Goal: Task Accomplishment & Management: Manage account settings

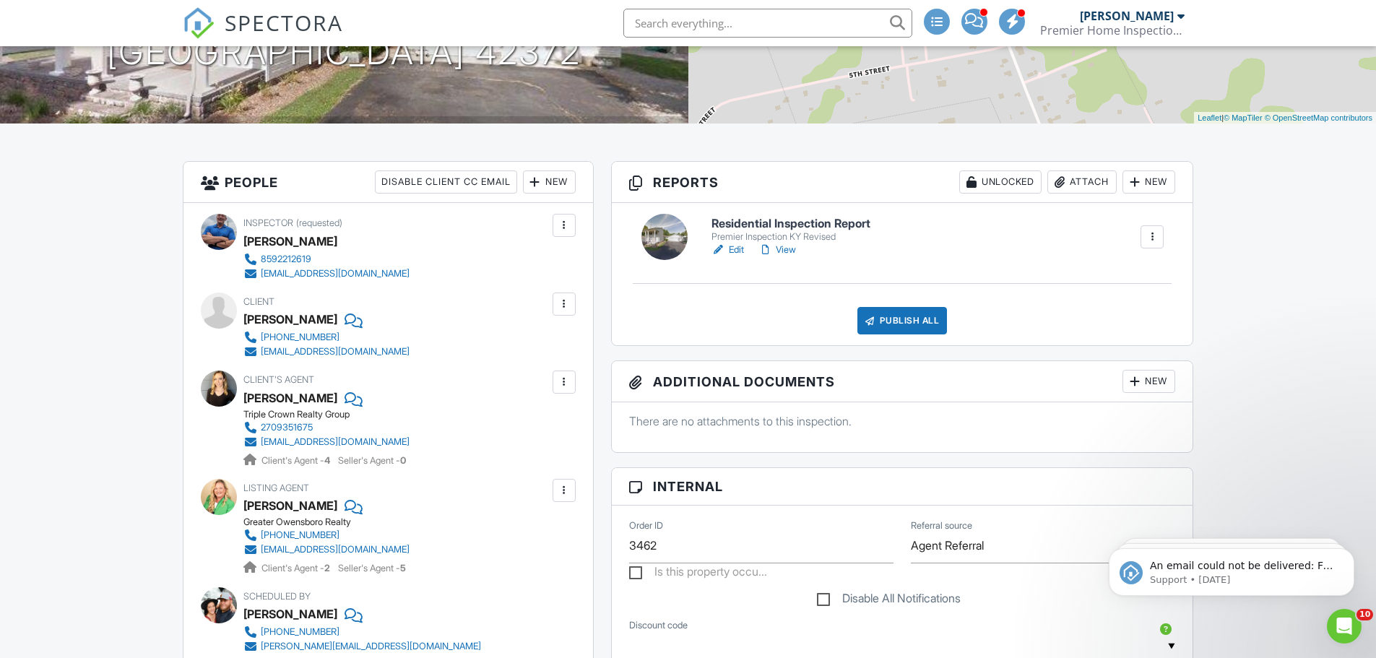
scroll to position [144, 0]
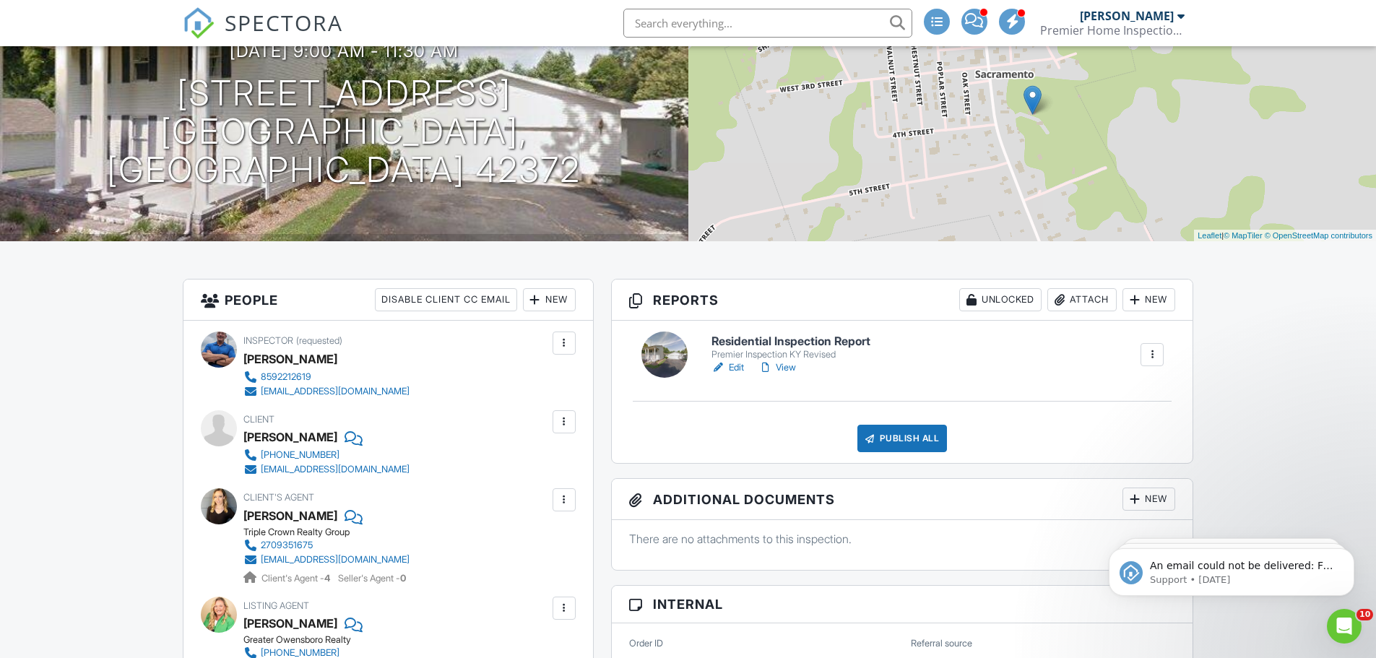
click at [813, 337] on h6 "Residential Inspection Report" at bounding box center [790, 341] width 159 height 13
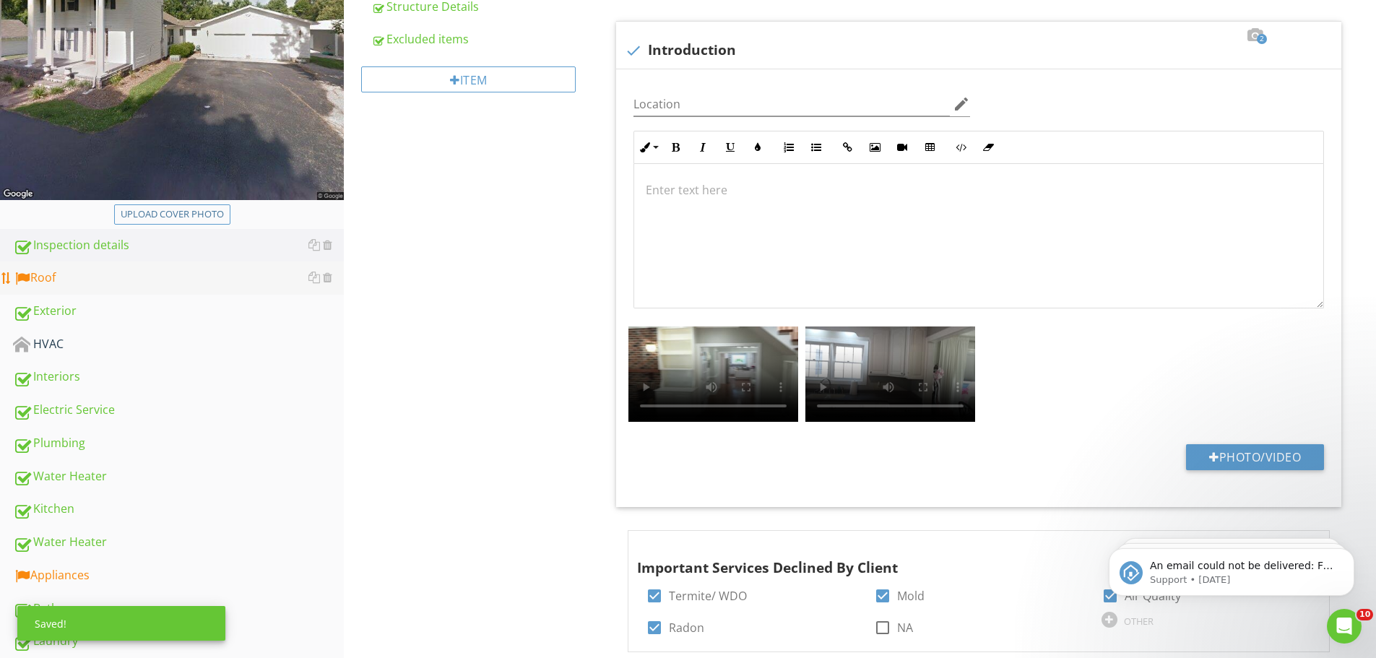
click at [98, 277] on div "Roof" at bounding box center [178, 278] width 331 height 19
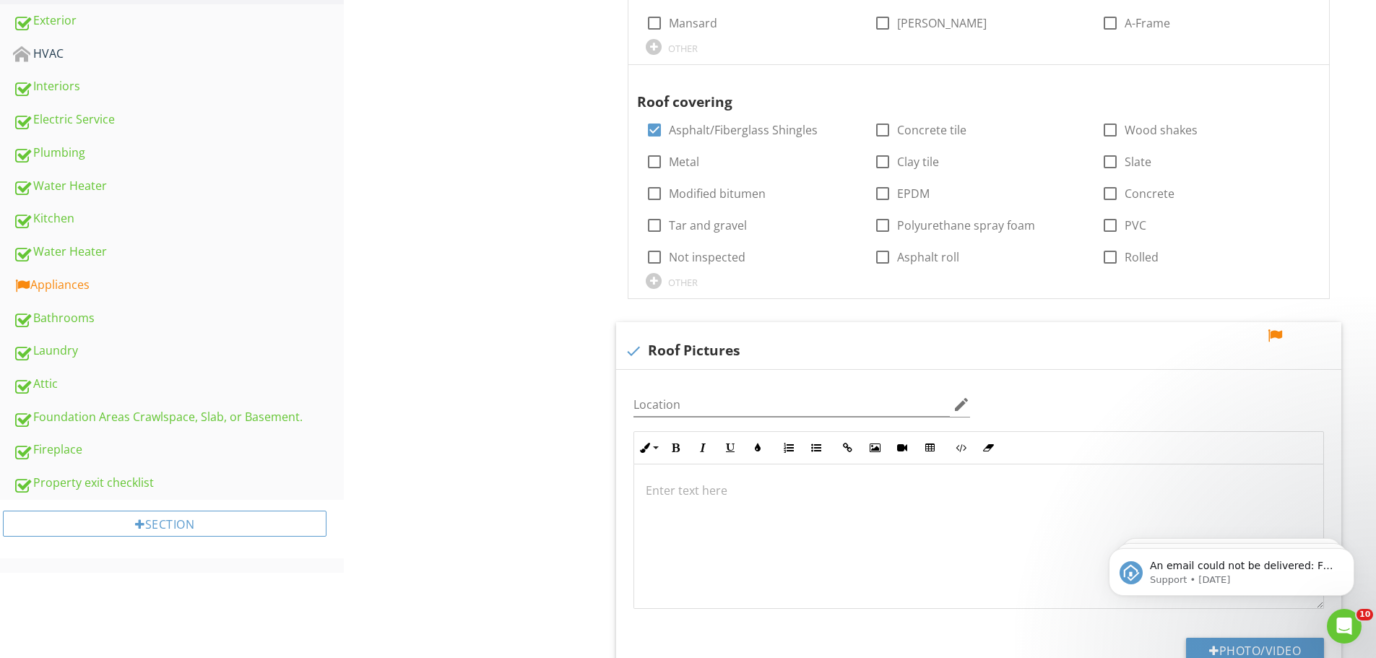
scroll to position [578, 0]
click at [1273, 330] on div at bounding box center [1274, 337] width 17 height 14
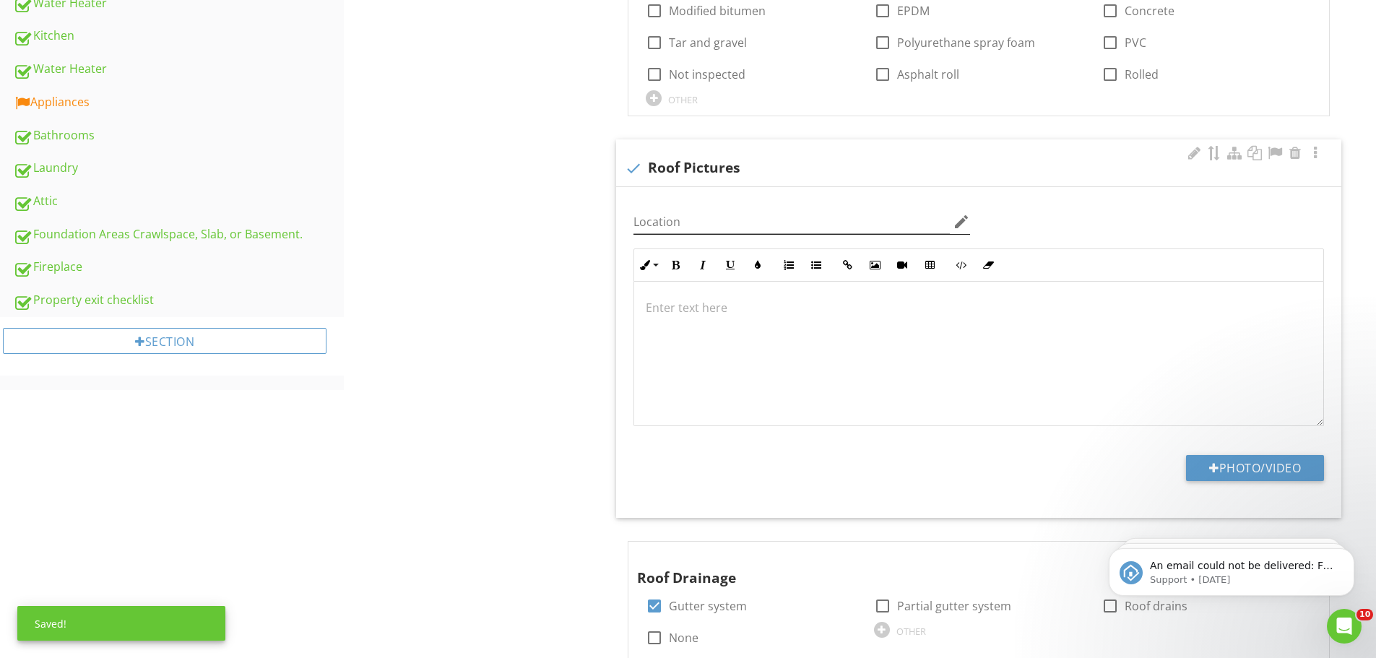
scroll to position [795, 0]
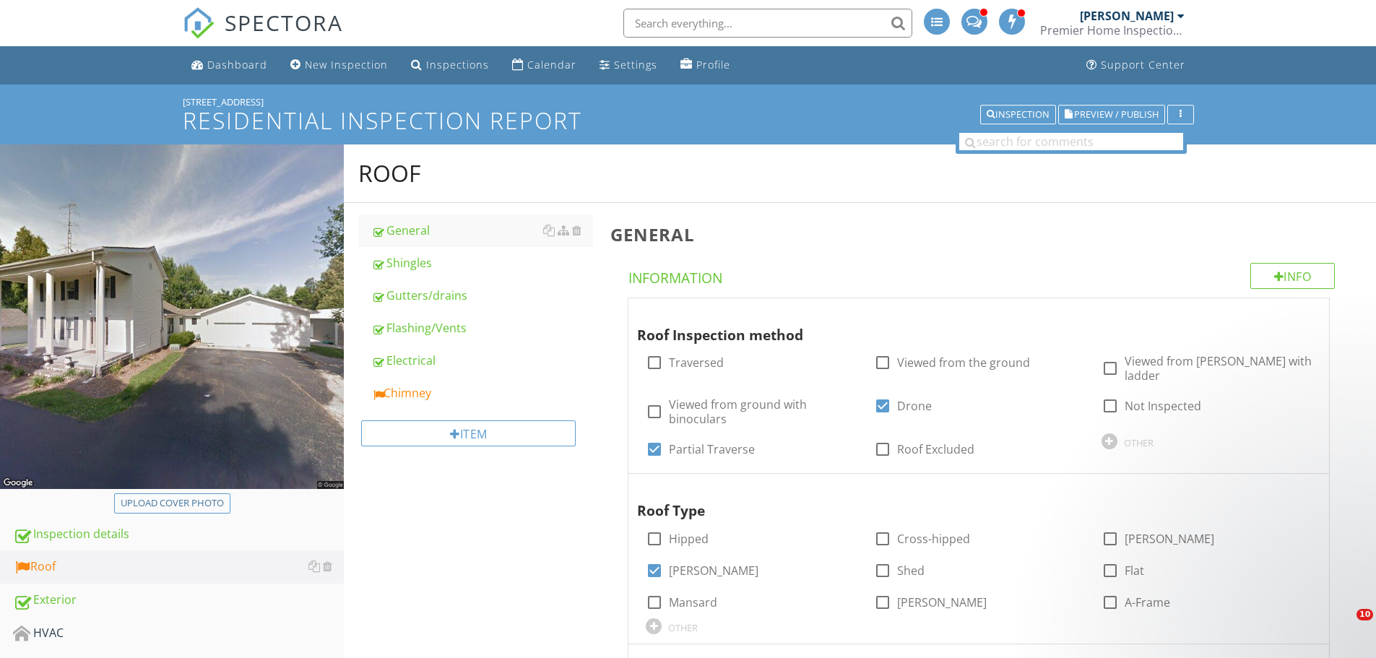
scroll to position [217, 0]
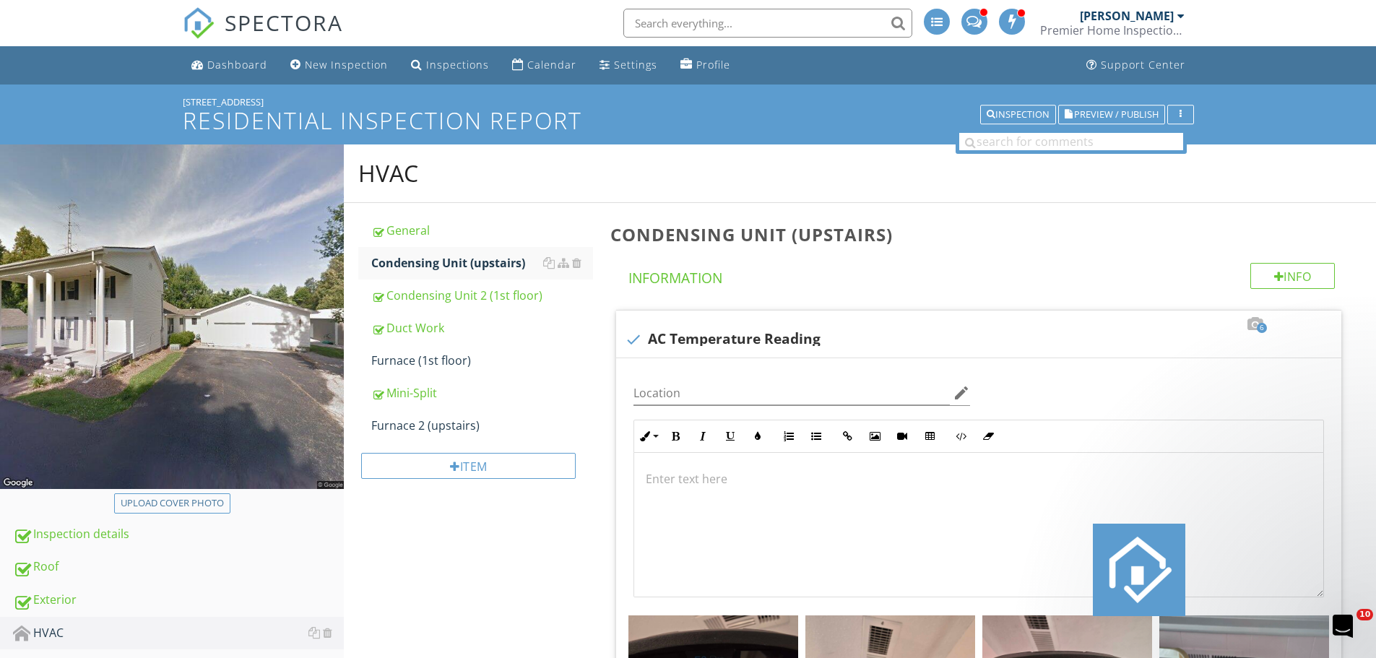
scroll to position [3467, 0]
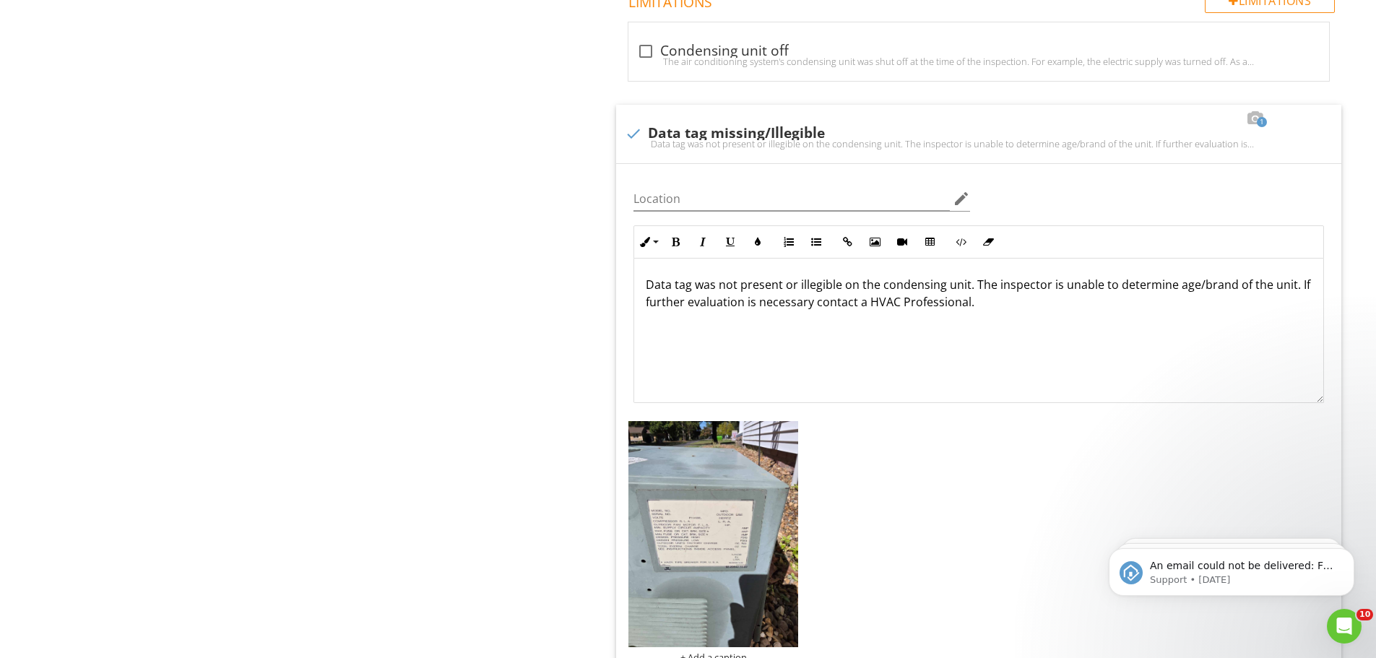
scroll to position [1, 0]
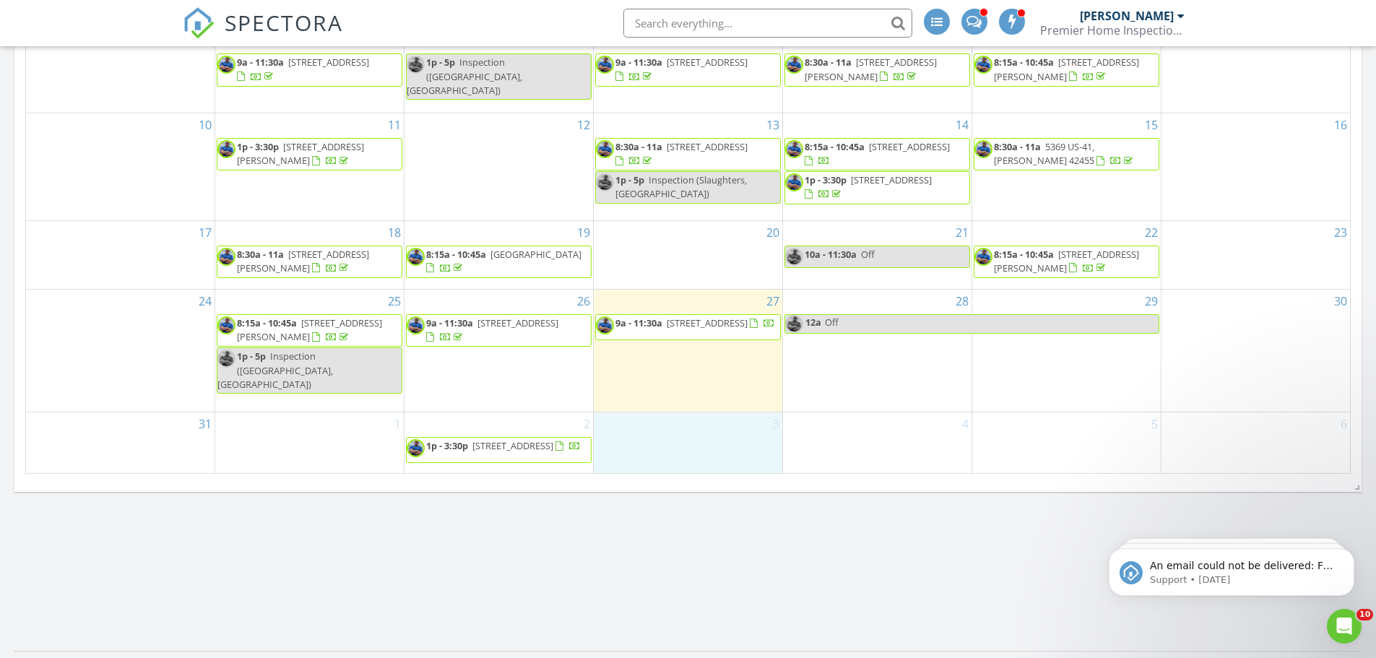
click at [702, 442] on div "3" at bounding box center [688, 442] width 189 height 61
click at [688, 412] on link "Event" at bounding box center [687, 405] width 74 height 23
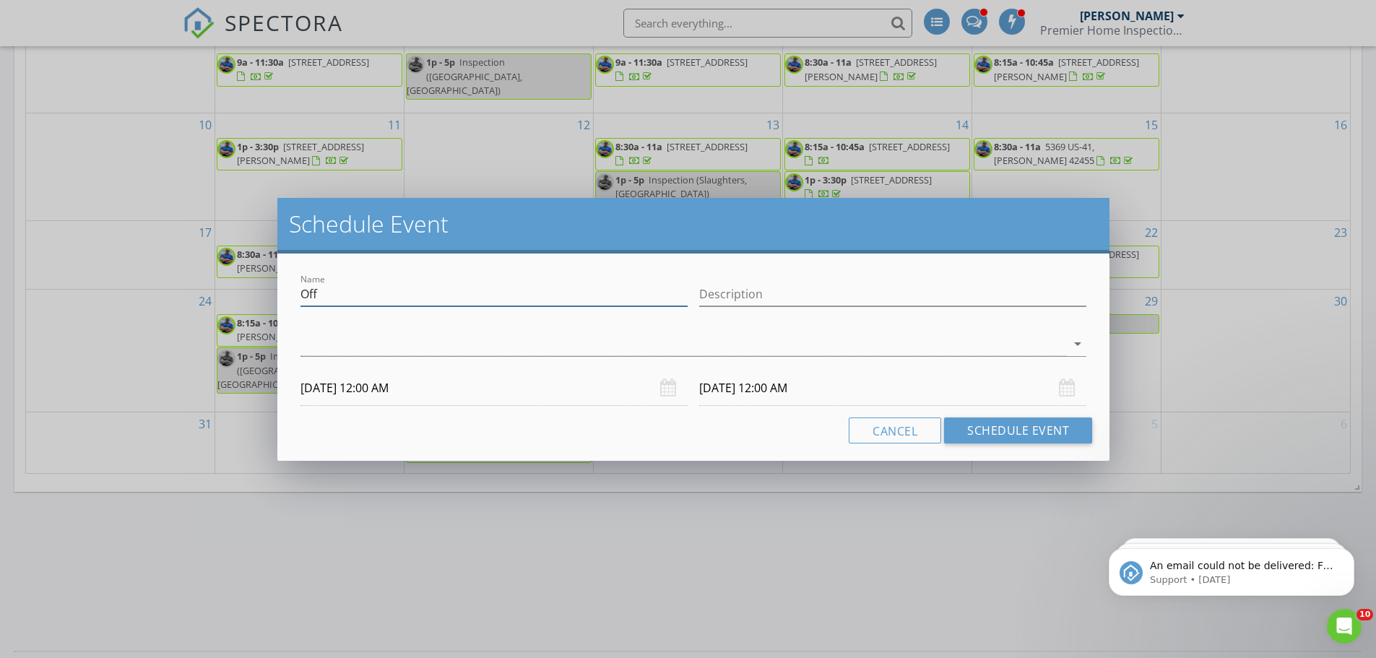
click at [398, 301] on input "Off" at bounding box center [493, 294] width 387 height 24
type input "Inspection (Owensboro, KY)"
click at [415, 352] on div at bounding box center [683, 344] width 766 height 24
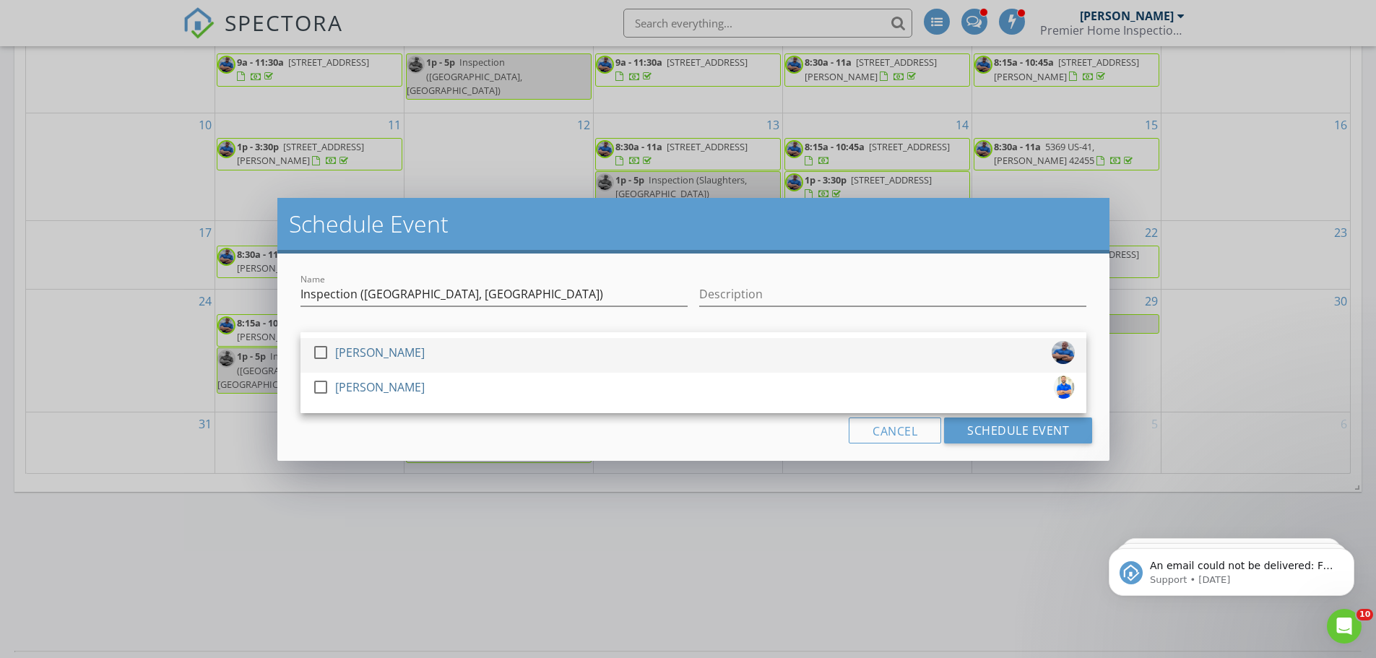
click at [389, 362] on div "[PERSON_NAME]" at bounding box center [380, 352] width 90 height 23
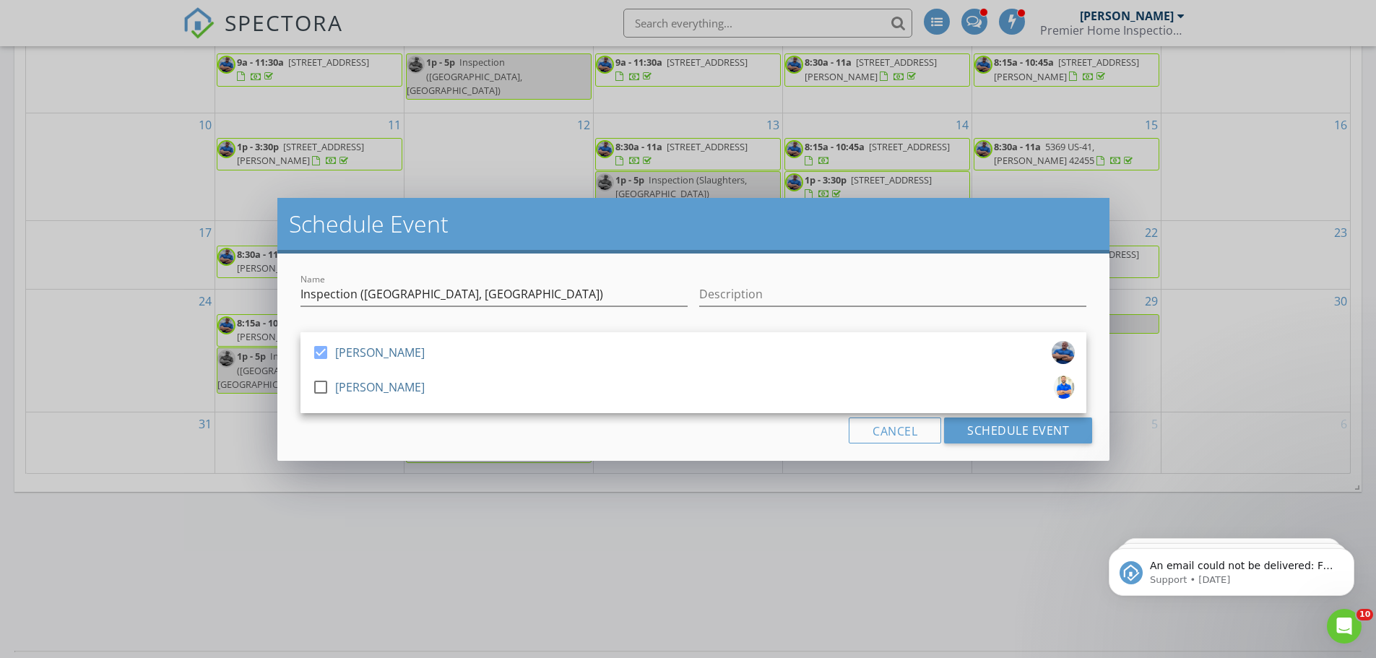
click at [418, 451] on div "Name Inspection (Owensboro, KY) Description check_box Eddie Bittner check_box_o…" at bounding box center [693, 357] width 832 height 207
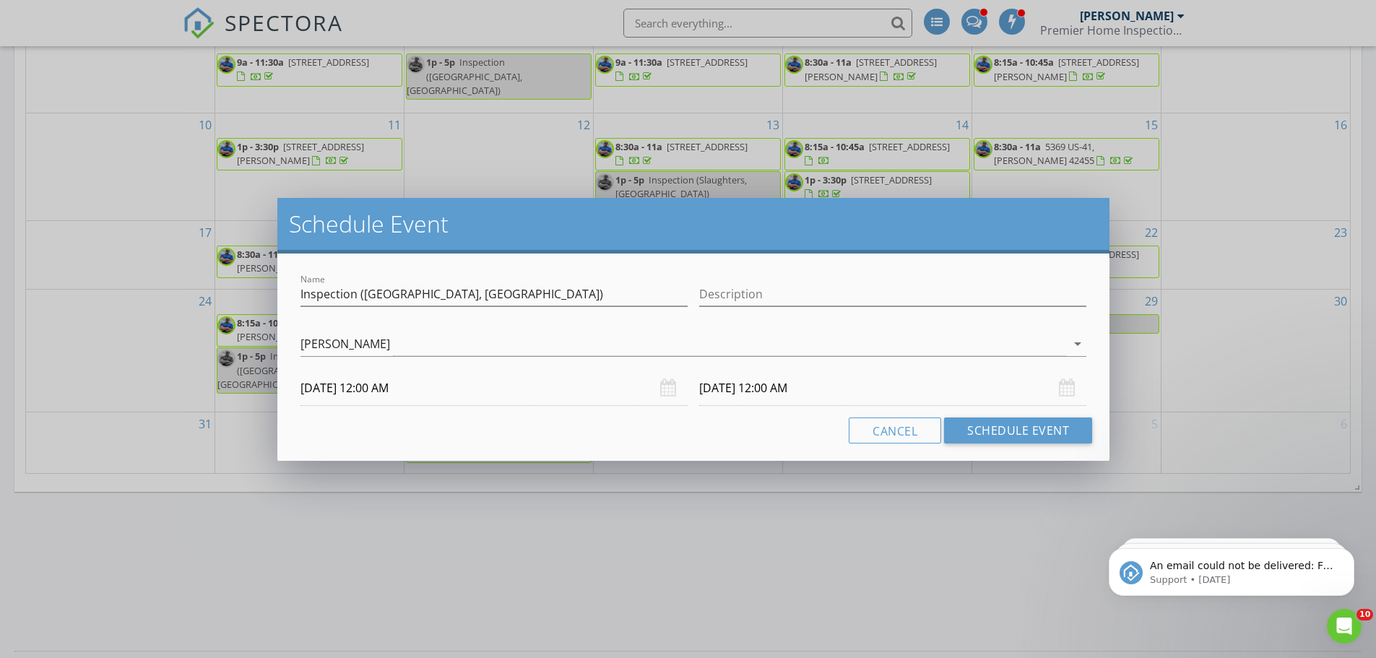
click at [410, 391] on input "09/03/2025 12:00 AM" at bounding box center [493, 388] width 387 height 35
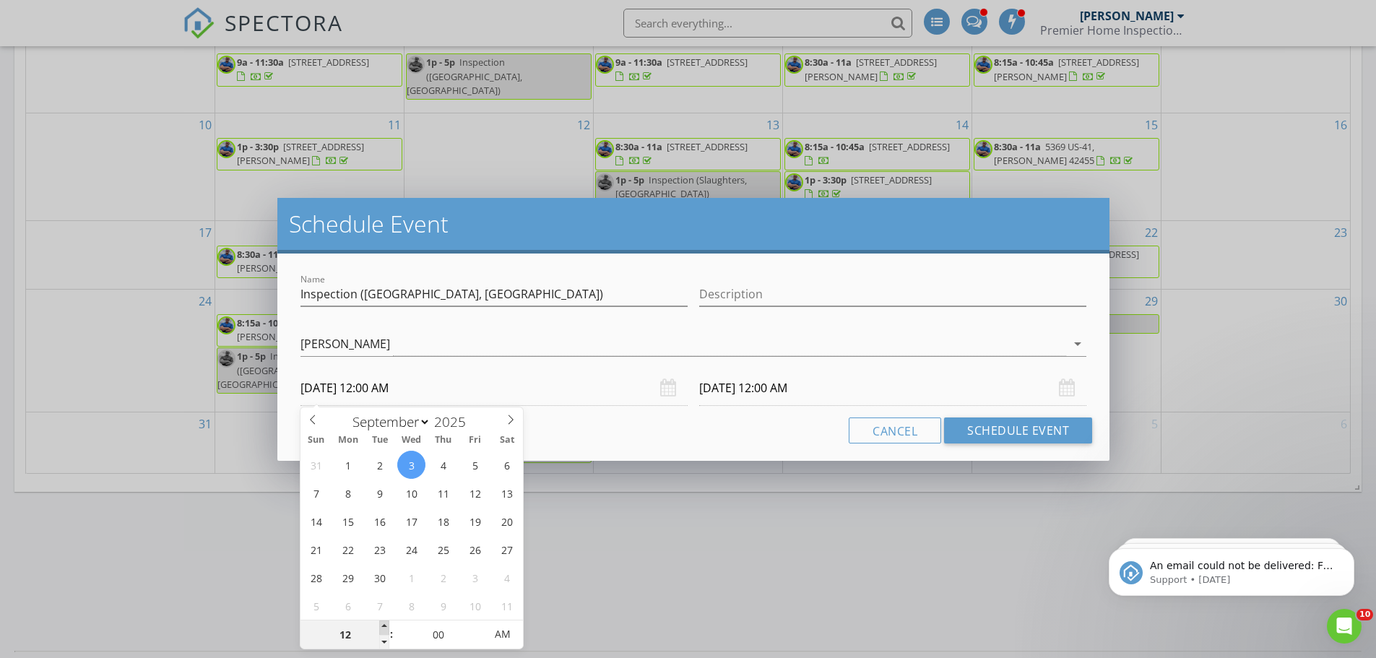
type input "01"
type input "09/03/2025 1:00 AM"
click at [386, 626] on span at bounding box center [384, 627] width 10 height 14
type input "09/04/2025 1:00 AM"
type input "09/03/2025 1:00 PM"
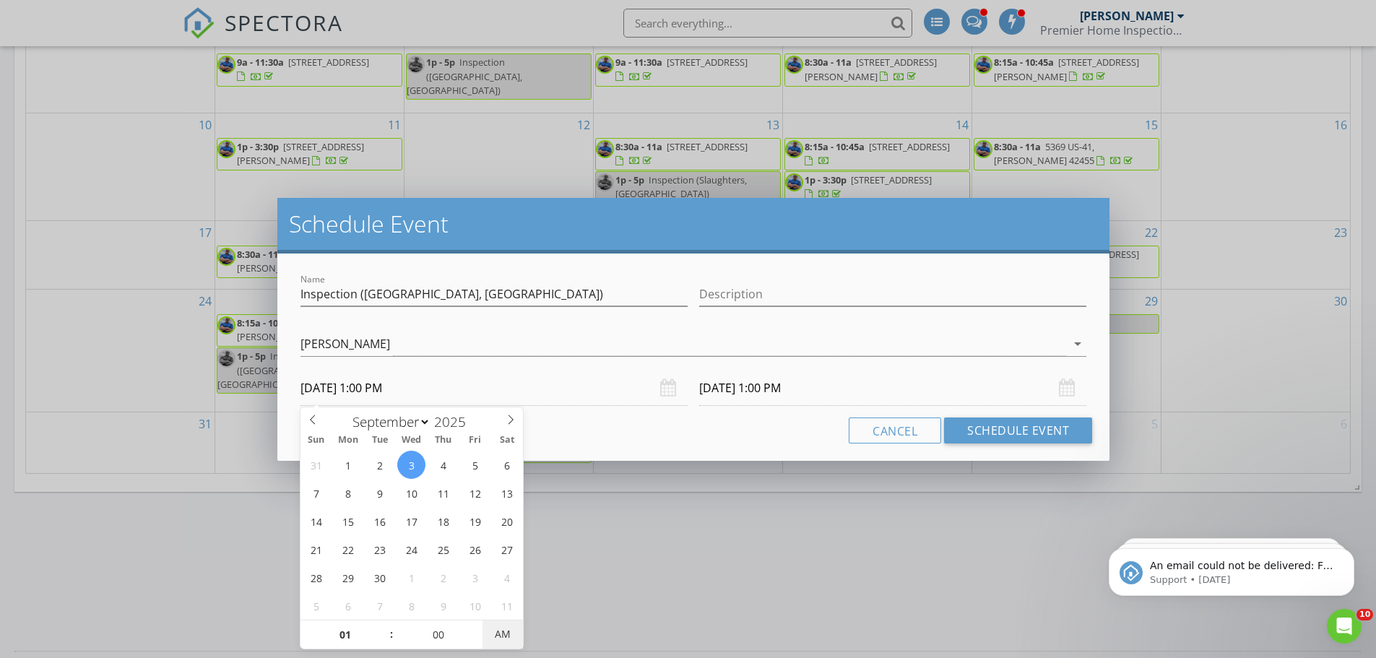
click at [505, 634] on span "AM" at bounding box center [503, 634] width 40 height 29
click at [760, 388] on input "09/04/2025 1:00 PM" at bounding box center [892, 388] width 387 height 35
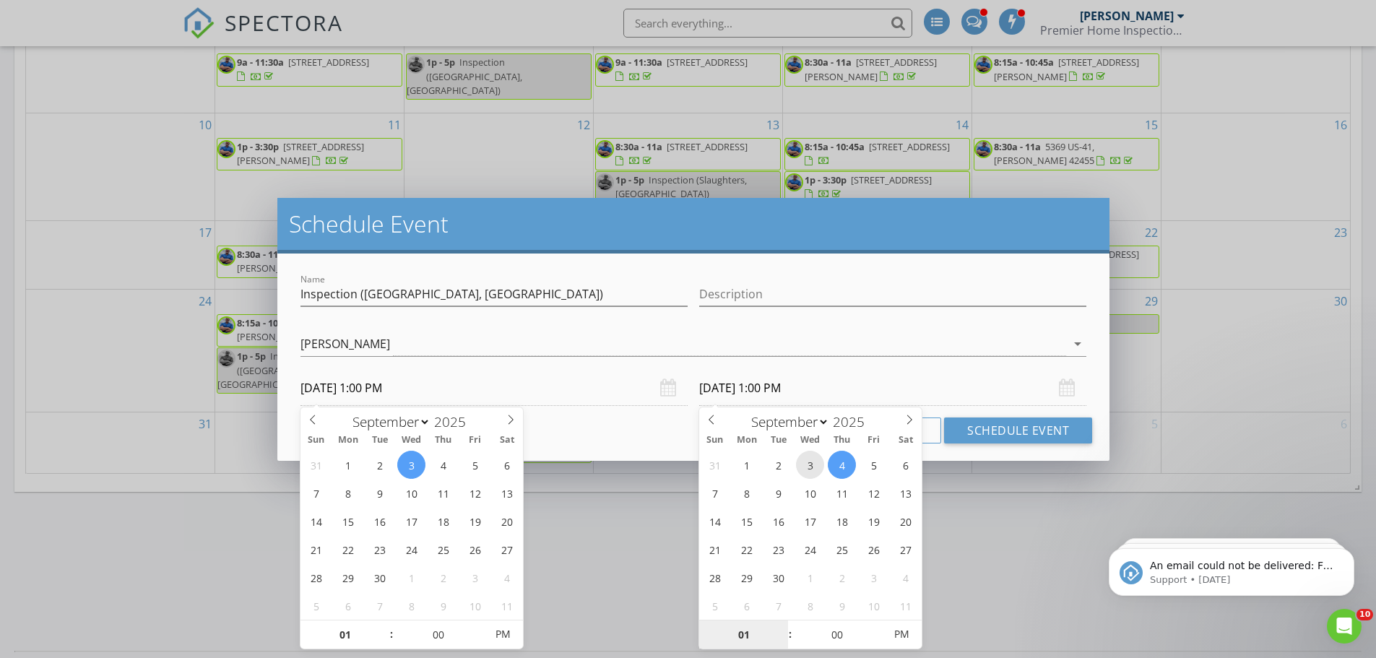
type input "09/03/2025 1:00 PM"
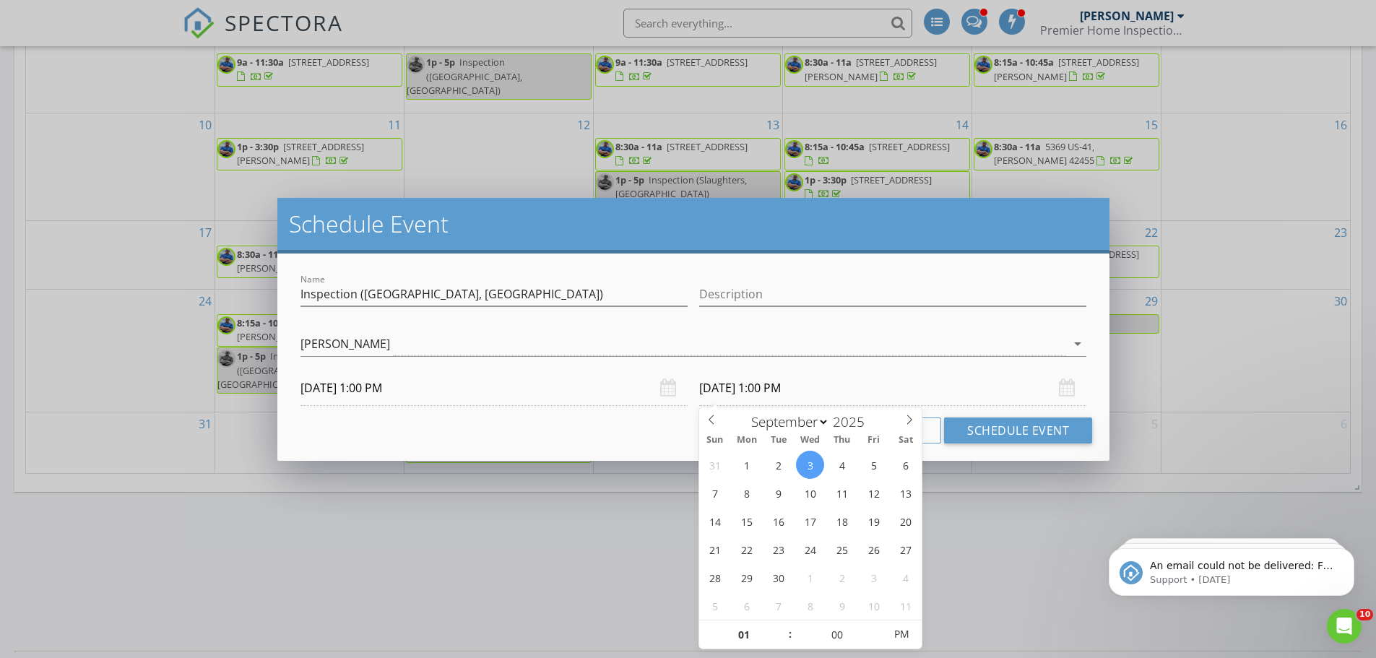
click at [641, 438] on div "Cancel Schedule Event" at bounding box center [693, 431] width 797 height 26
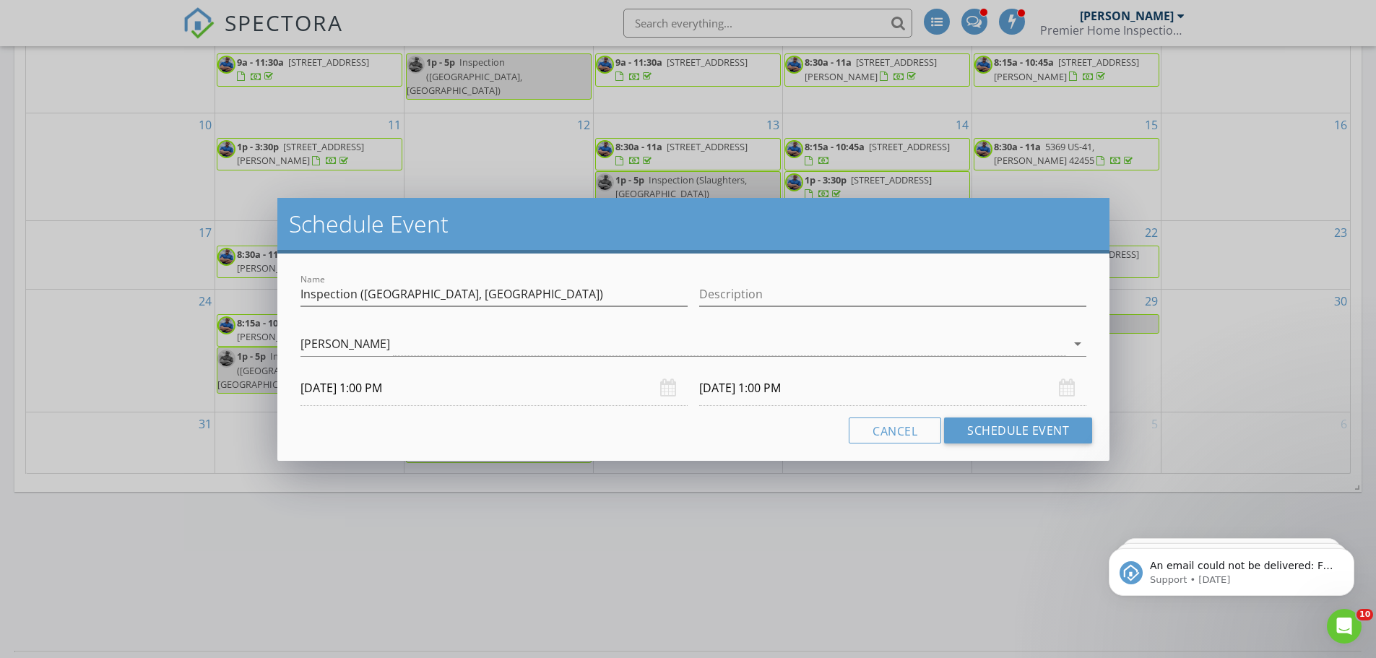
click at [791, 389] on input "09/03/2025 1:00 PM" at bounding box center [892, 388] width 387 height 35
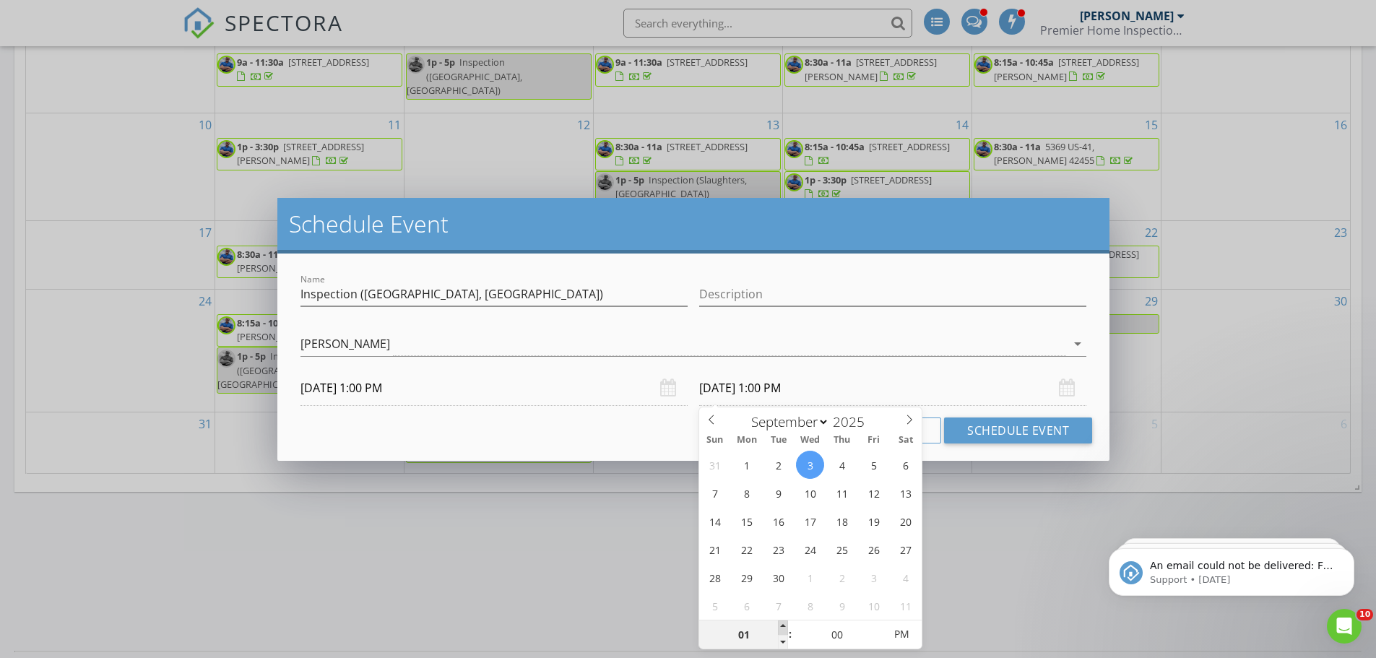
type input "02"
type input "09/03/2025 2:00 PM"
click at [782, 628] on span at bounding box center [783, 627] width 10 height 14
type input "03"
type input "09/03/2025 3:00 PM"
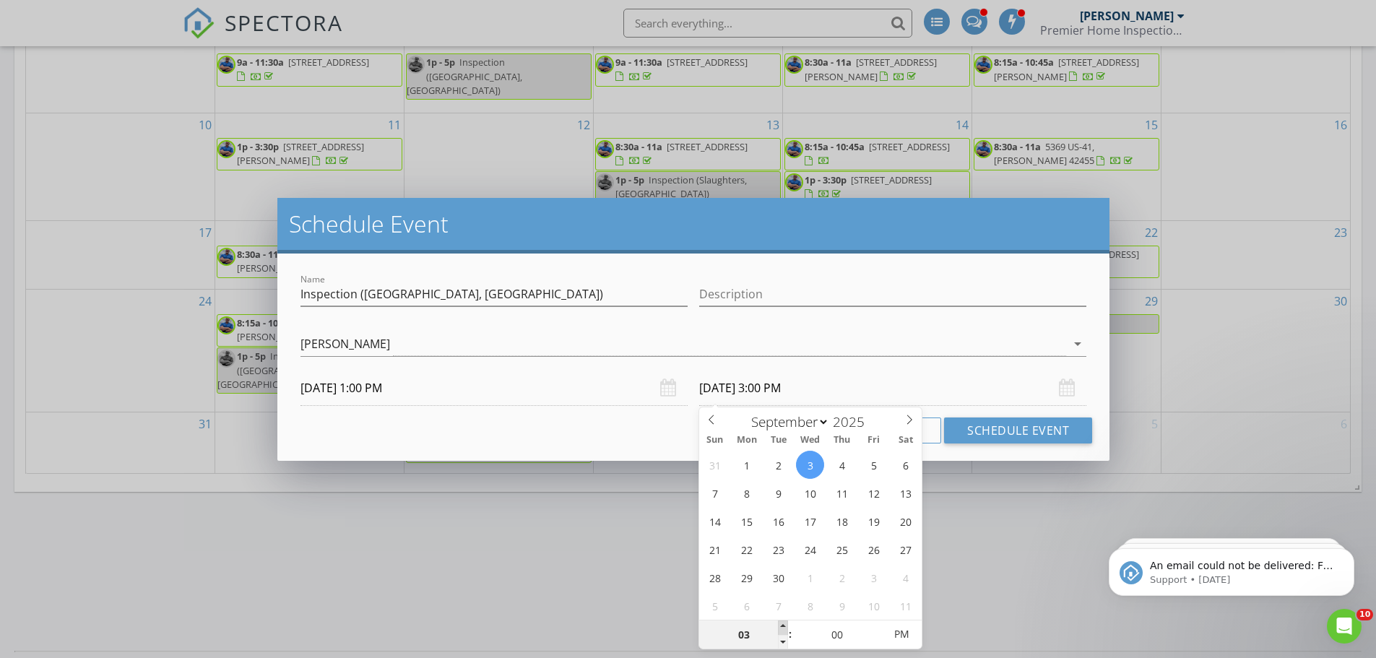
click at [782, 628] on span at bounding box center [783, 627] width 10 height 14
type input "04"
type input "09/03/2025 4:00 PM"
click at [782, 628] on span at bounding box center [783, 627] width 10 height 14
type input "05"
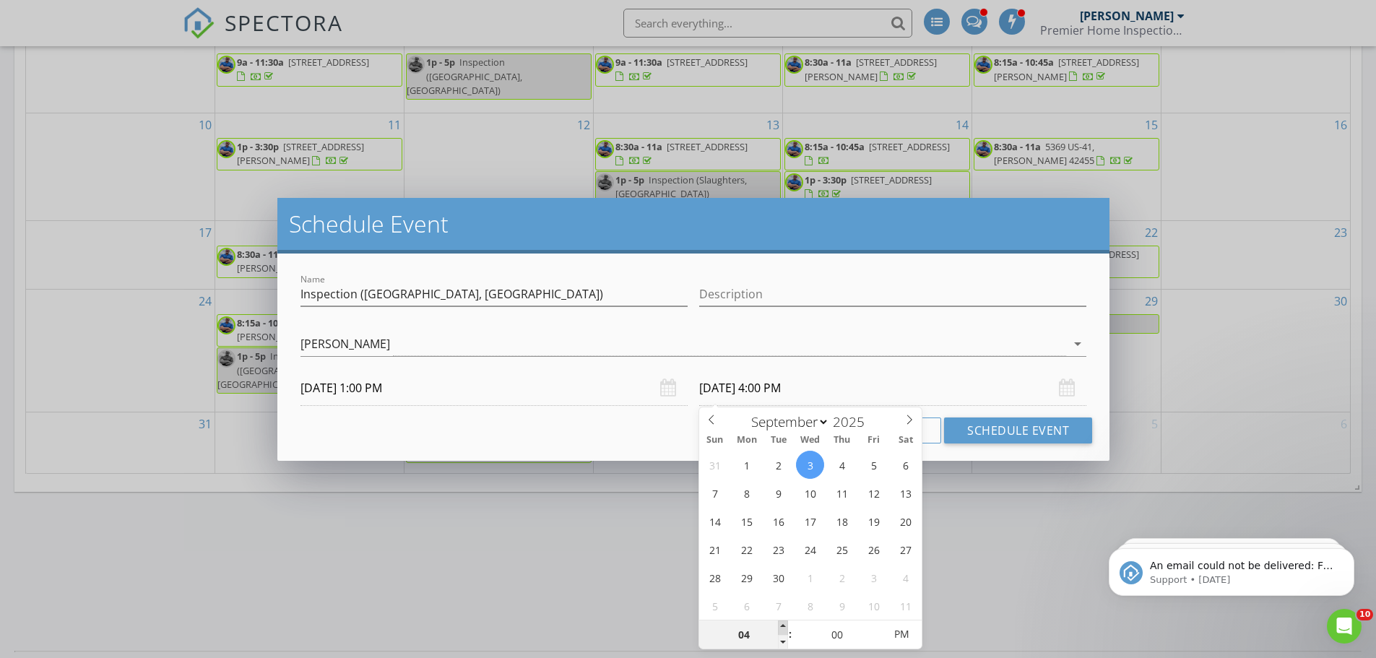
type input "09/03/2025 5:00 PM"
click at [782, 628] on span at bounding box center [783, 627] width 10 height 14
click at [597, 424] on div "Cancel Schedule Event" at bounding box center [693, 431] width 797 height 26
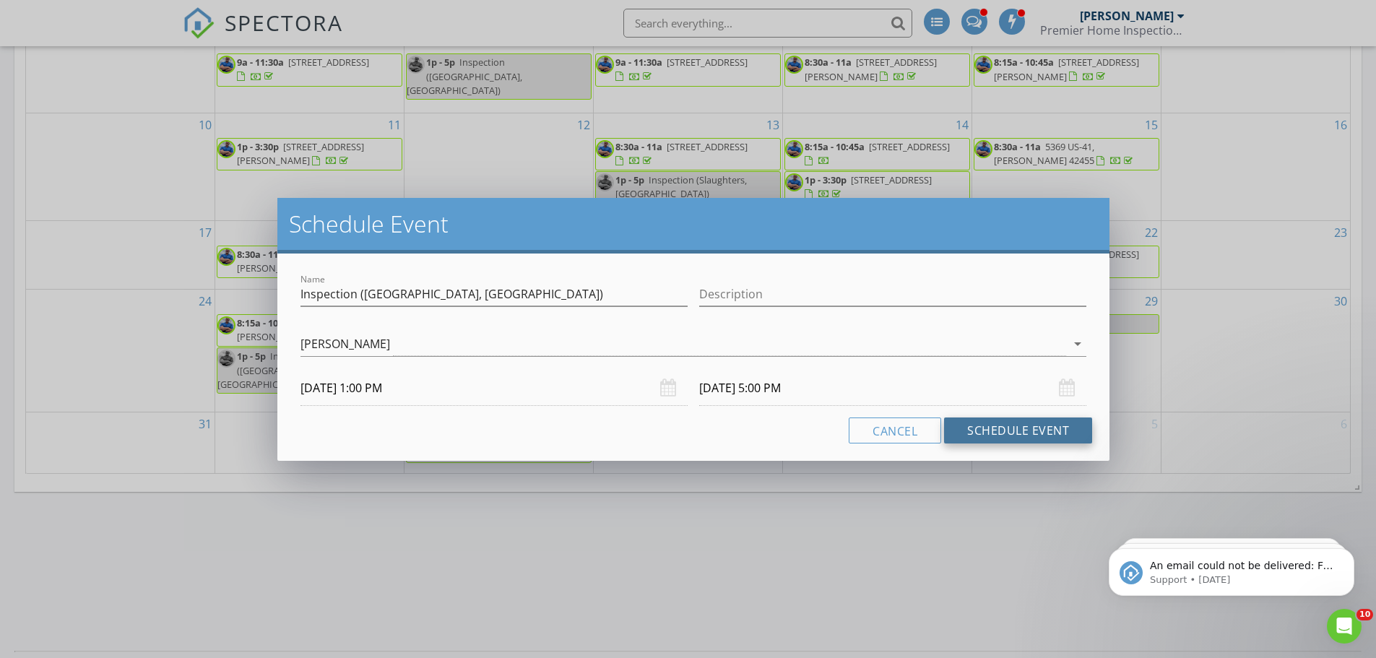
click at [1052, 432] on button "Schedule Event" at bounding box center [1018, 431] width 148 height 26
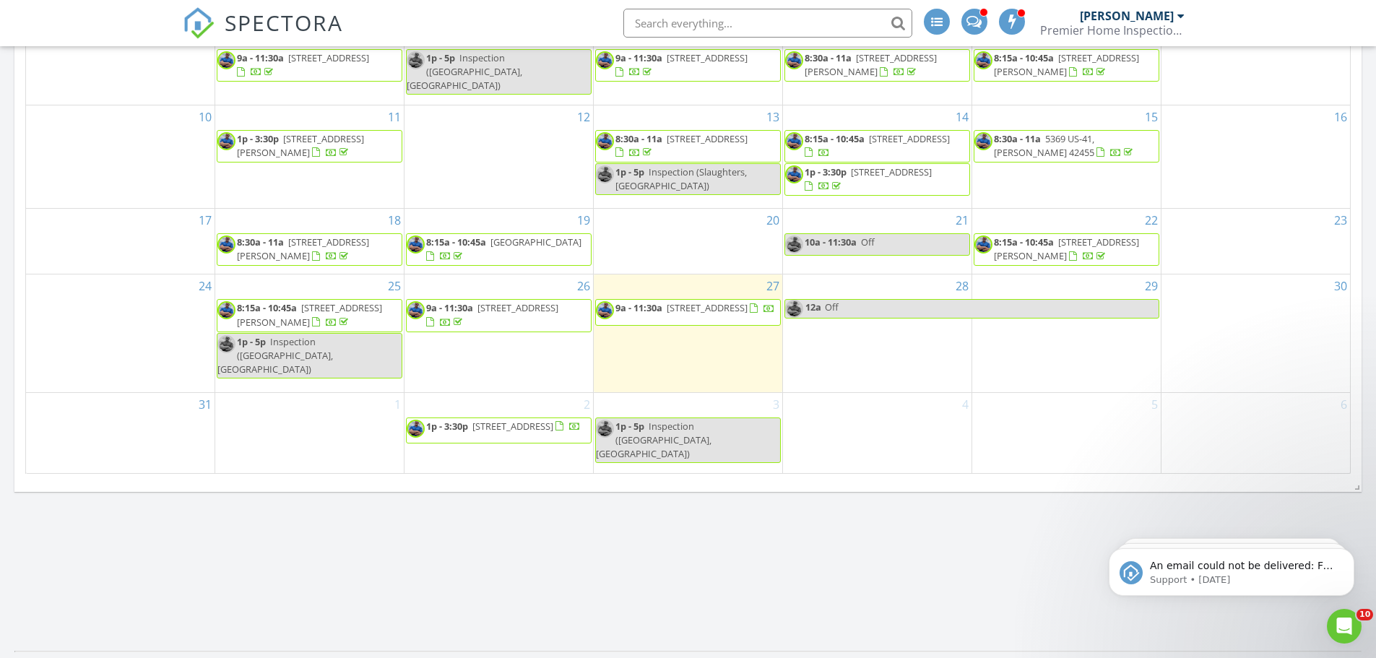
click at [314, 436] on div "1" at bounding box center [309, 433] width 189 height 80
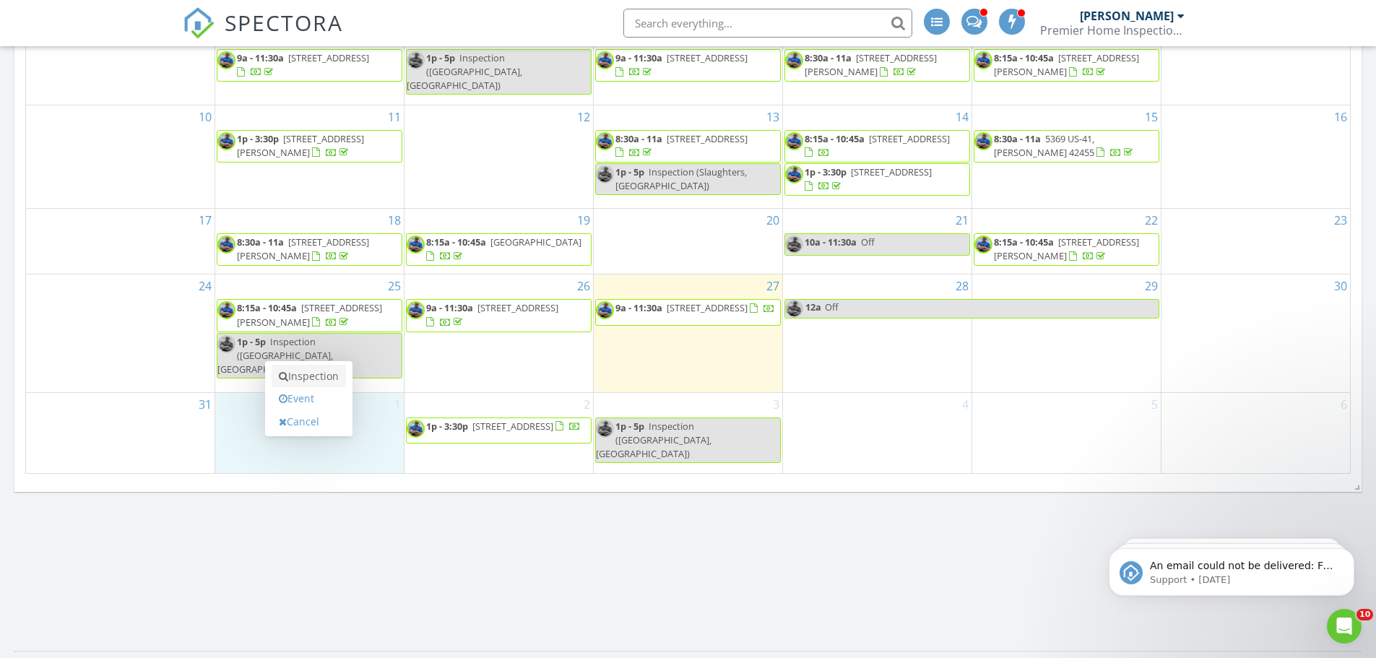
click at [299, 383] on link "Inspection" at bounding box center [309, 376] width 74 height 23
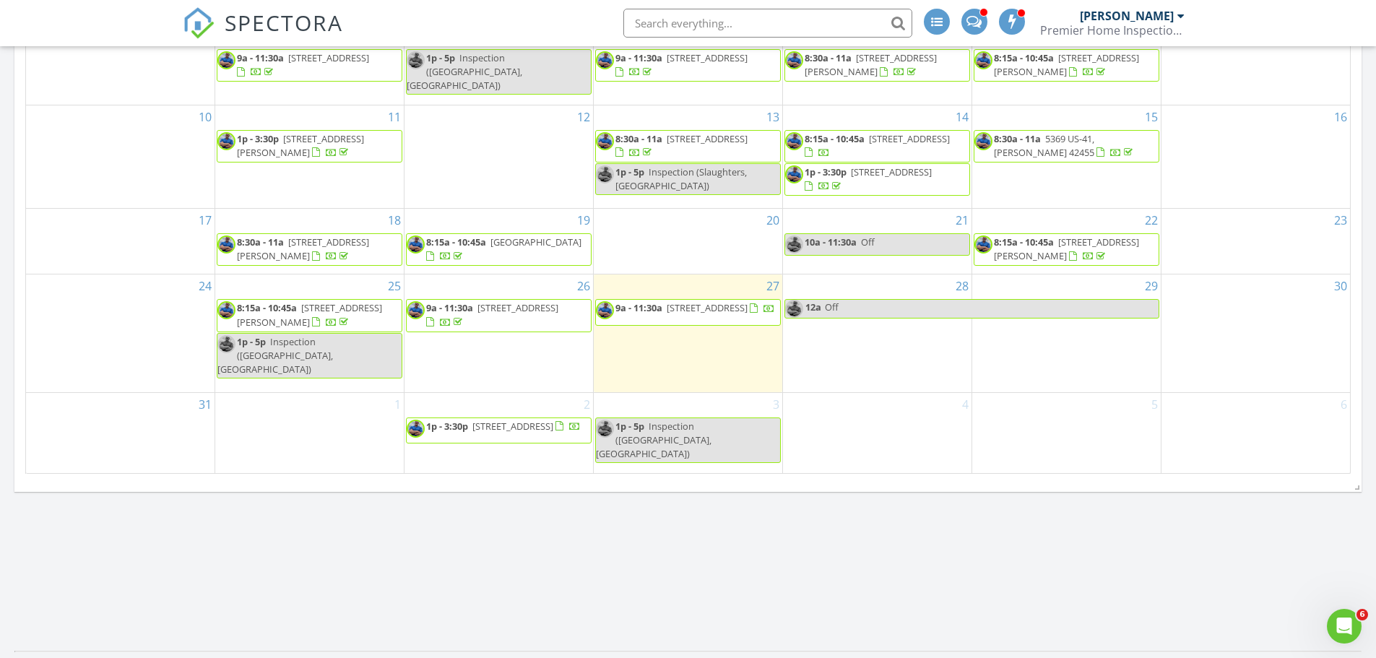
click at [338, 431] on div "1" at bounding box center [309, 433] width 189 height 80
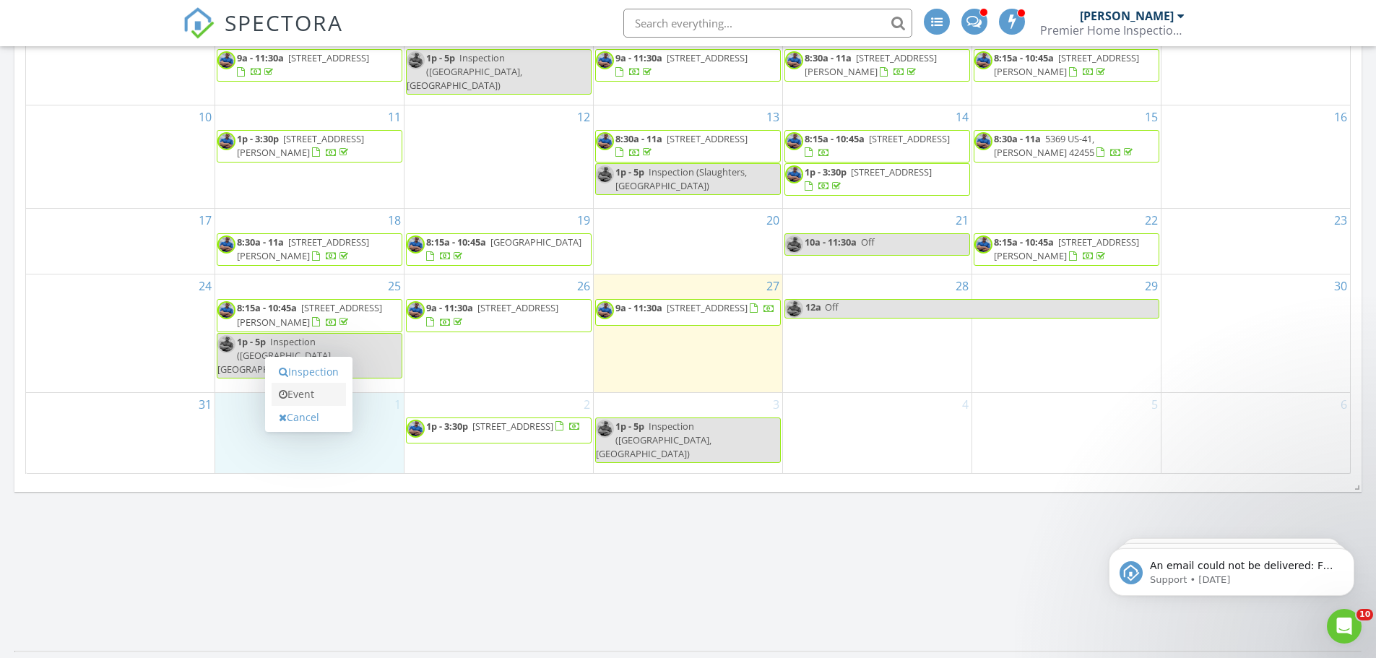
click at [337, 396] on link "Event" at bounding box center [309, 394] width 74 height 23
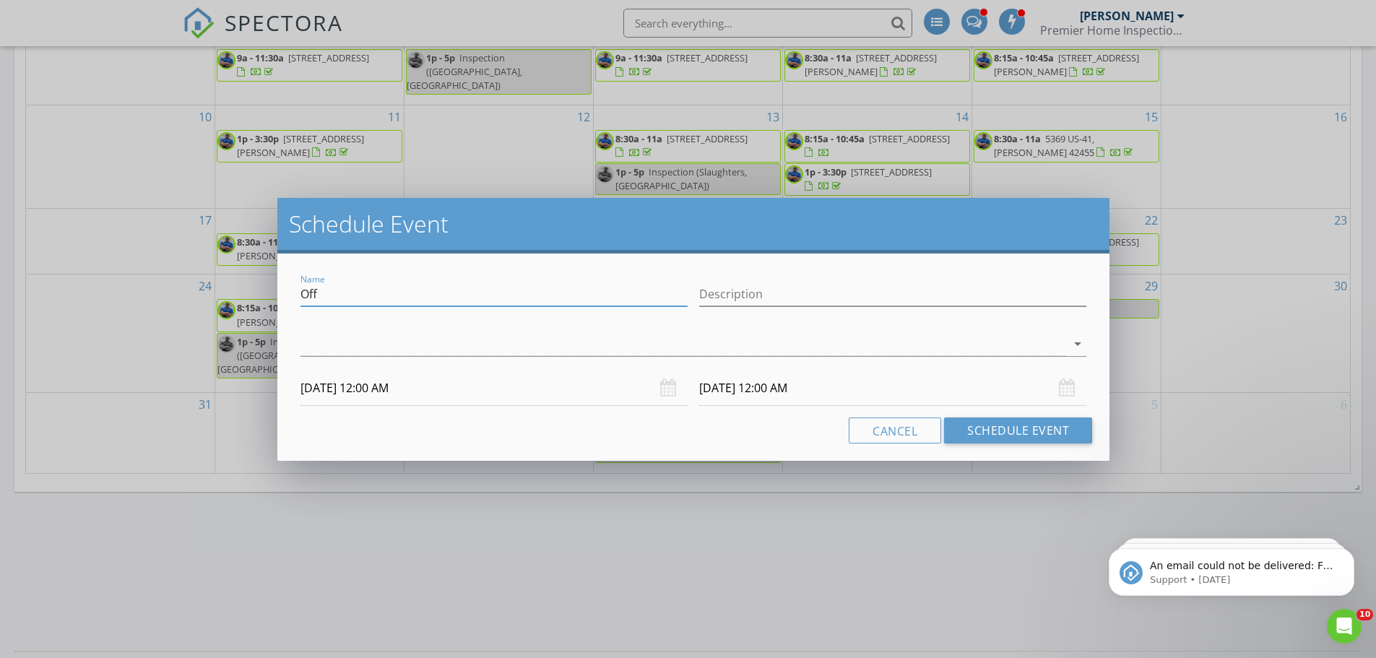
click at [333, 305] on input "Off" at bounding box center [493, 294] width 387 height 24
click at [333, 305] on div "Name Off" at bounding box center [493, 294] width 387 height 24
type input "Inspection (Caneyville, KY)"
click at [348, 350] on div at bounding box center [683, 344] width 766 height 24
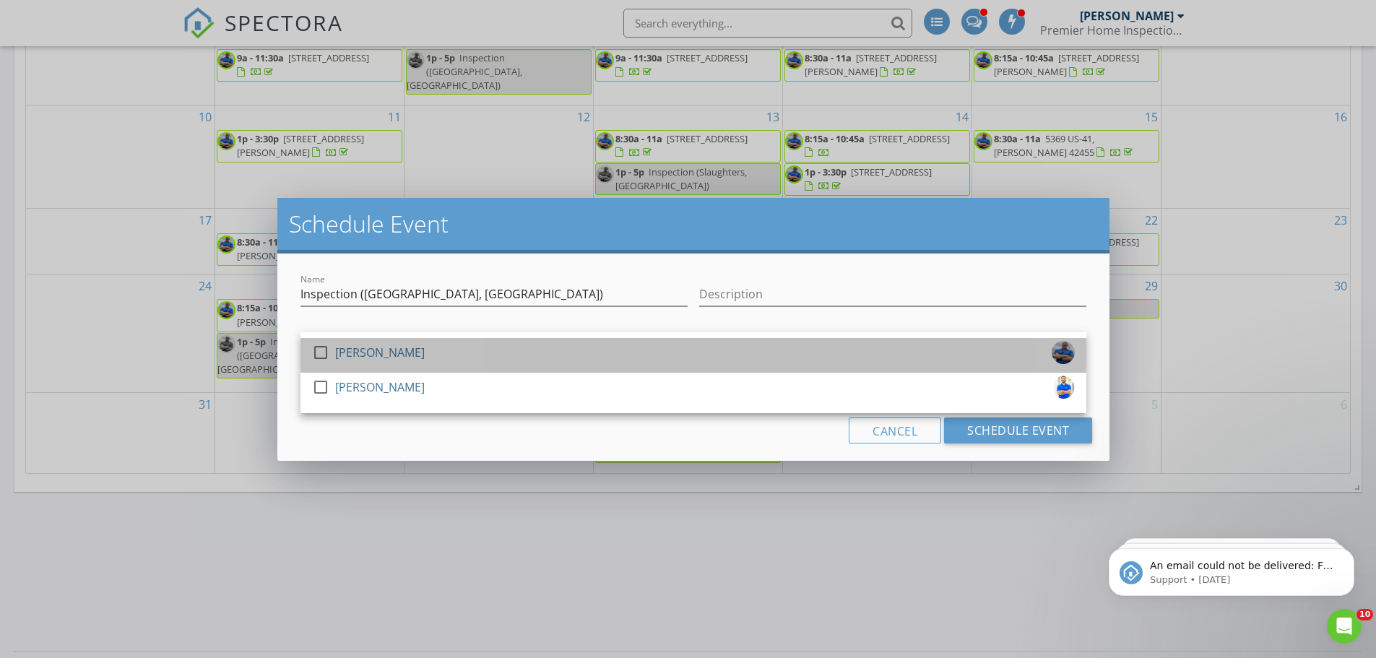
click at [348, 354] on div "[PERSON_NAME]" at bounding box center [380, 352] width 90 height 23
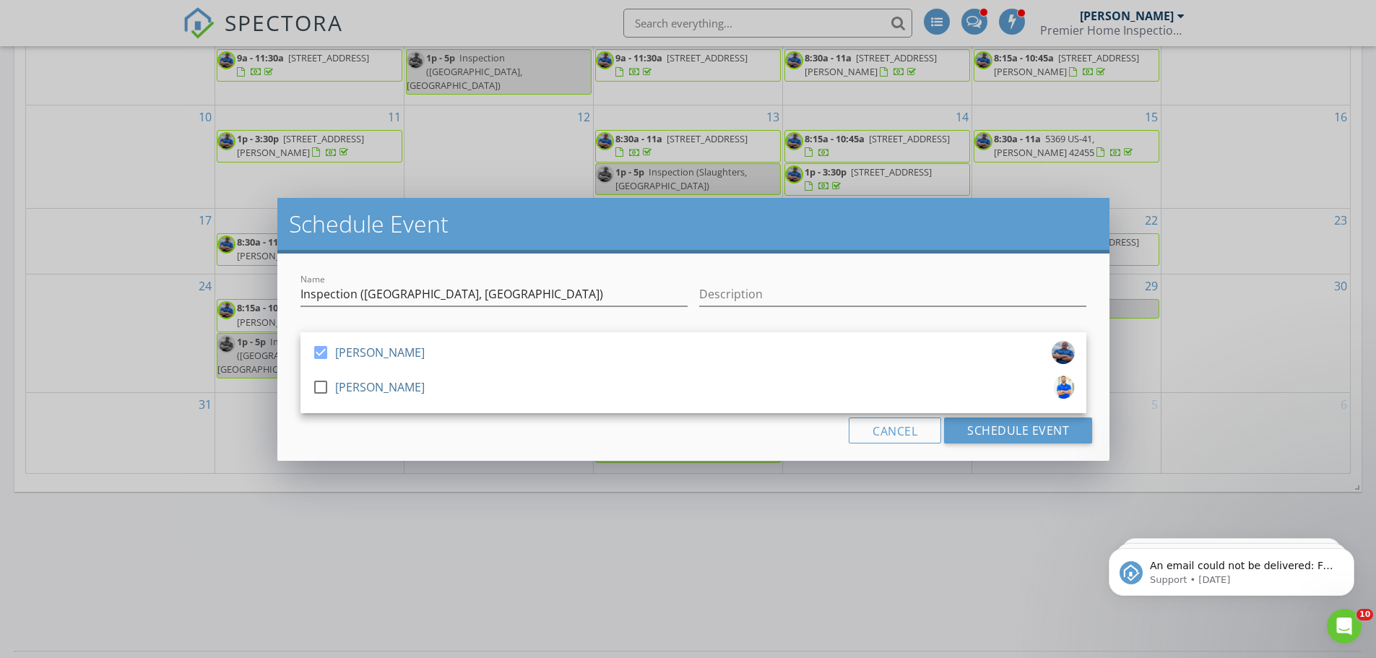
click at [364, 441] on div "Cancel Schedule Event" at bounding box center [693, 431] width 797 height 26
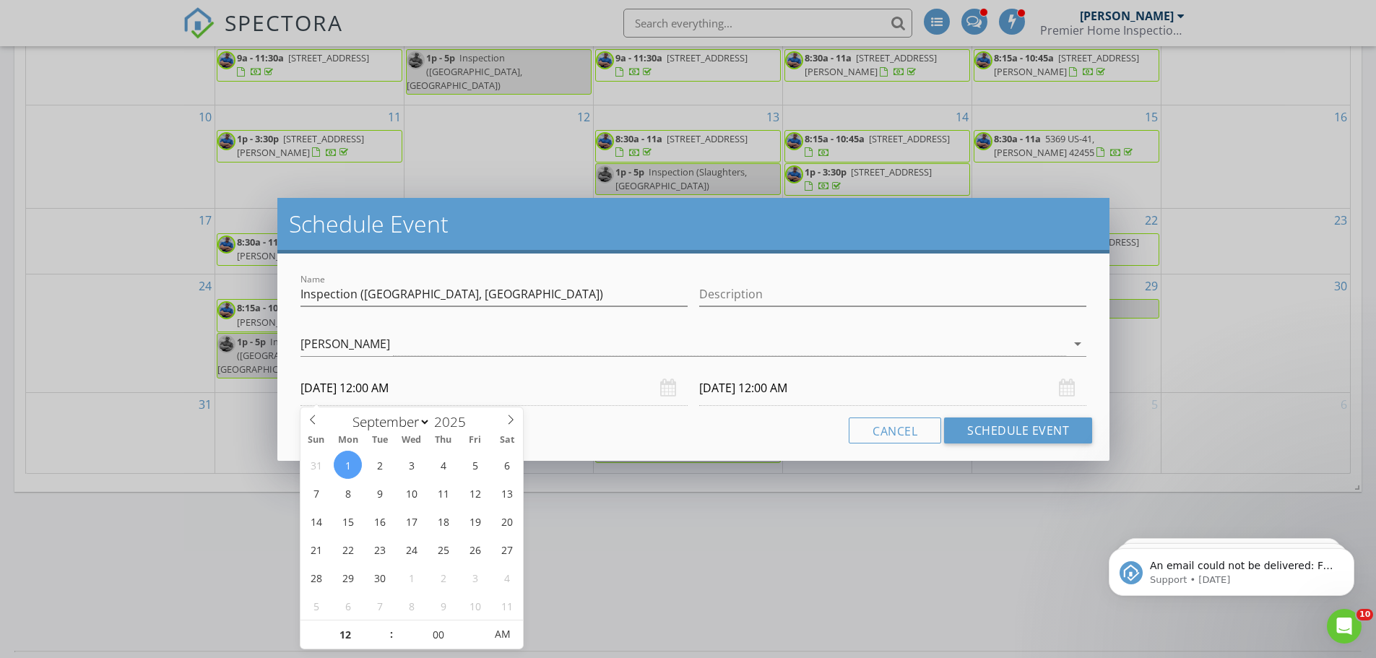
click at [386, 390] on input "09/01/2025 12:00 AM" at bounding box center [493, 388] width 387 height 35
type input "01"
type input "09/01/2025 1:00 AM"
click at [384, 625] on span at bounding box center [384, 627] width 10 height 14
type input "02"
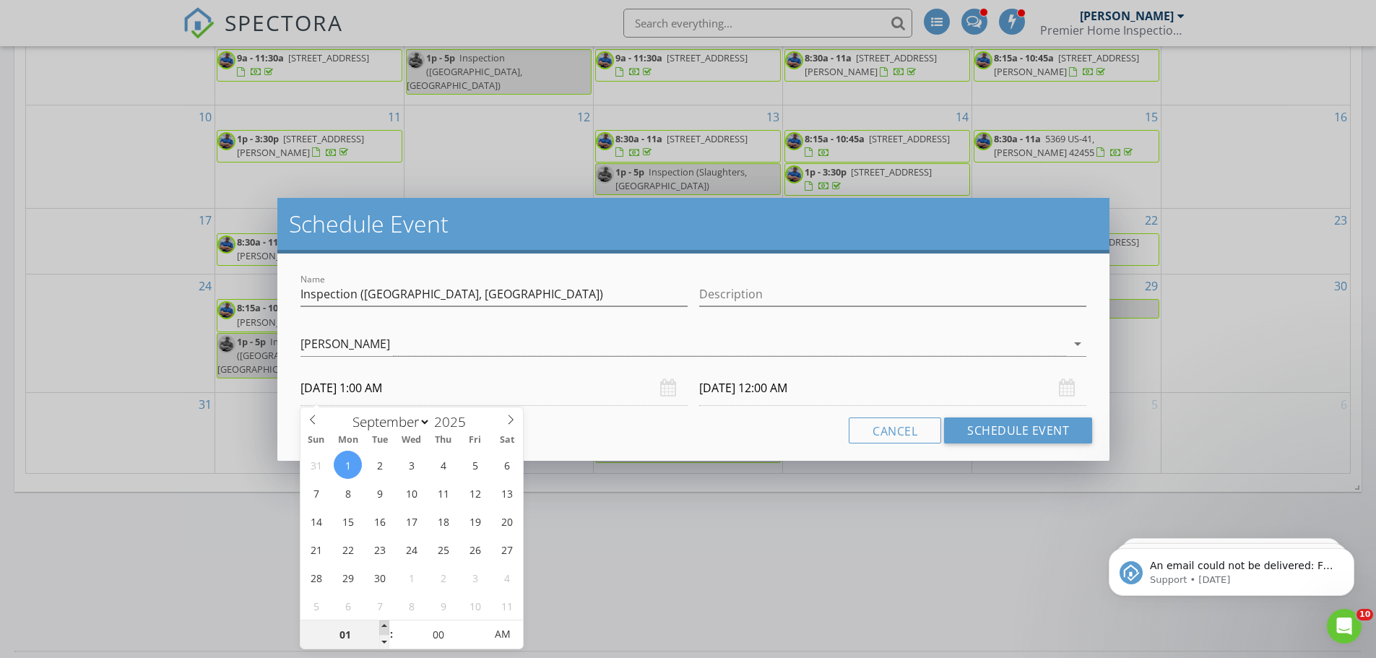
type input "09/01/2025 2:00 AM"
click at [384, 625] on span at bounding box center [384, 627] width 10 height 14
type input "03"
type input "09/01/2025 3:00 AM"
click at [384, 625] on span at bounding box center [384, 627] width 10 height 14
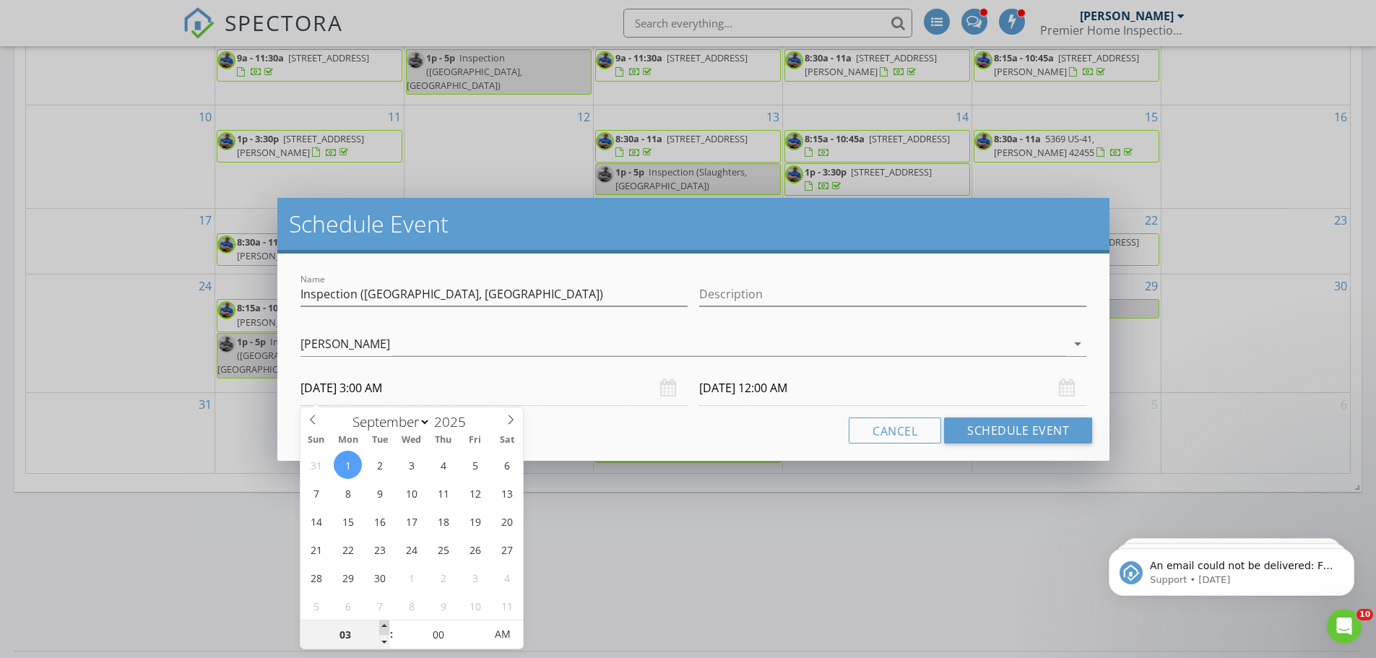
type input "04"
type input "09/01/2025 4:00 AM"
click at [384, 625] on span at bounding box center [384, 627] width 10 height 14
type input "05"
type input "09/01/2025 5:00 AM"
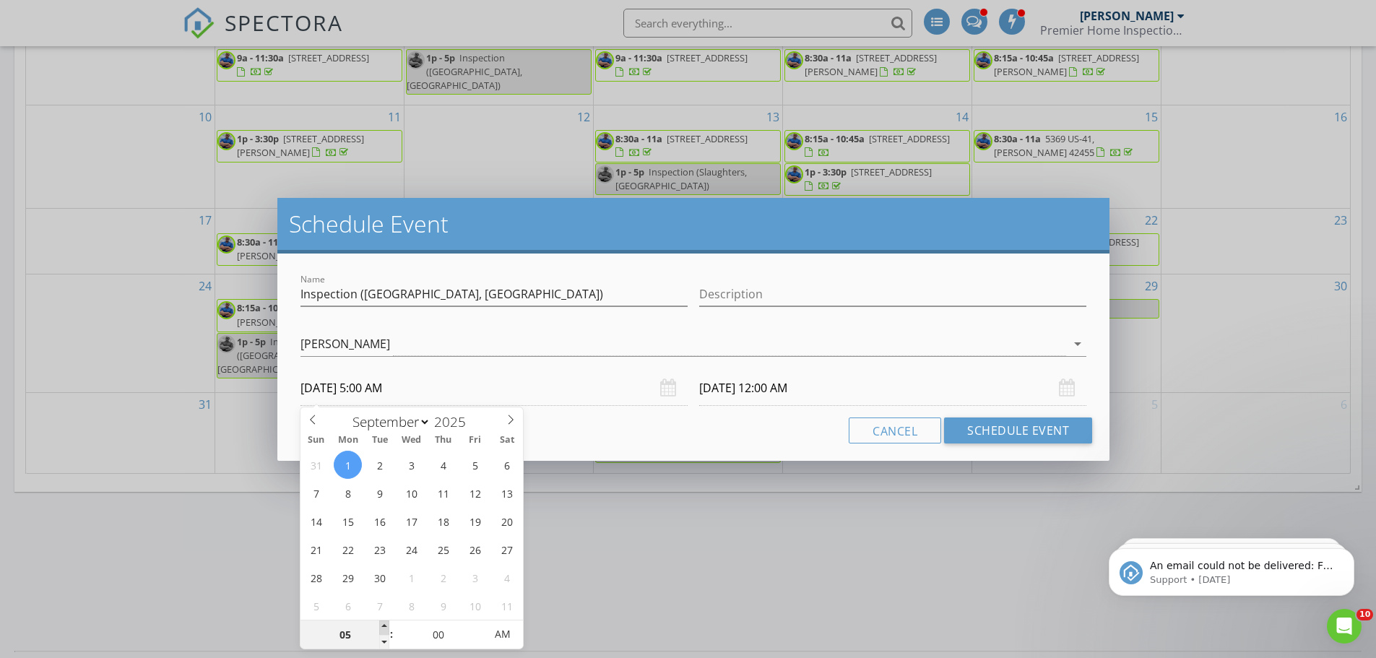
click at [384, 625] on span at bounding box center [384, 627] width 10 height 14
type input "06"
type input "09/01/2025 6:00 AM"
click at [384, 625] on span at bounding box center [384, 627] width 10 height 14
type input "07"
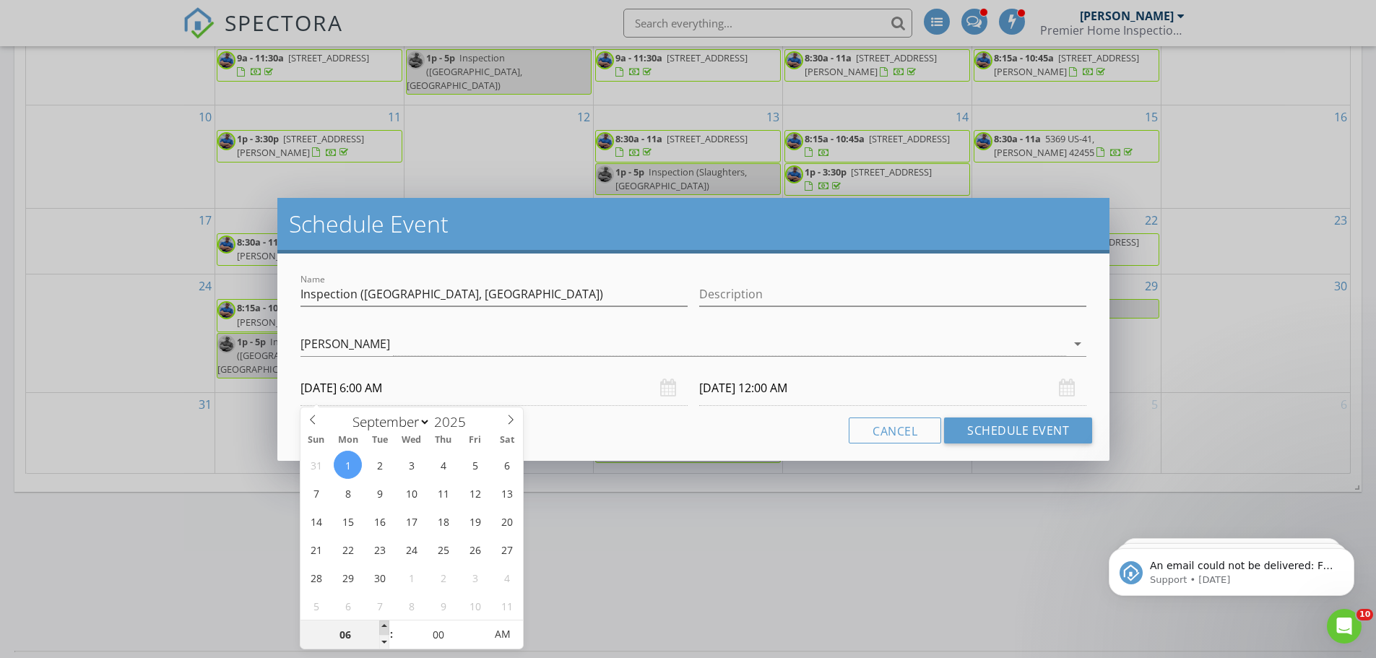
type input "09/01/2025 7:00 AM"
click at [384, 625] on span at bounding box center [384, 627] width 10 height 14
type input "08"
type input "09/01/2025 8:00 AM"
click at [384, 625] on span at bounding box center [384, 627] width 10 height 14
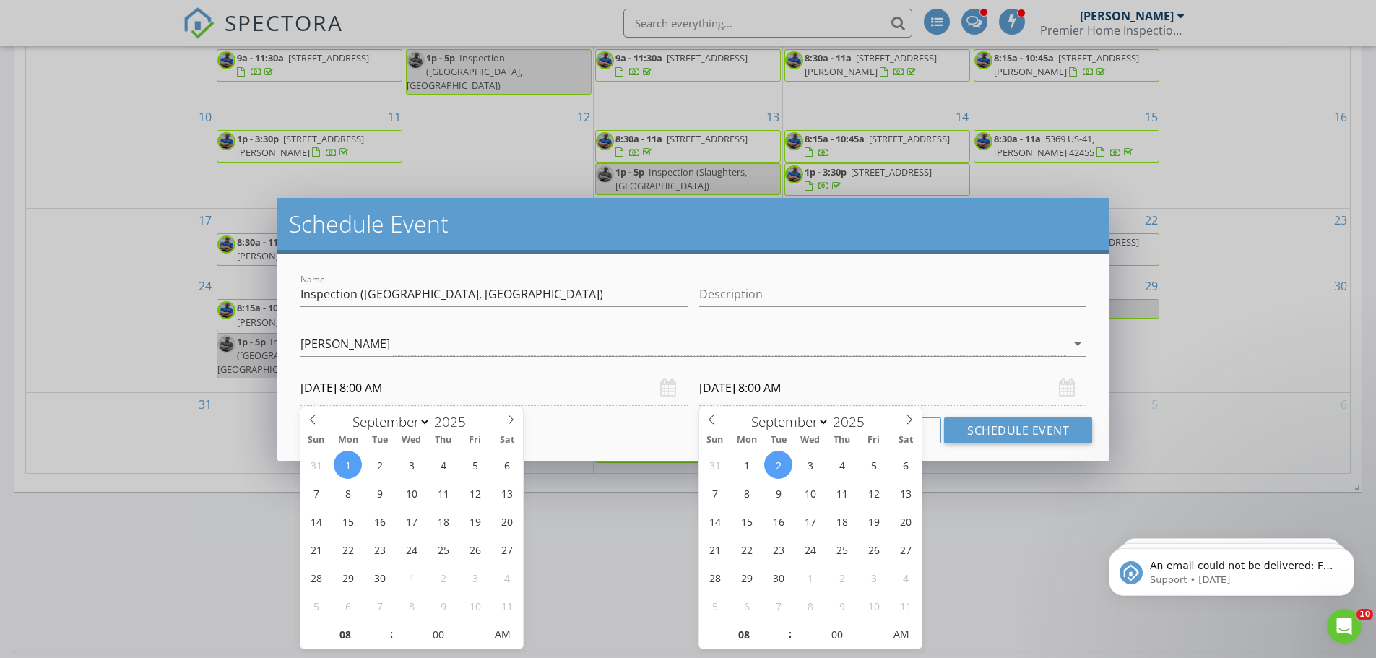
click at [737, 388] on input "09/02/2025 8:00 AM" at bounding box center [892, 388] width 387 height 35
type input "09/01/2025 8:00 AM"
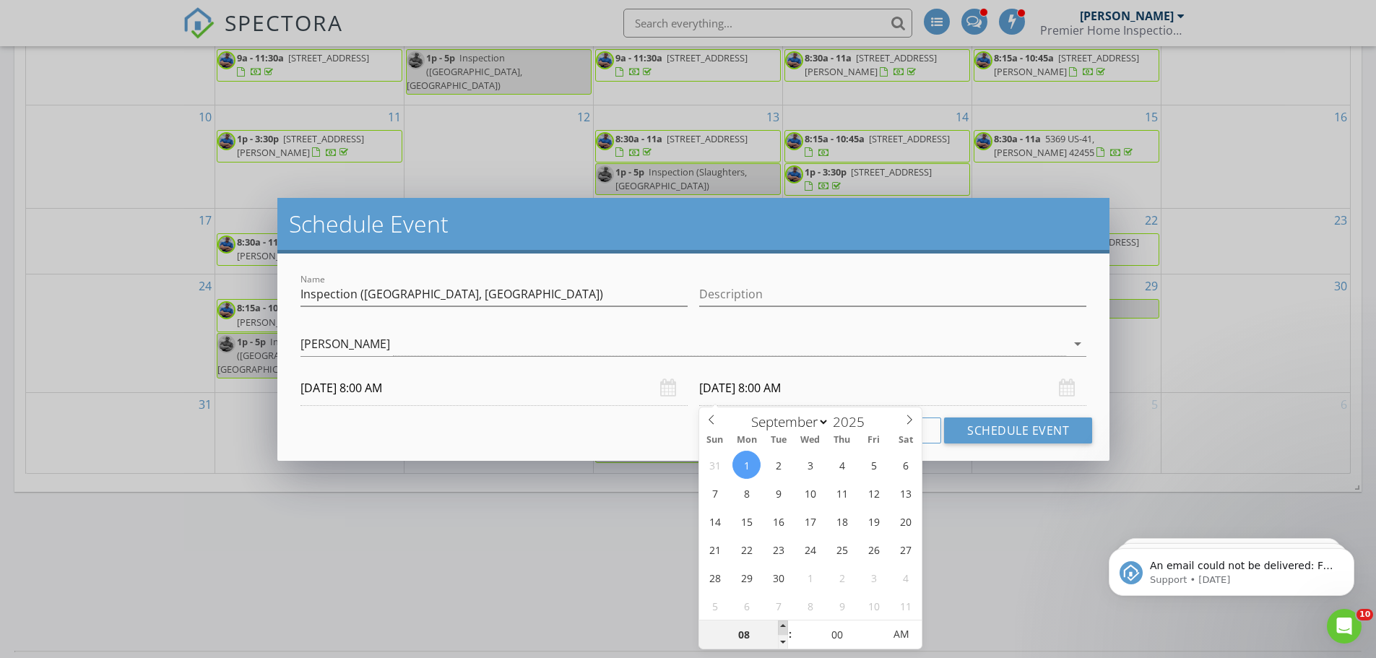
type input "09"
type input "09/01/2025 9:00 AM"
click at [780, 626] on span at bounding box center [783, 627] width 10 height 14
type input "10"
type input "09/01/2025 10:00 AM"
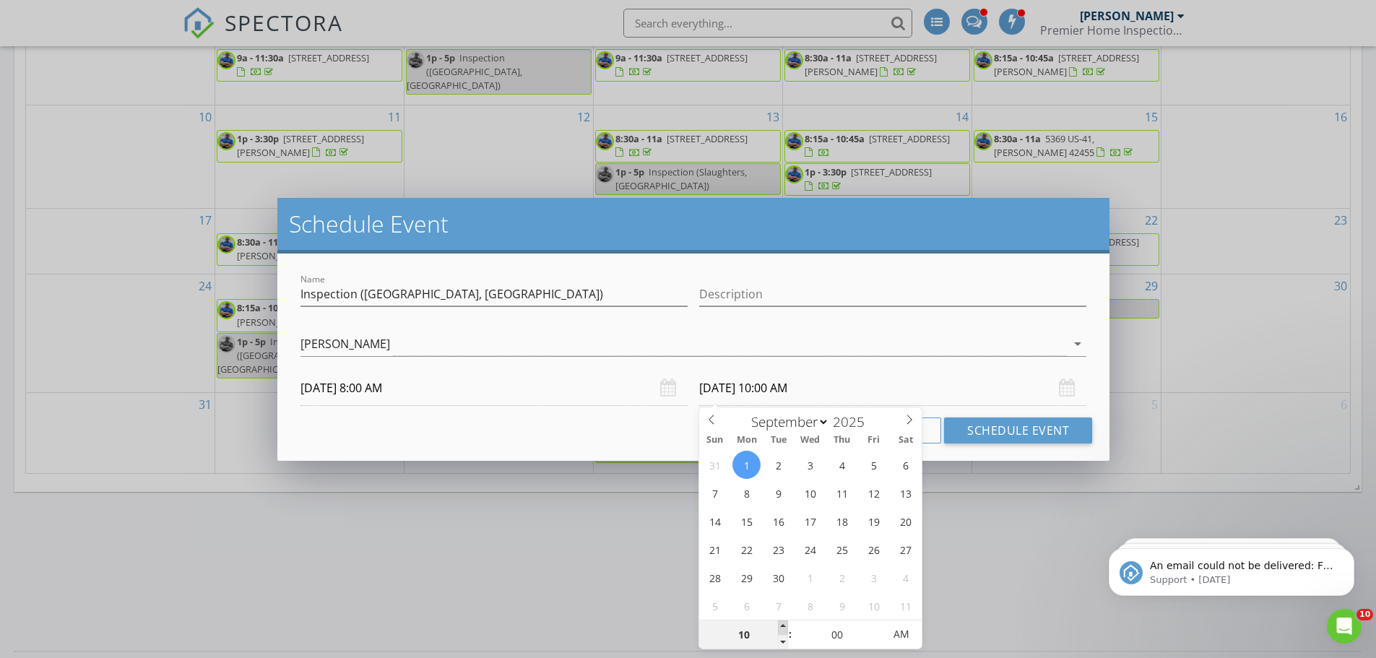
click at [780, 626] on span at bounding box center [783, 627] width 10 height 14
type input "11"
type input "09/01/2025 11:00 AM"
click at [780, 626] on span at bounding box center [783, 627] width 10 height 14
type input "12"
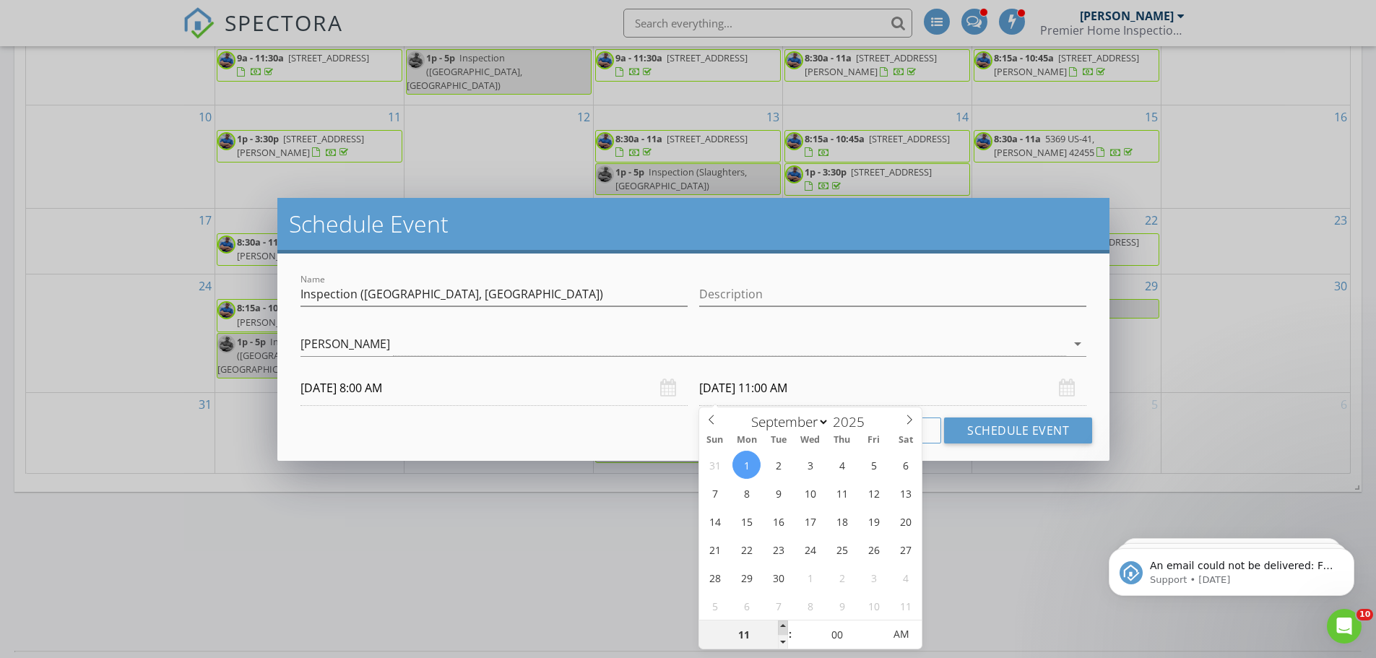
type input "09/01/2025 12:00 PM"
click at [780, 624] on span at bounding box center [783, 627] width 10 height 14
click at [631, 426] on div "Cancel Schedule Event" at bounding box center [693, 431] width 797 height 26
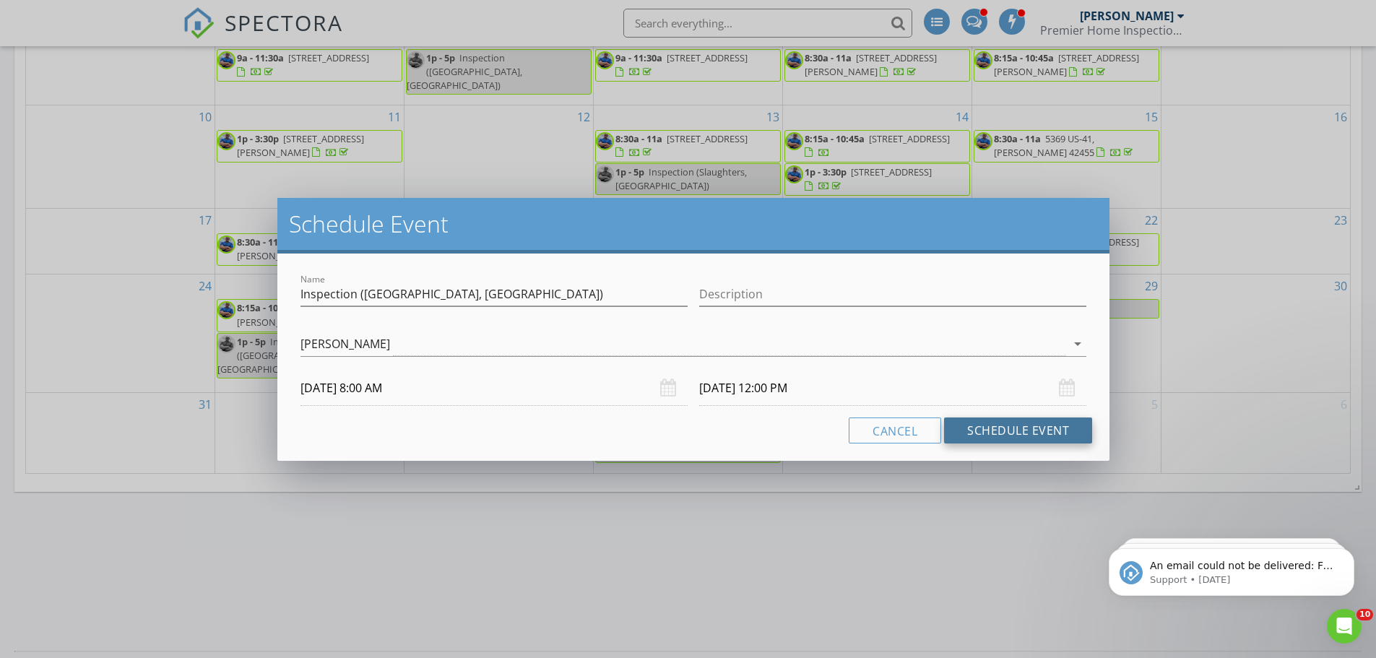
click at [1040, 439] on button "Schedule Event" at bounding box center [1018, 431] width 148 height 26
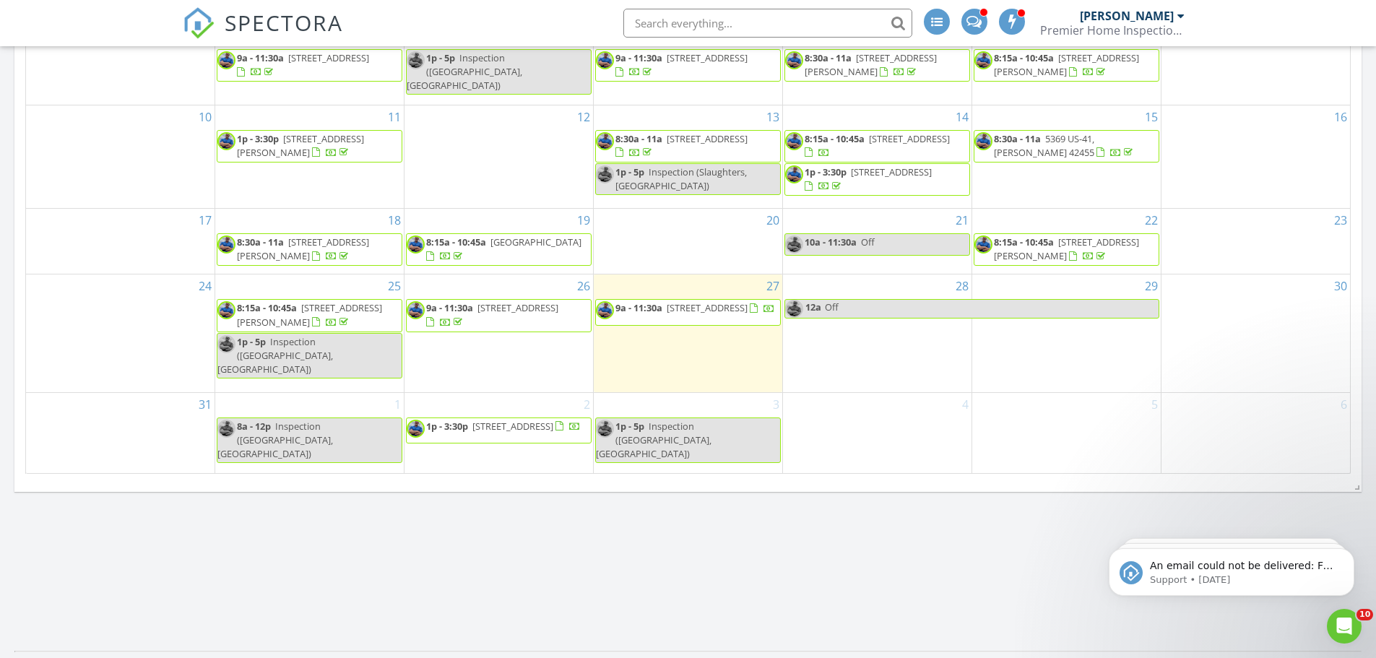
click at [311, 455] on div "1 8a - 12p Inspection (Caneyville, KY)" at bounding box center [309, 433] width 189 height 80
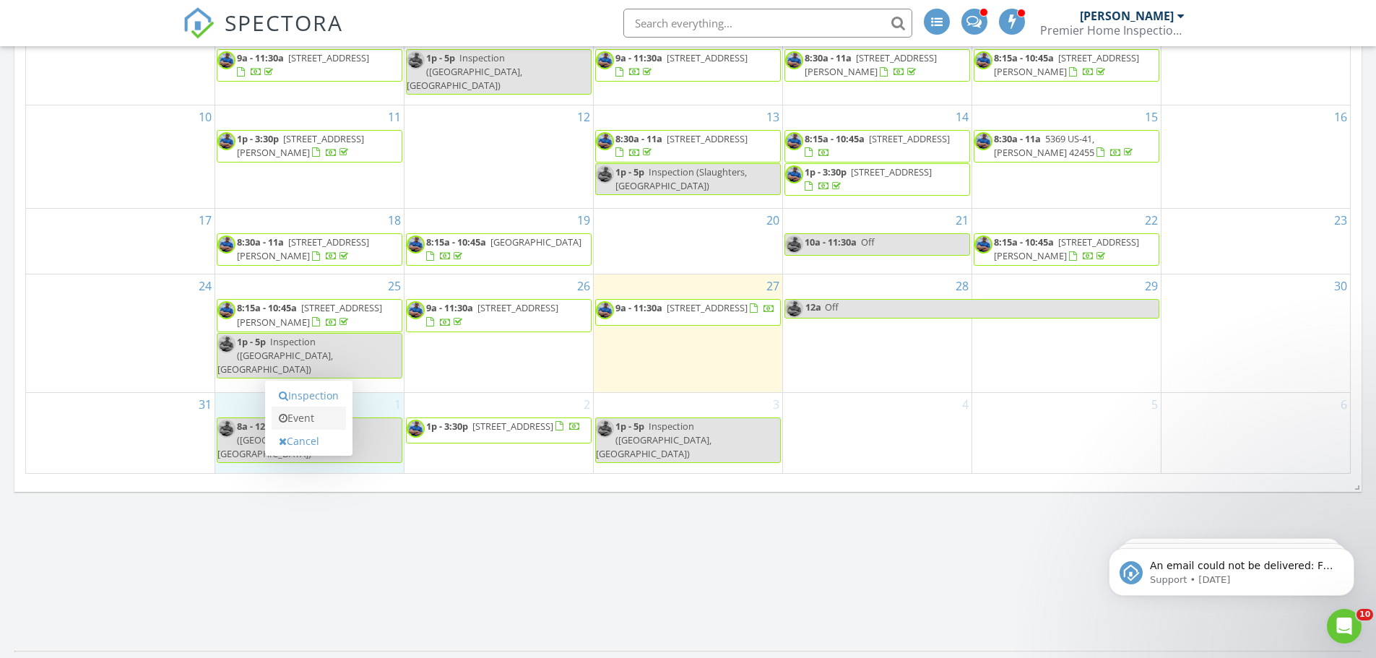
click at [318, 421] on link "Event" at bounding box center [309, 418] width 74 height 23
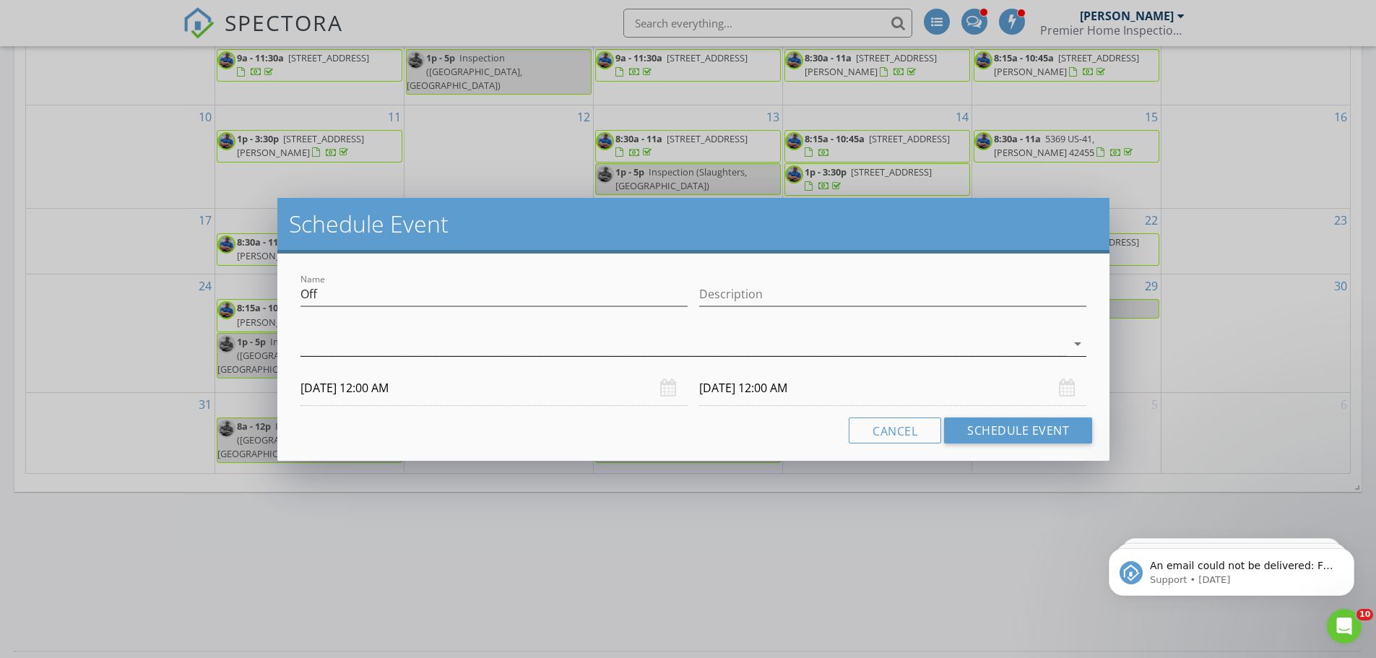
click at [420, 342] on div at bounding box center [683, 344] width 766 height 24
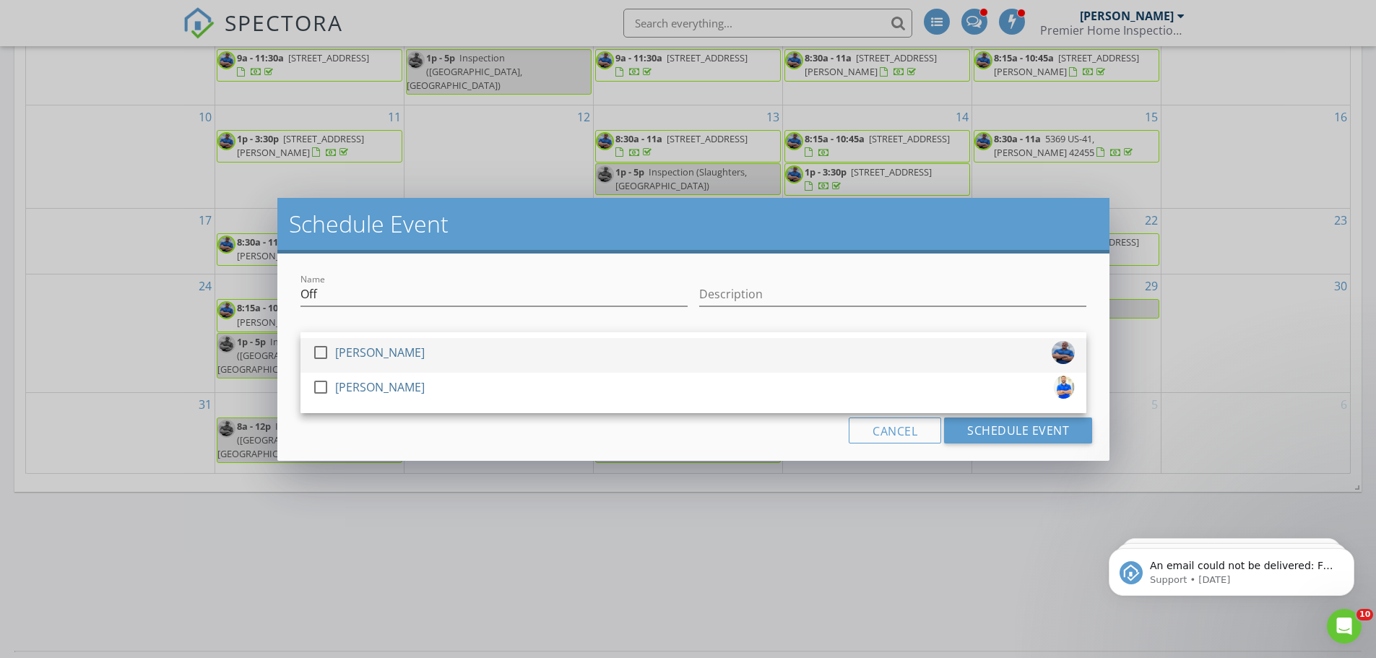
click at [411, 355] on div "check_box_outline_blank Eddie Bittner" at bounding box center [693, 355] width 763 height 29
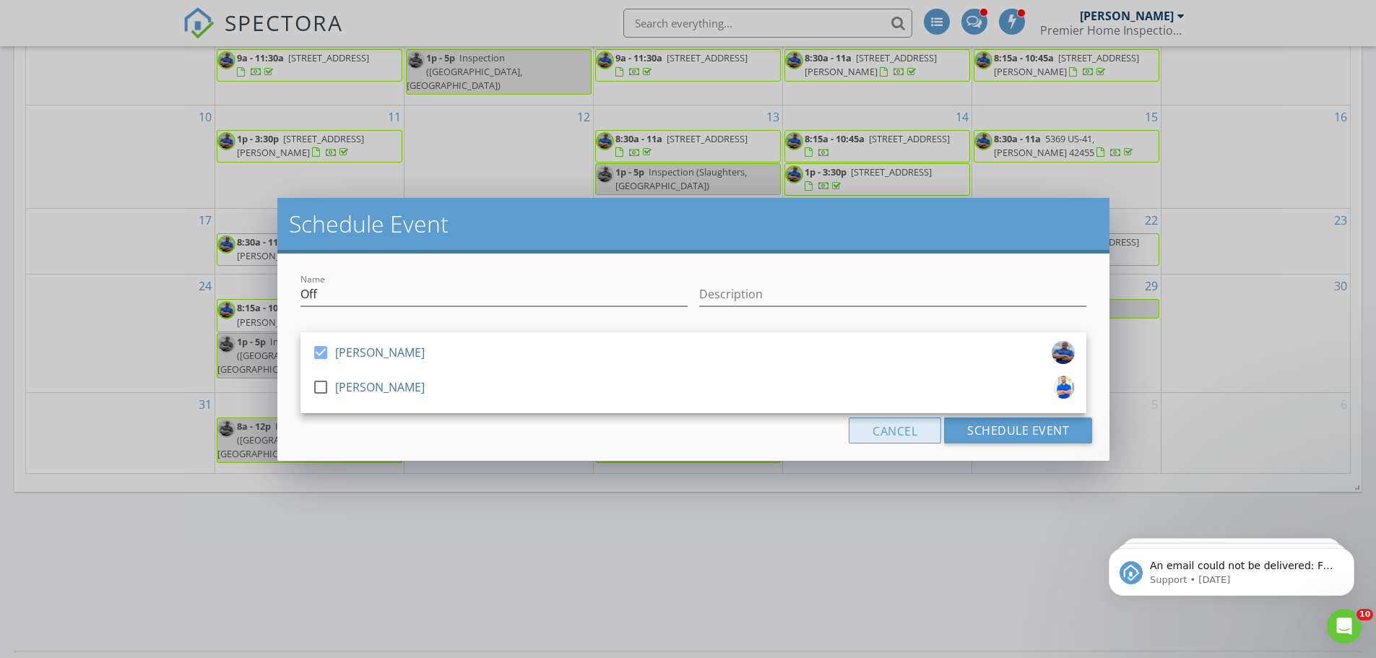
click at [885, 430] on button "Cancel" at bounding box center [895, 431] width 92 height 26
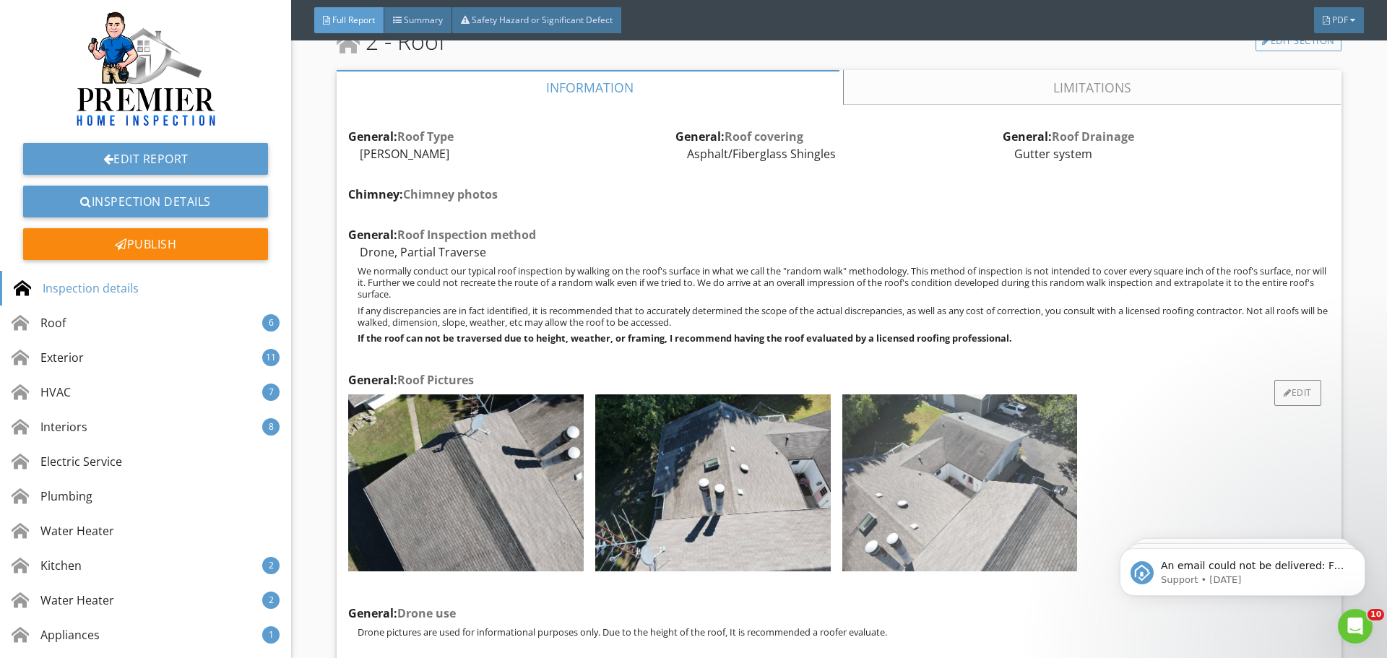
scroll to position [2600, 0]
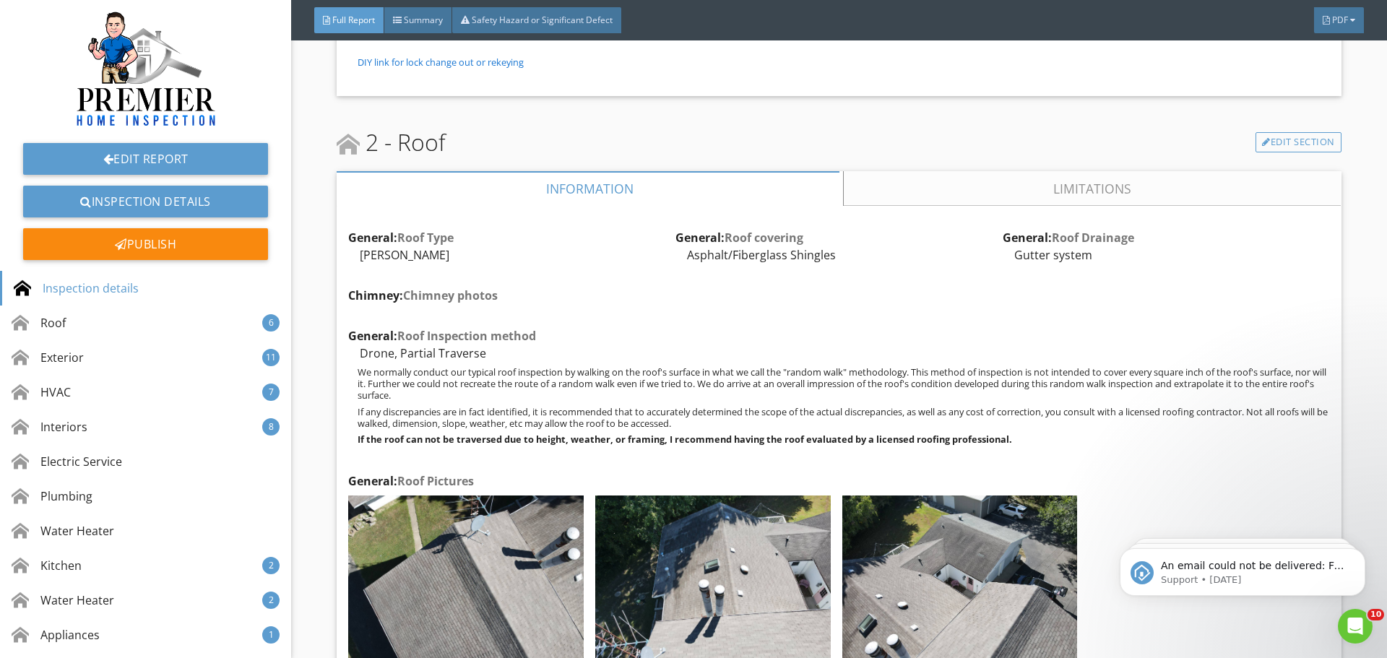
click at [979, 200] on link "Limitations" at bounding box center [1092, 188] width 497 height 35
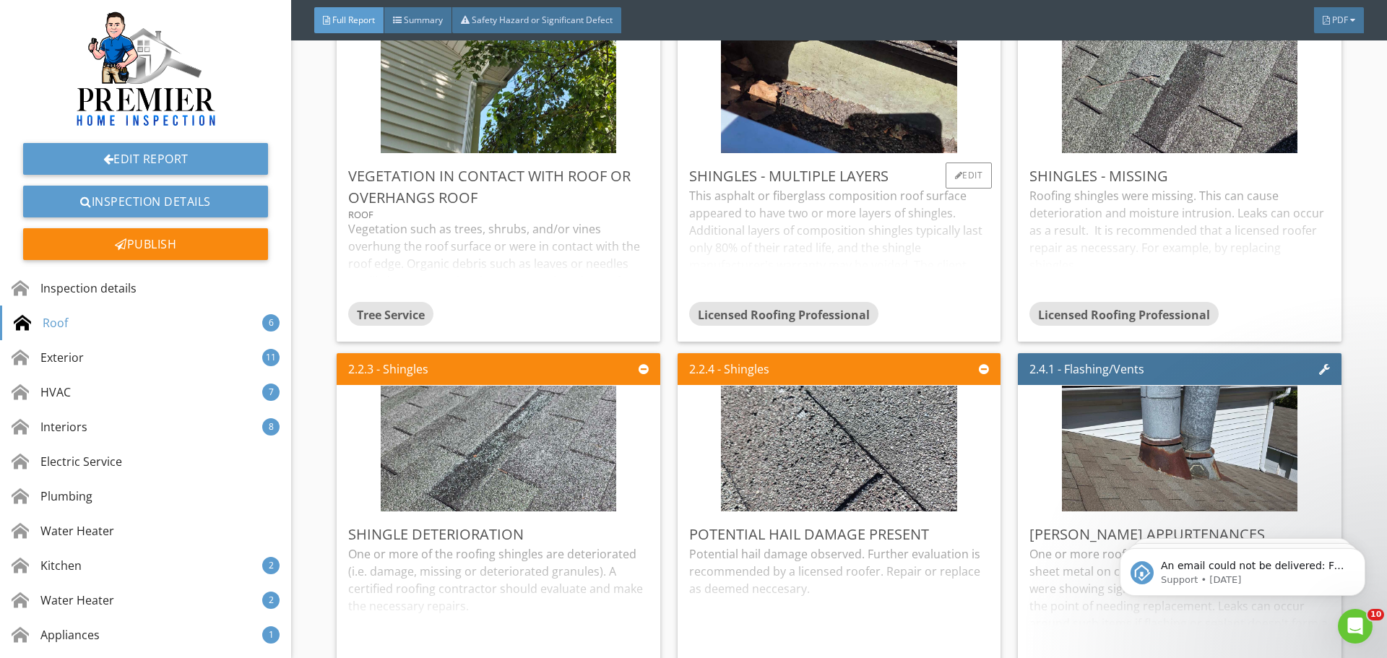
scroll to position [3467, 0]
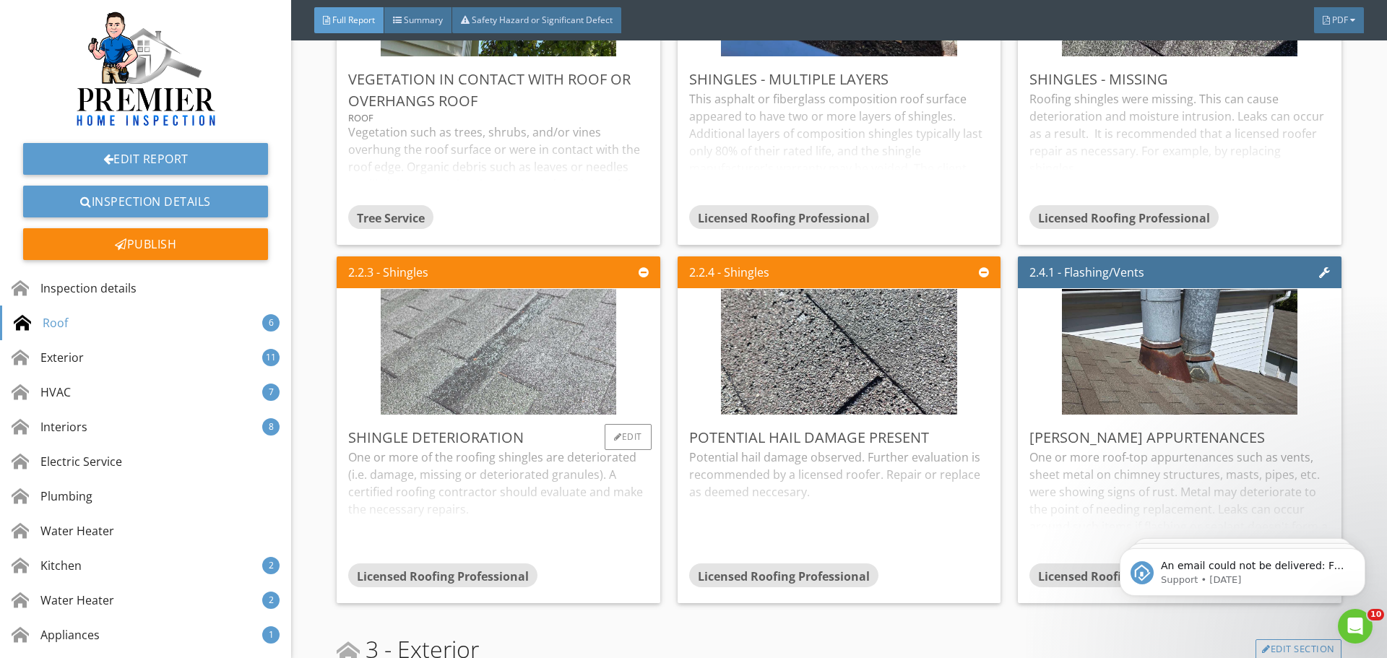
click at [496, 405] on img at bounding box center [498, 352] width 235 height 314
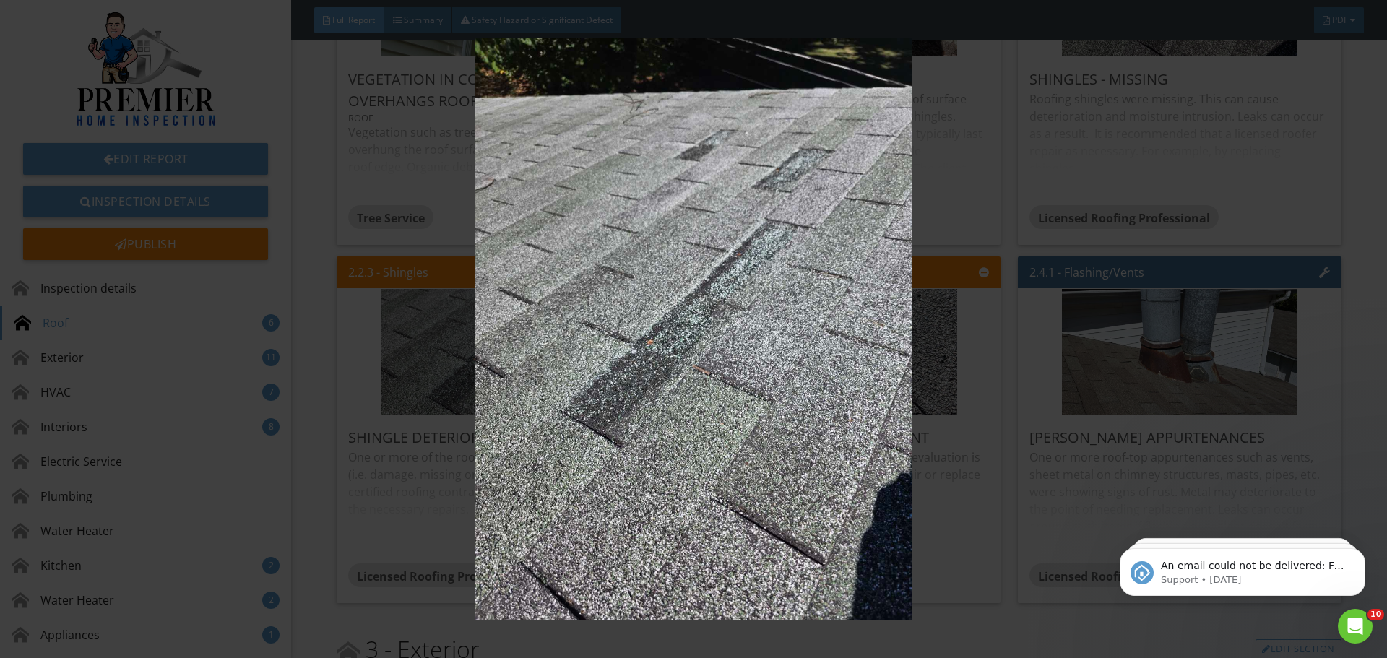
click at [949, 493] on img at bounding box center [692, 328] width 1273 height 581
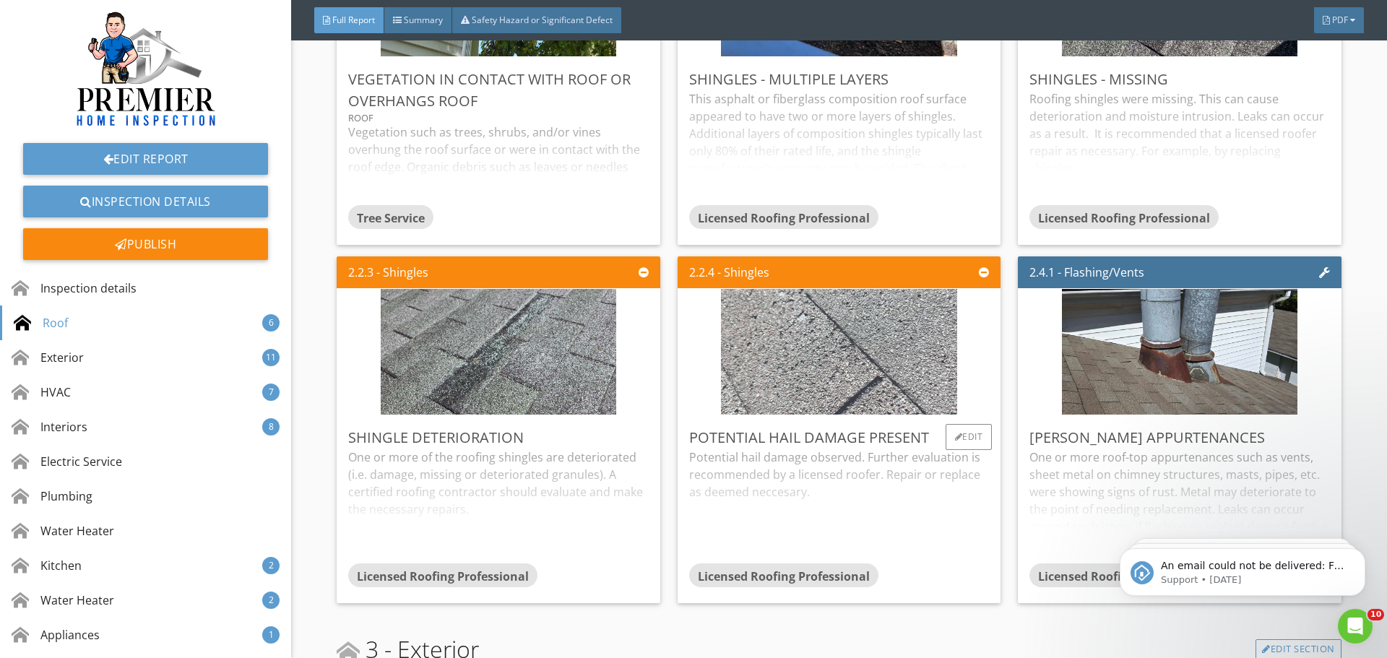
click at [881, 345] on img at bounding box center [838, 352] width 235 height 314
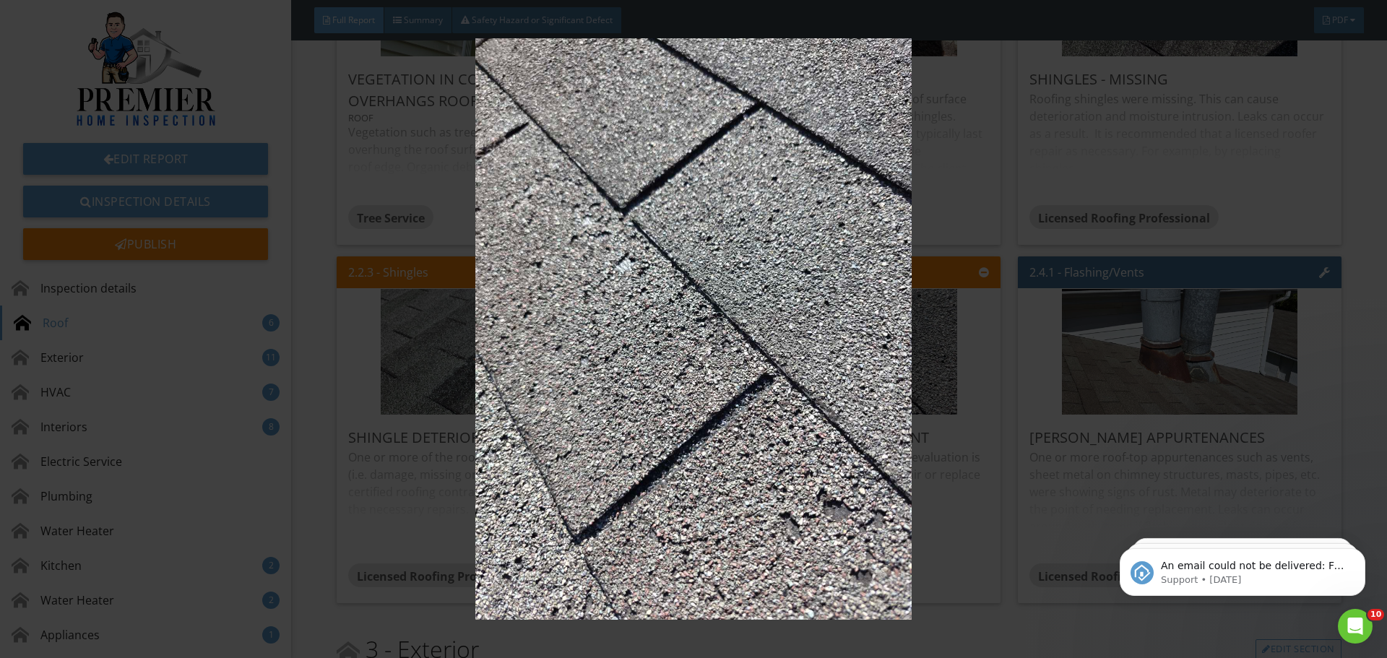
click at [958, 524] on img at bounding box center [692, 328] width 1273 height 581
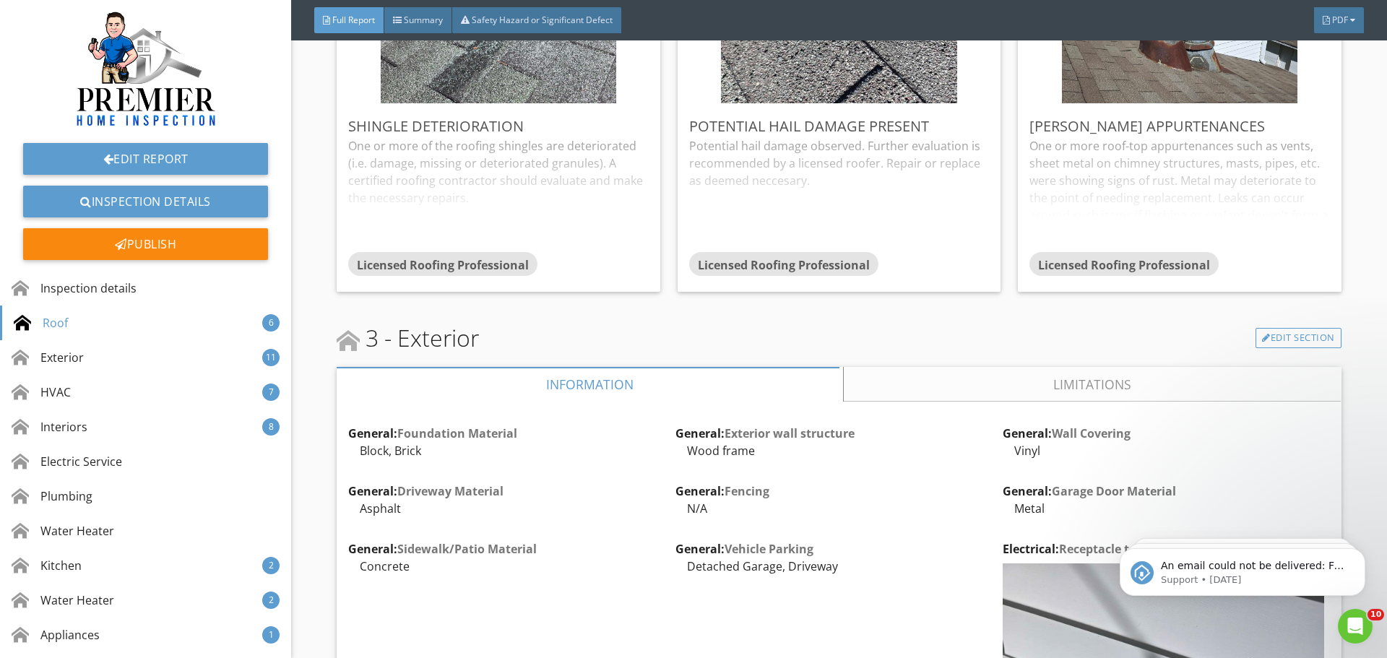
scroll to position [3756, 0]
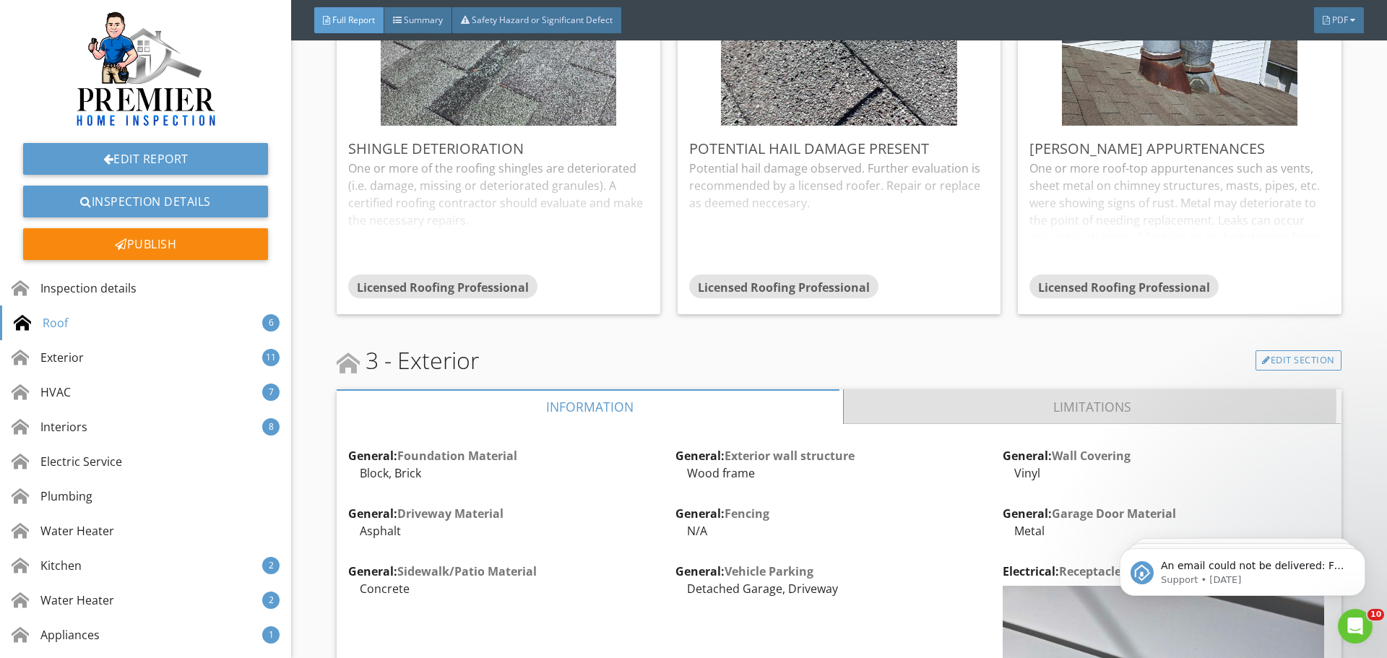
click at [912, 417] on link "Limitations" at bounding box center [1092, 406] width 497 height 35
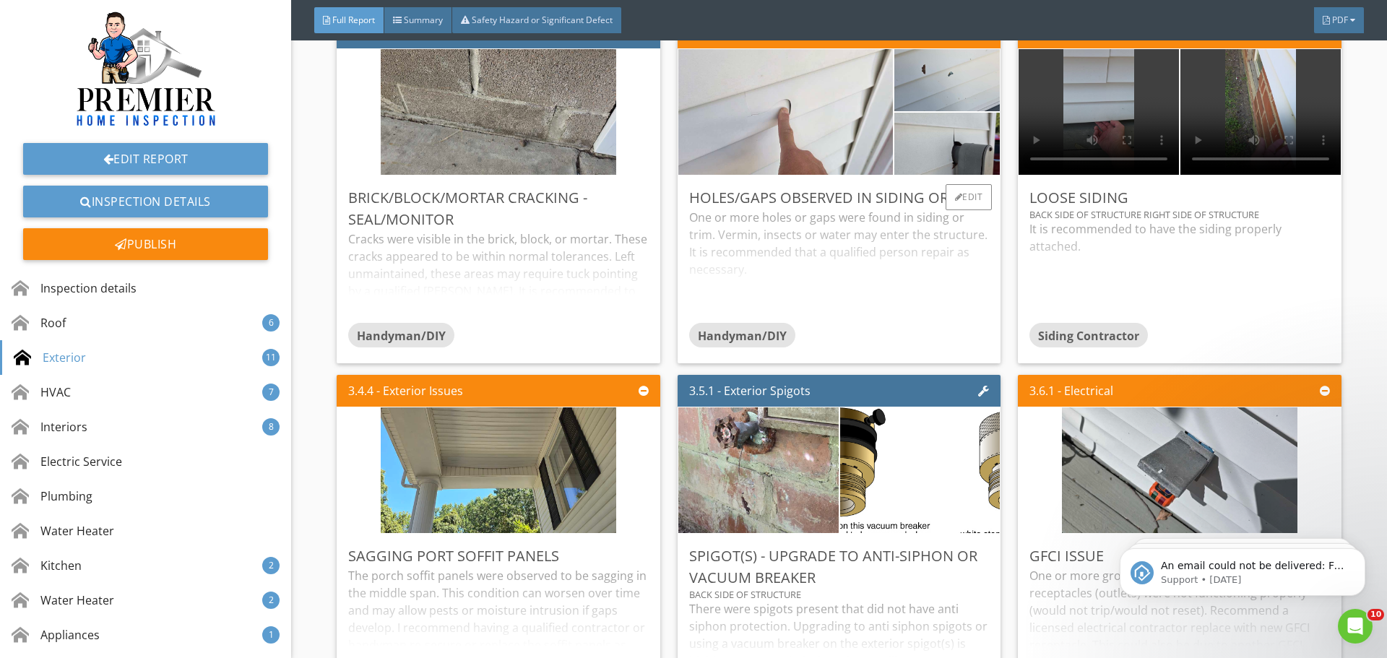
scroll to position [4623, 0]
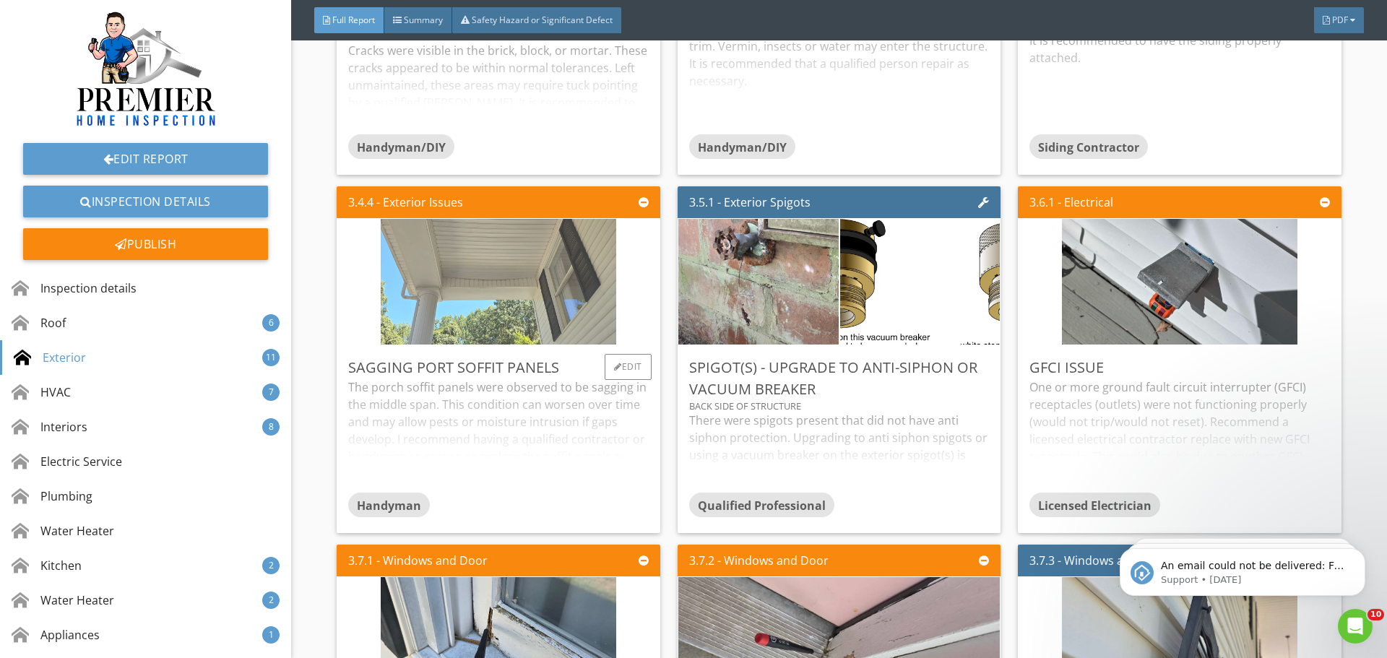
click at [491, 279] on img at bounding box center [498, 281] width 235 height 314
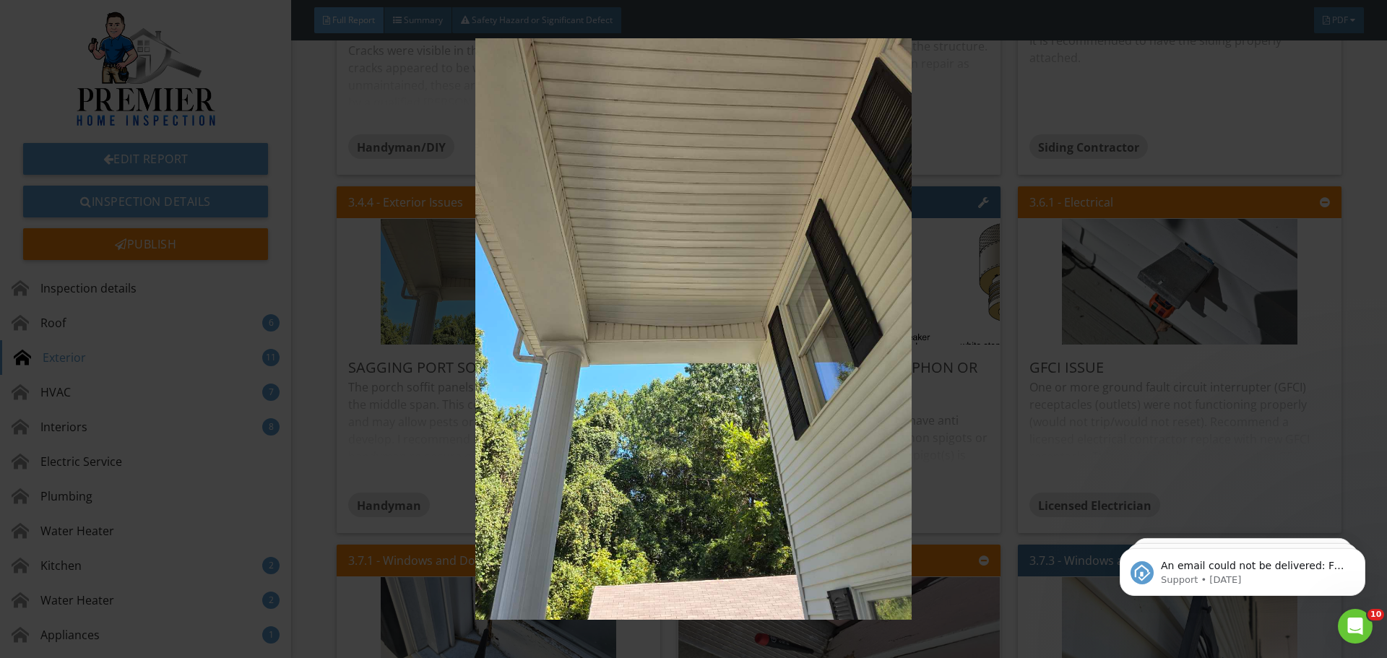
click at [956, 515] on img at bounding box center [692, 328] width 1273 height 581
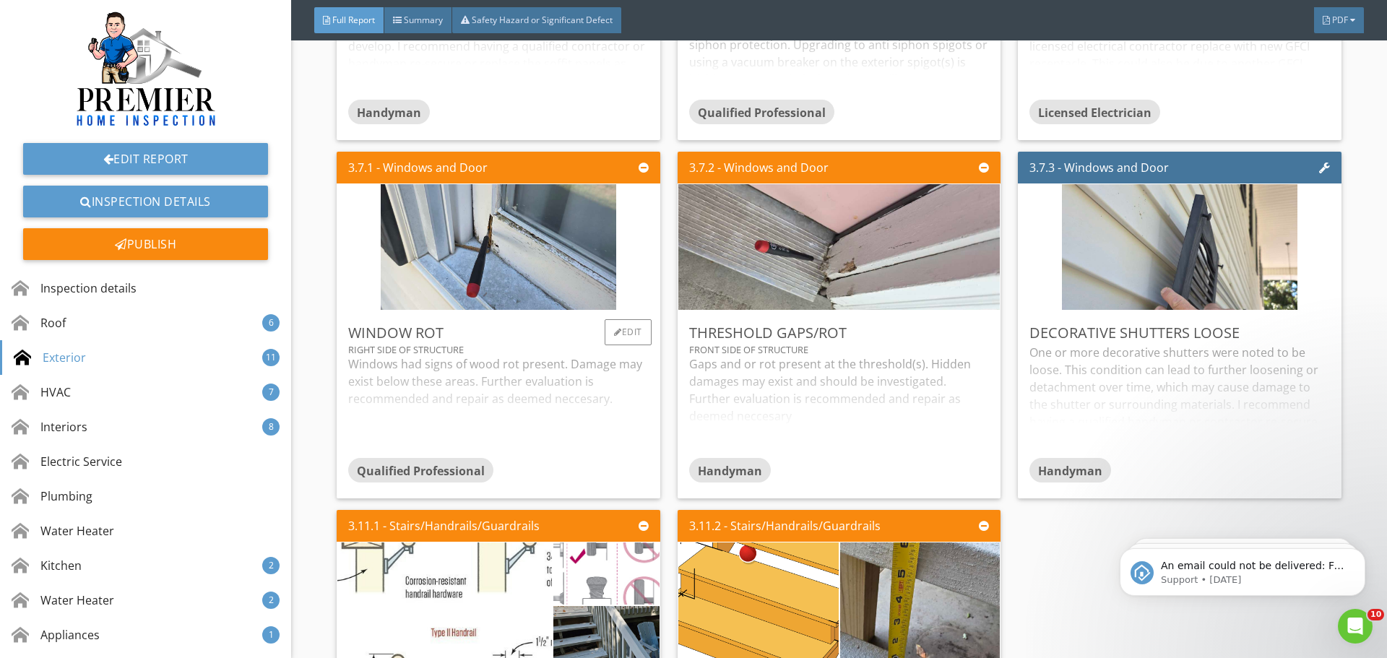
scroll to position [5056, 0]
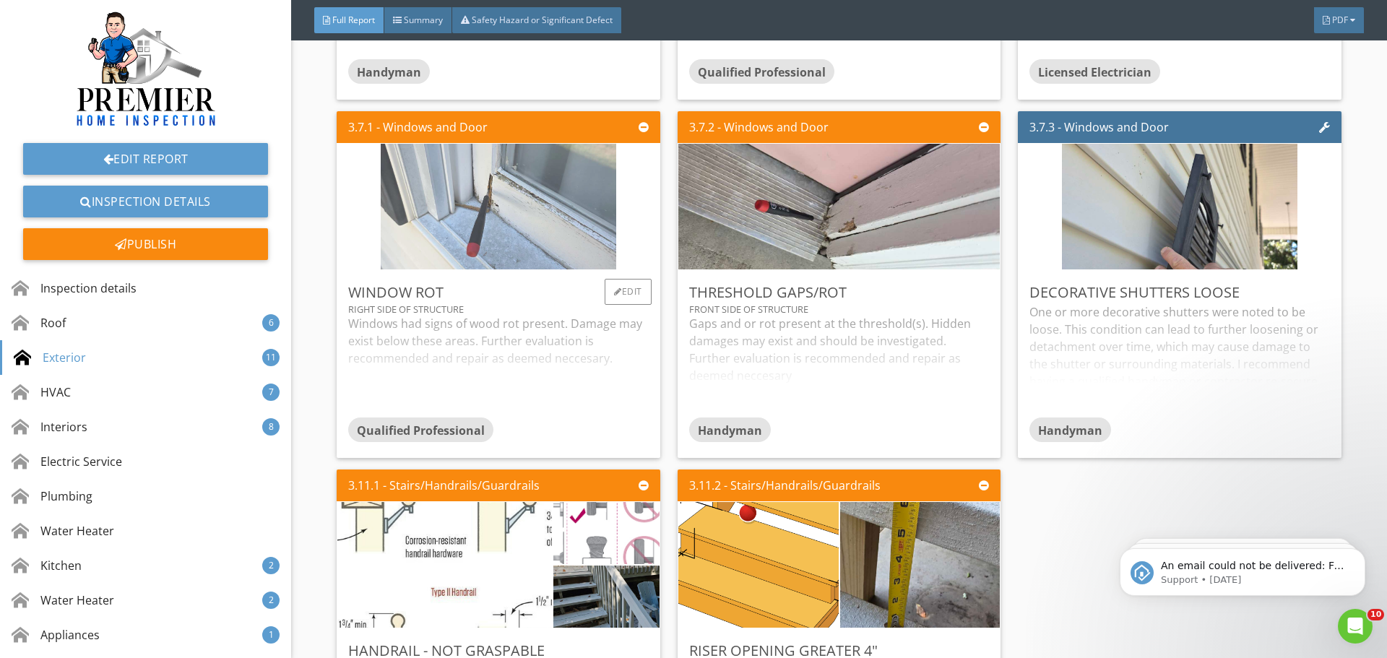
click at [495, 218] on img at bounding box center [498, 206] width 235 height 314
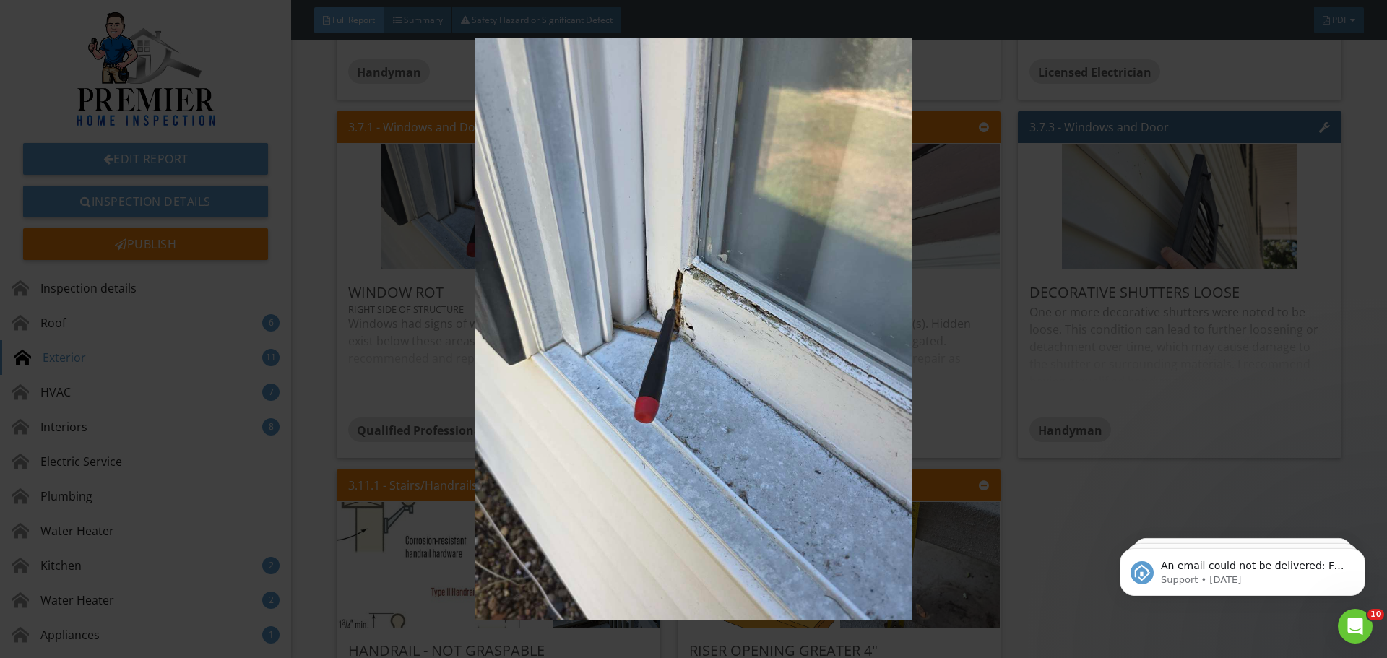
click at [953, 414] on img at bounding box center [692, 328] width 1273 height 581
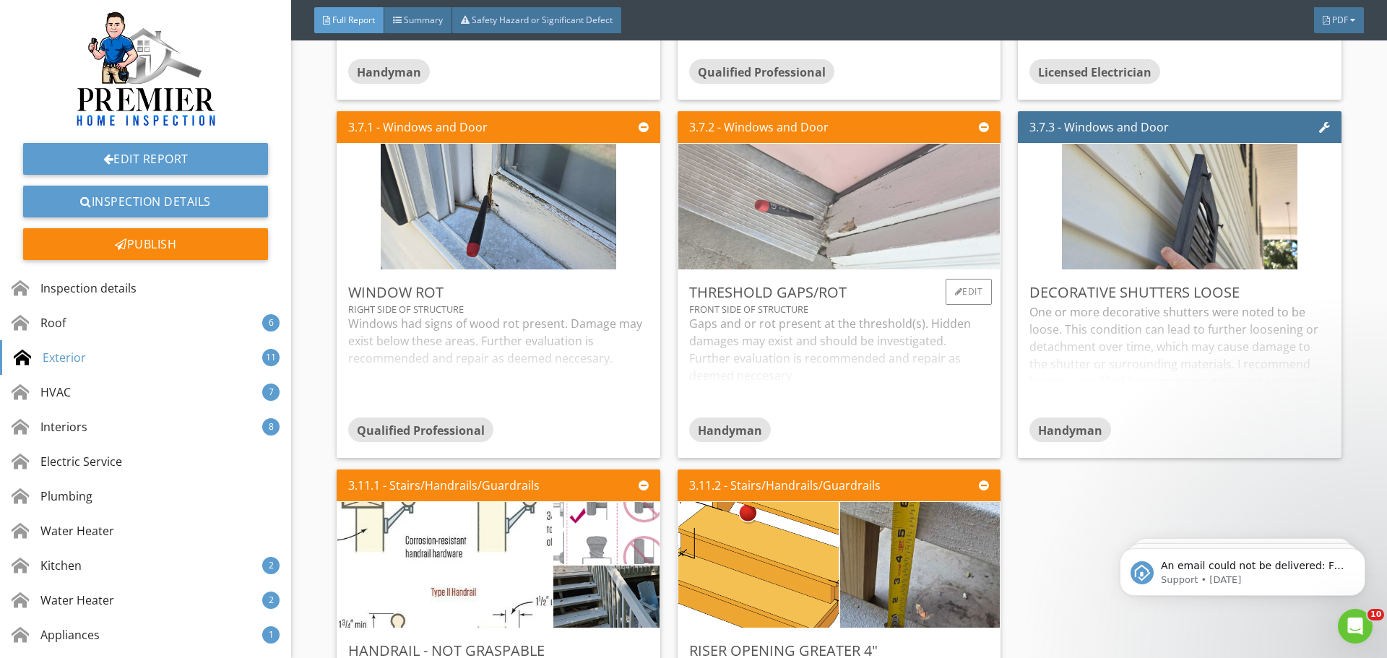
click at [827, 235] on img at bounding box center [839, 206] width 419 height 314
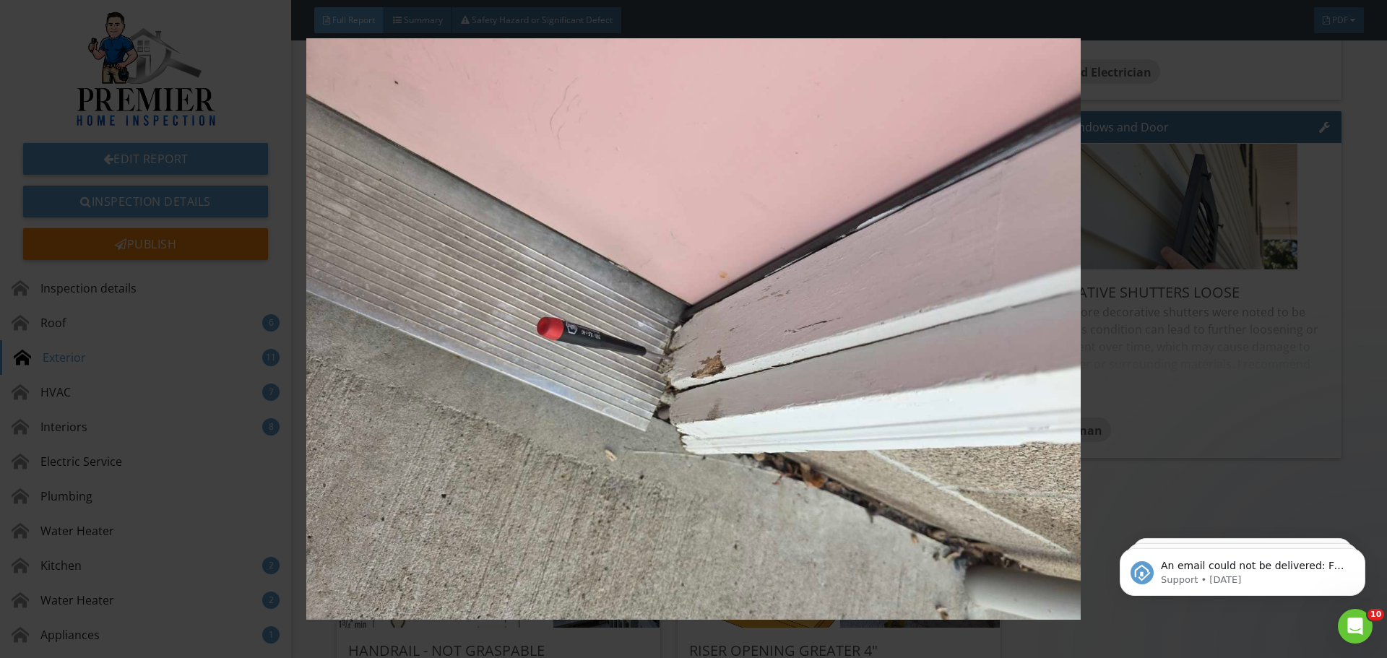
click at [1131, 423] on img at bounding box center [692, 328] width 1273 height 581
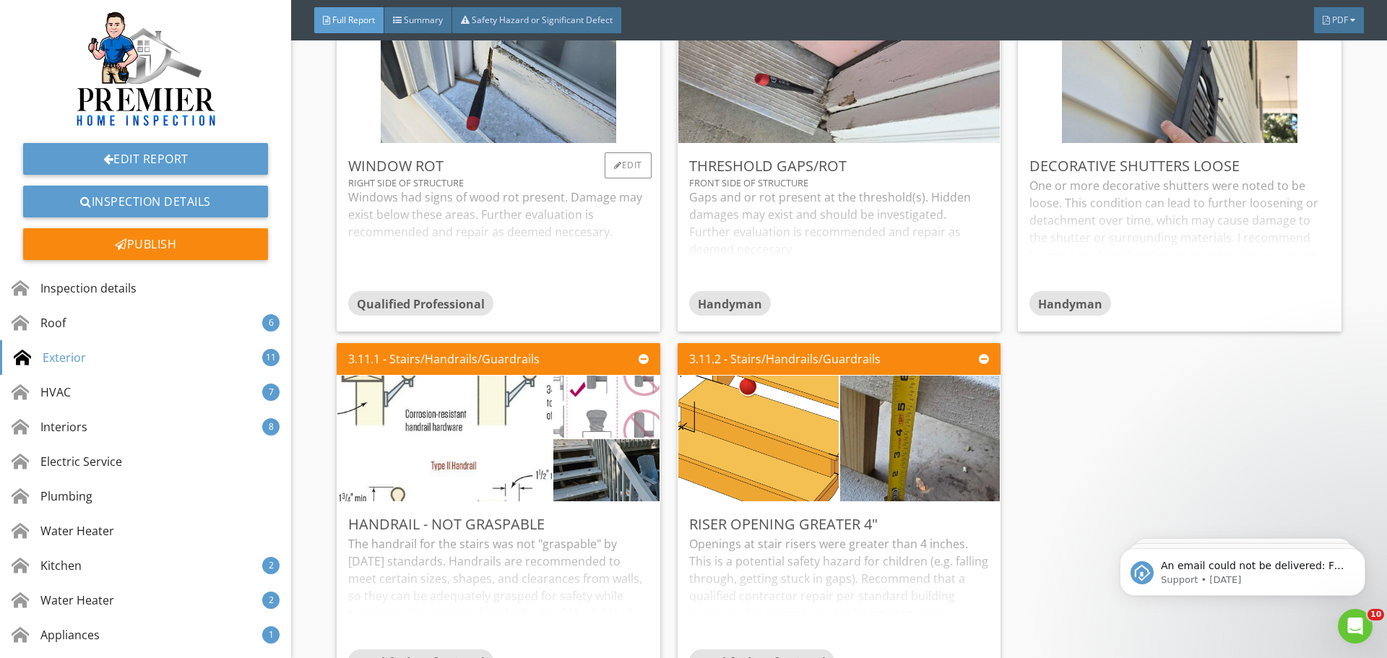
scroll to position [5345, 0]
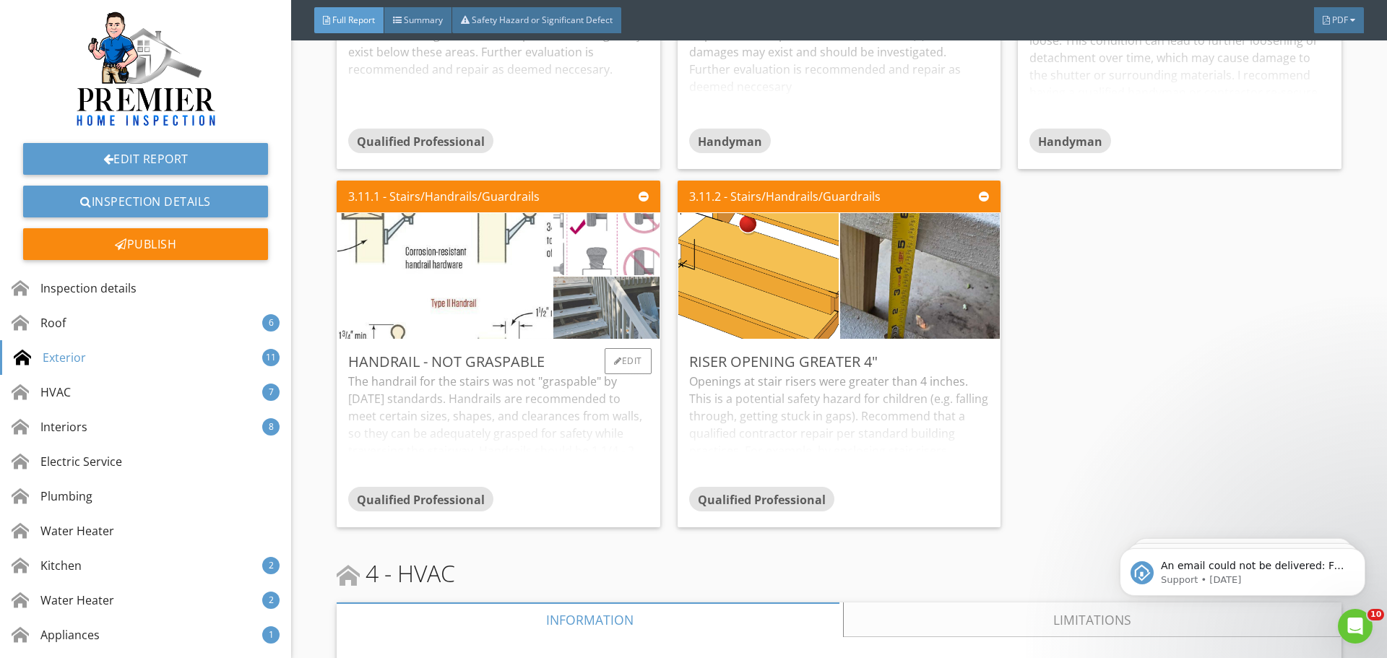
click at [611, 321] on img at bounding box center [606, 307] width 116 height 155
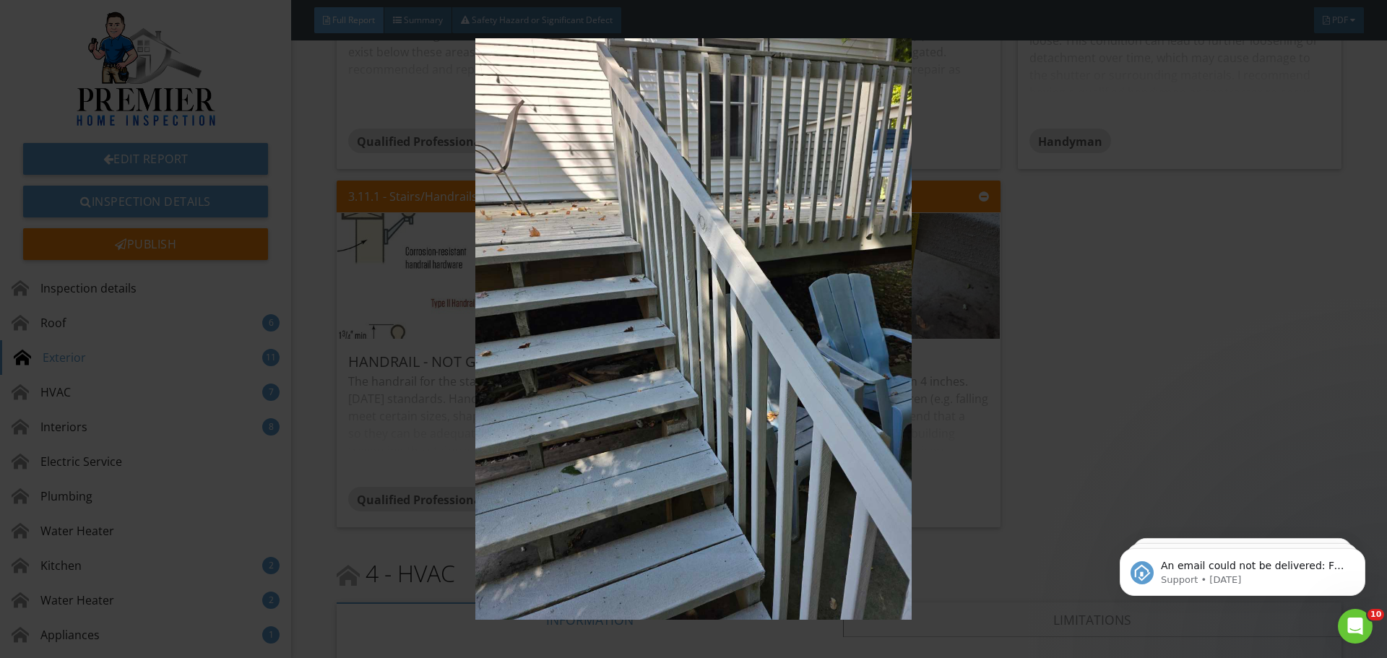
click at [1180, 426] on img at bounding box center [692, 328] width 1273 height 581
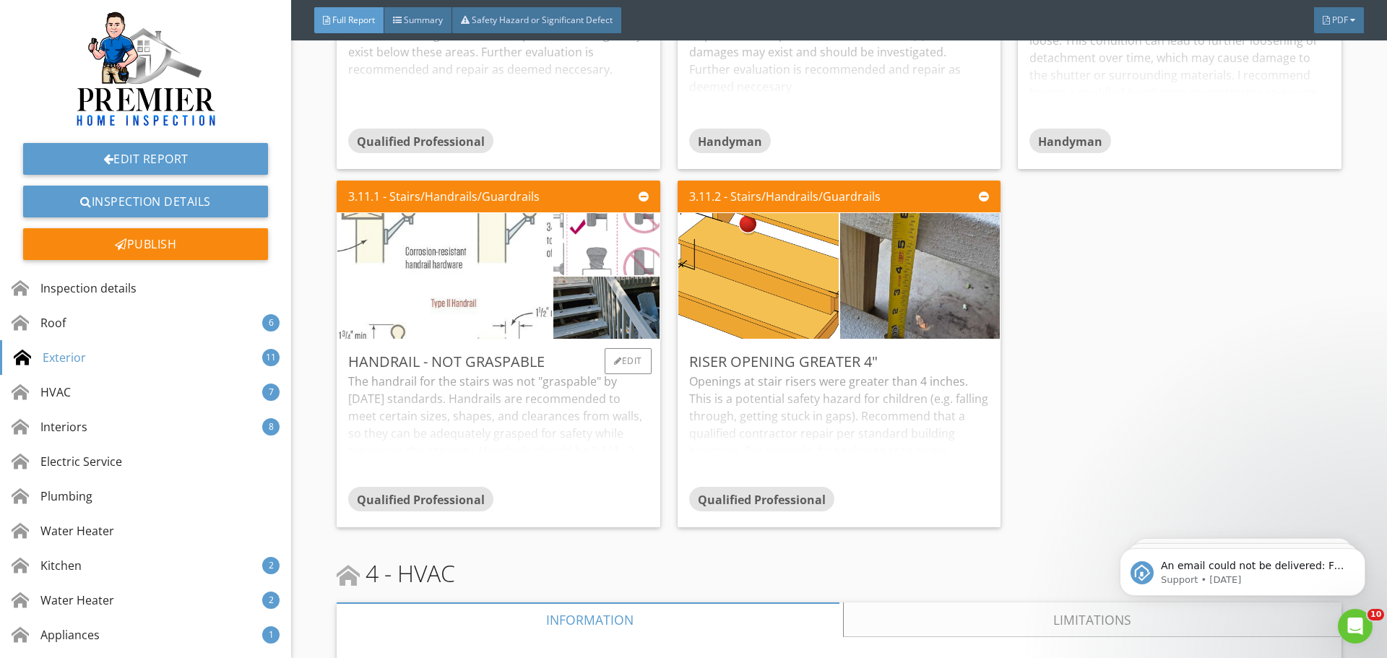
click at [399, 251] on img at bounding box center [445, 275] width 306 height 314
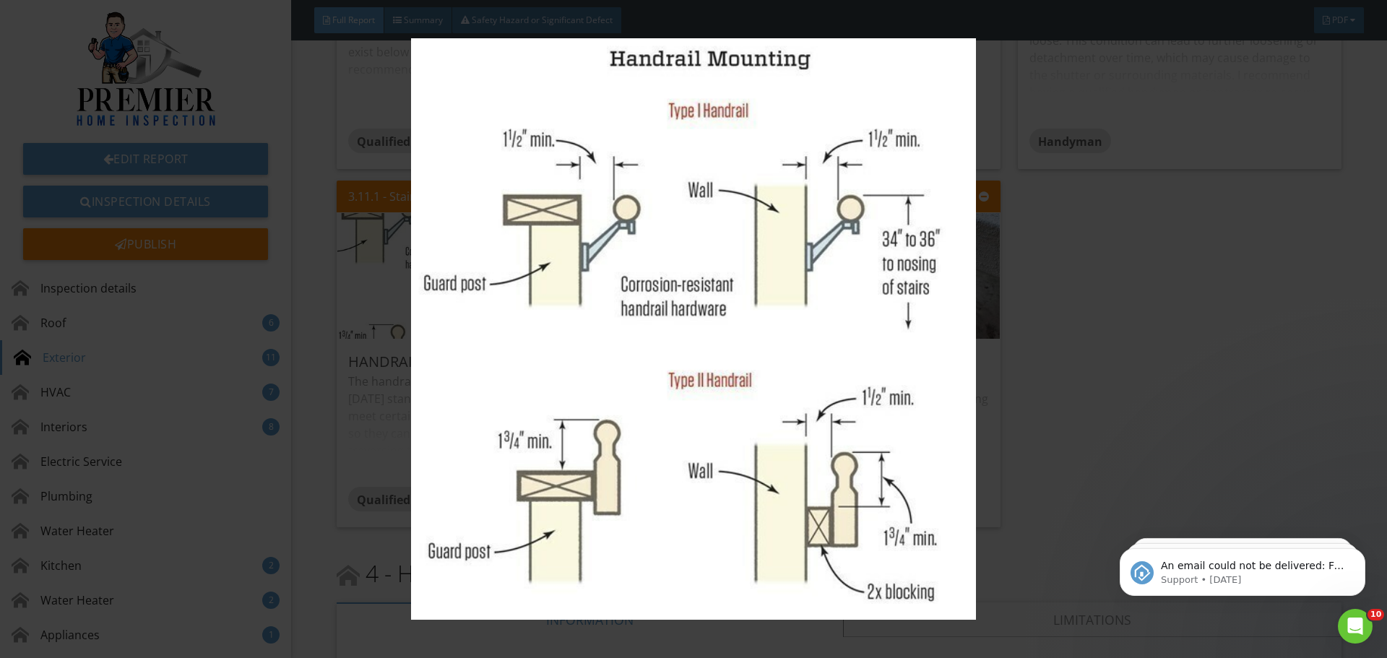
click at [1183, 424] on img at bounding box center [692, 328] width 1273 height 581
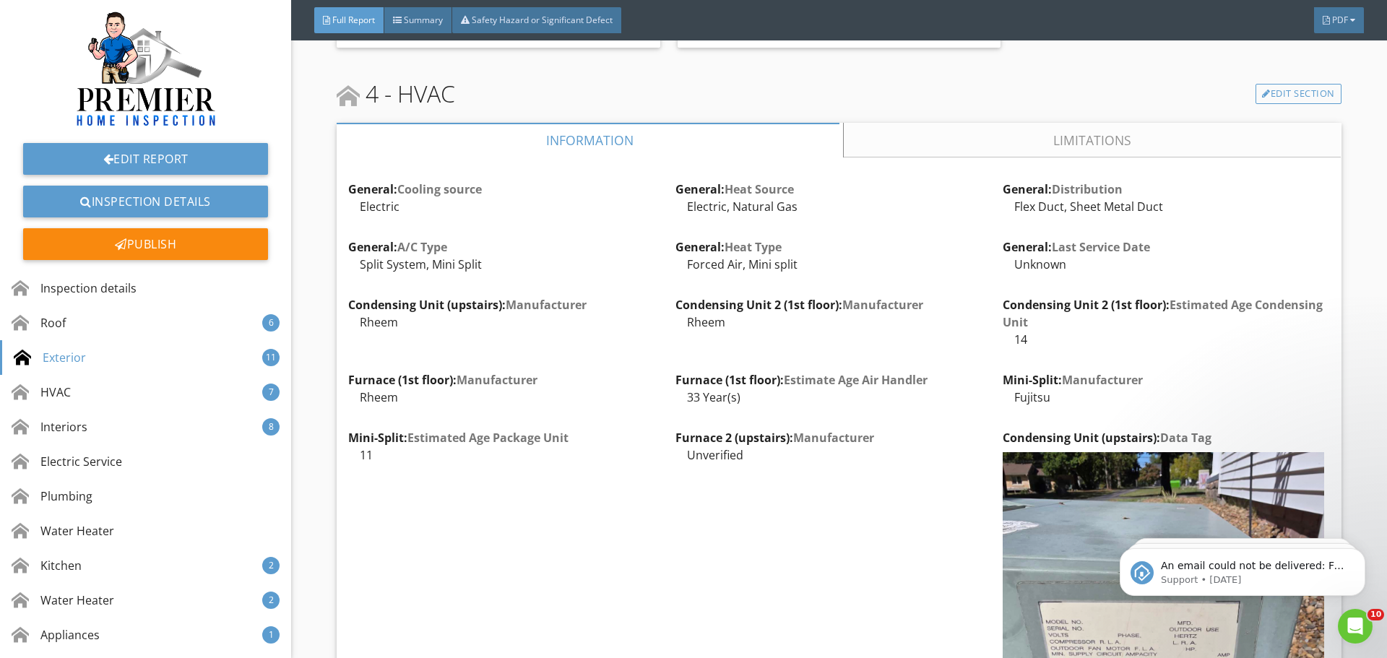
scroll to position [5779, 0]
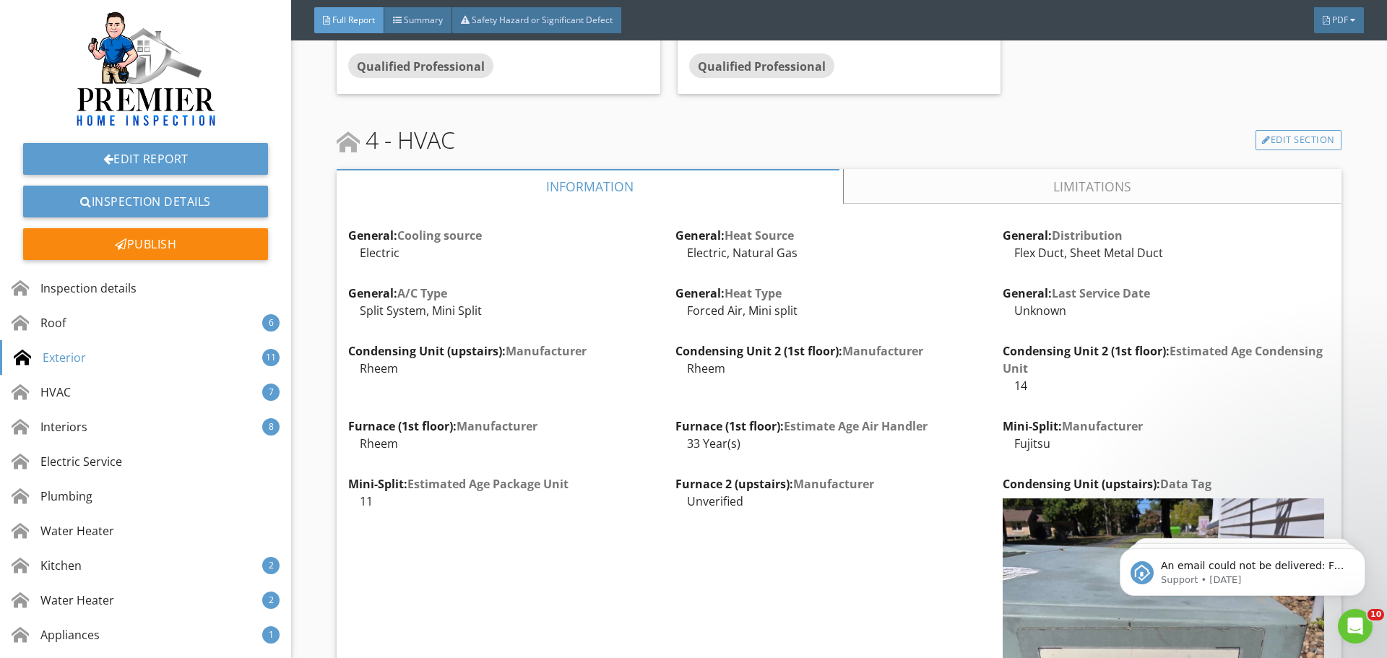
click at [1000, 198] on link "Limitations" at bounding box center [1092, 186] width 497 height 35
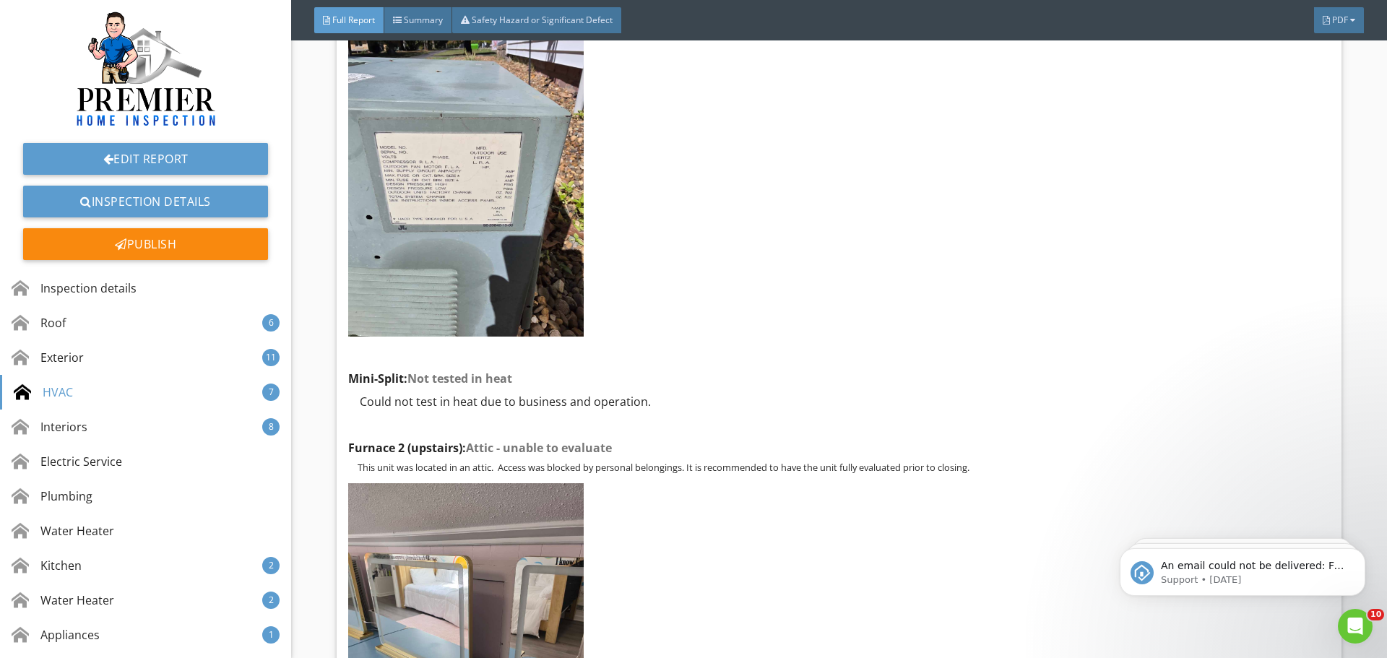
scroll to position [6140, 0]
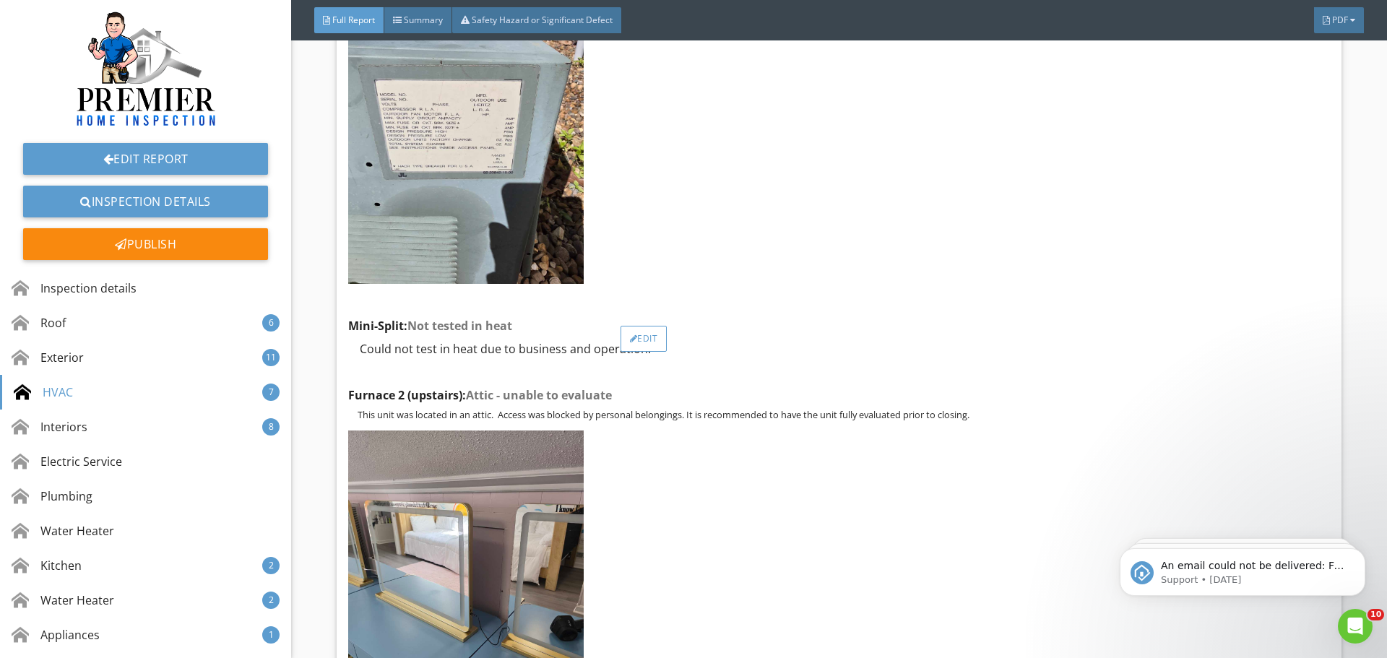
click at [641, 352] on div "Edit" at bounding box center [643, 339] width 47 height 26
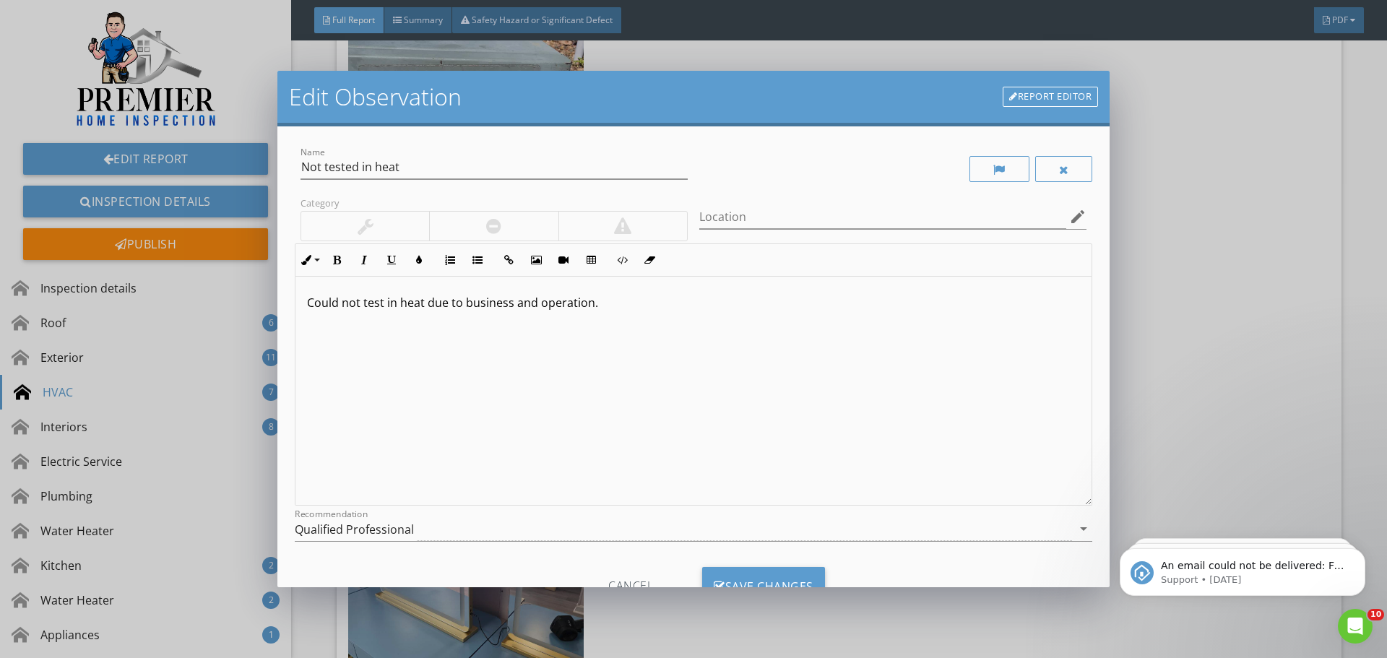
click at [520, 301] on p "Could not test in heat due to business and operation." at bounding box center [693, 302] width 773 height 17
type textarea "<p>Could not test in heat due to business in operation.</p>"
click at [751, 579] on div "Save Changes" at bounding box center [763, 586] width 123 height 39
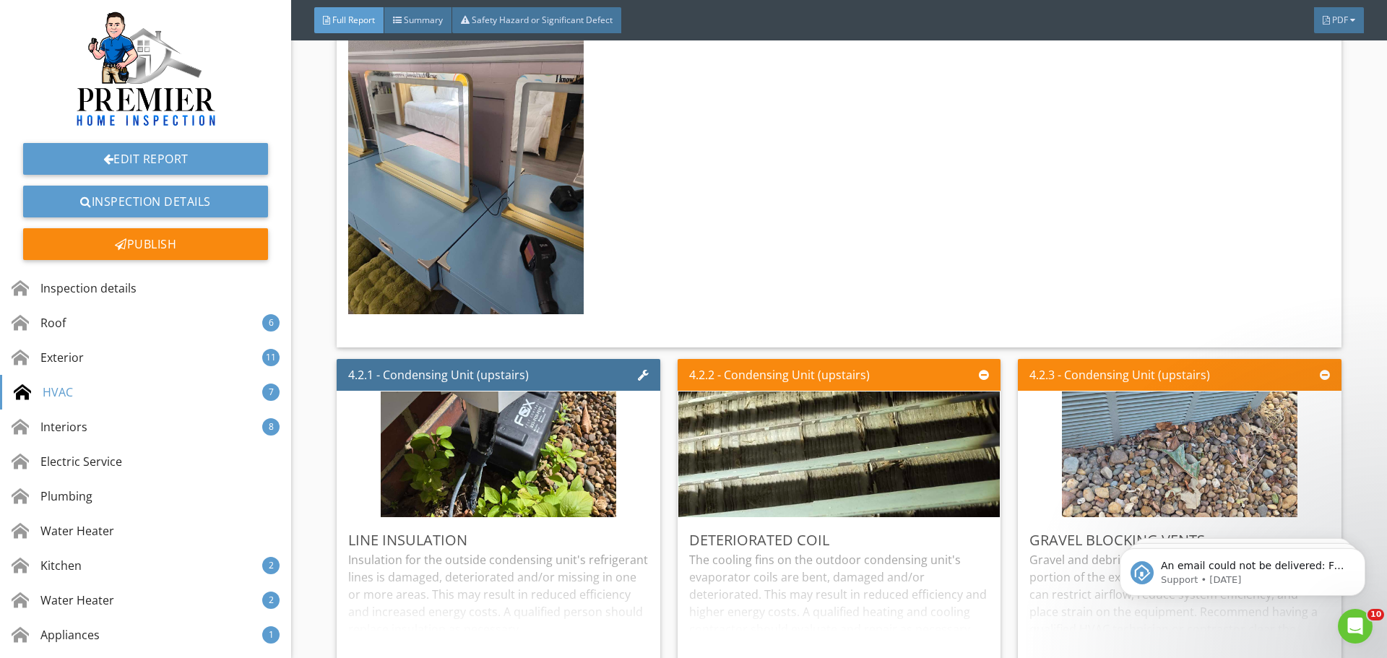
scroll to position [6573, 0]
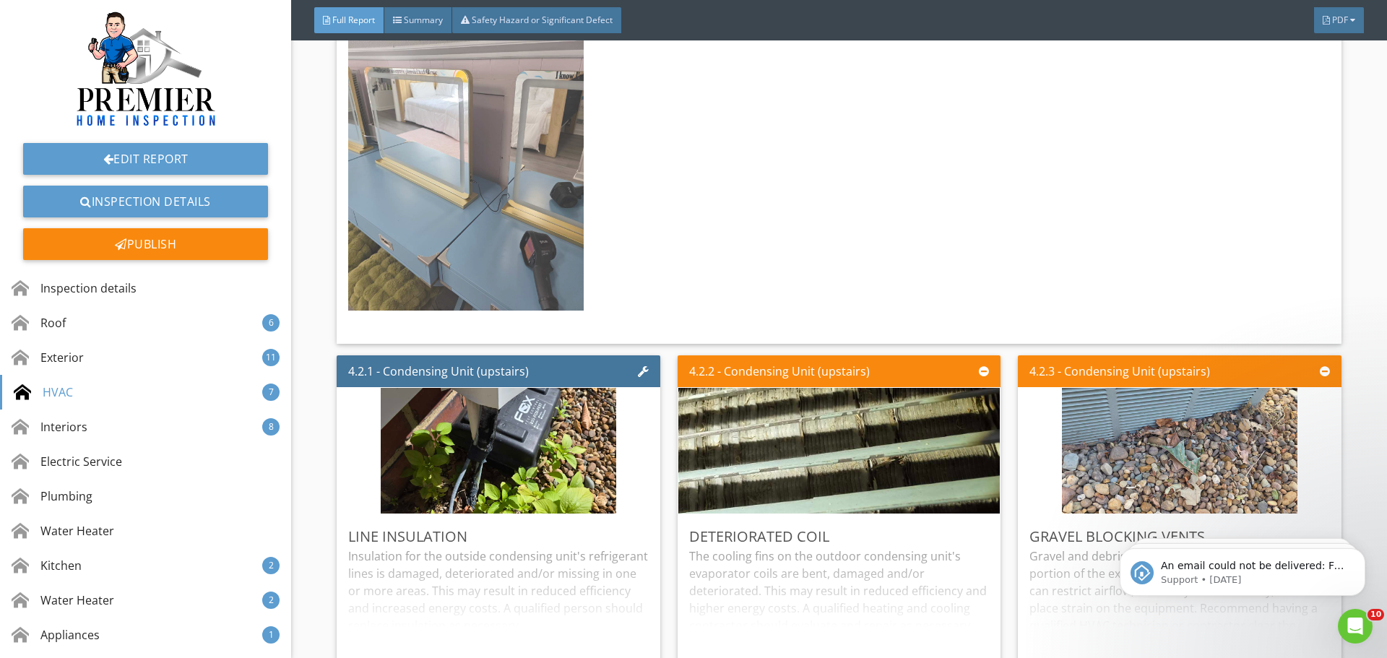
click at [491, 191] on img at bounding box center [465, 153] width 235 height 313
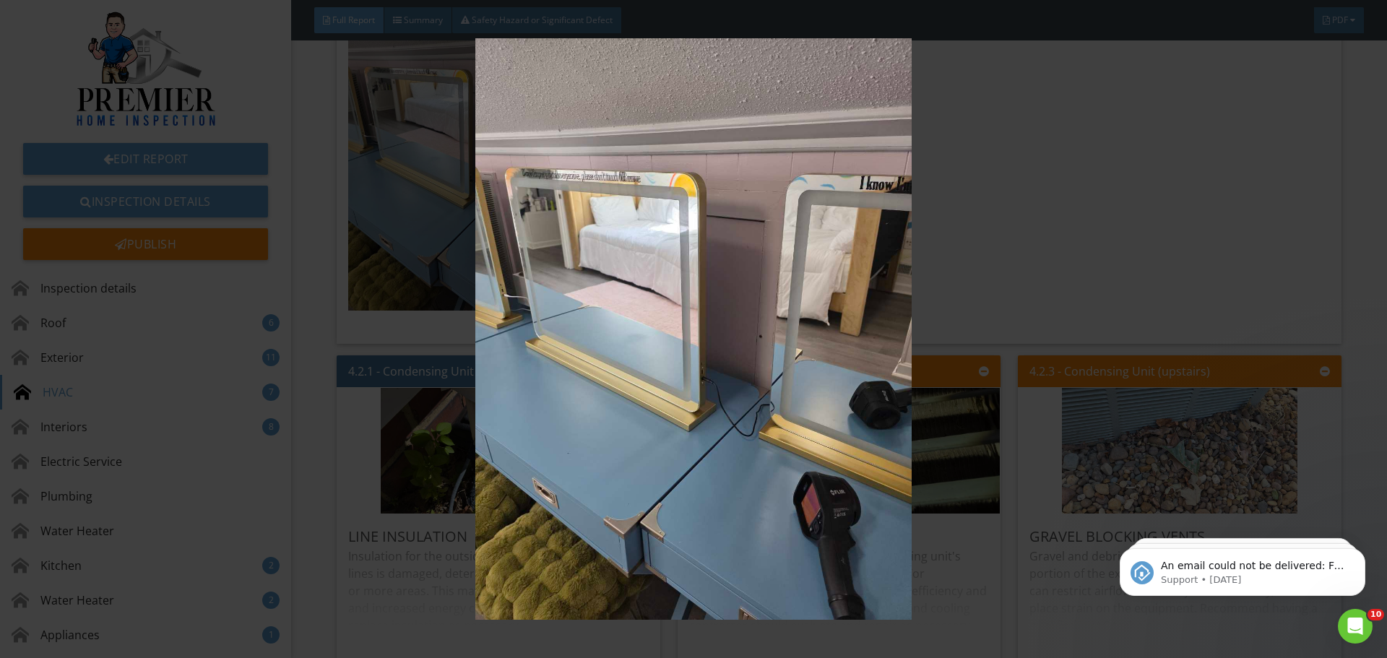
click at [1089, 238] on img at bounding box center [692, 328] width 1273 height 581
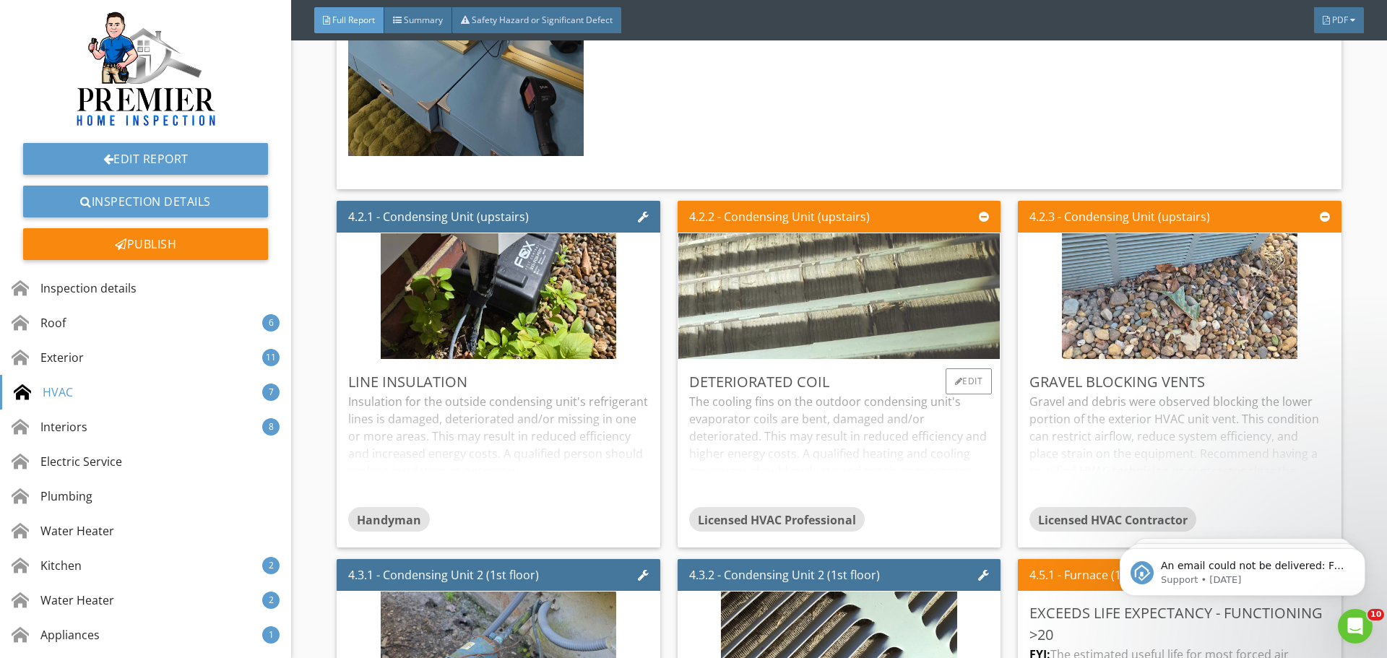
scroll to position [6862, 0]
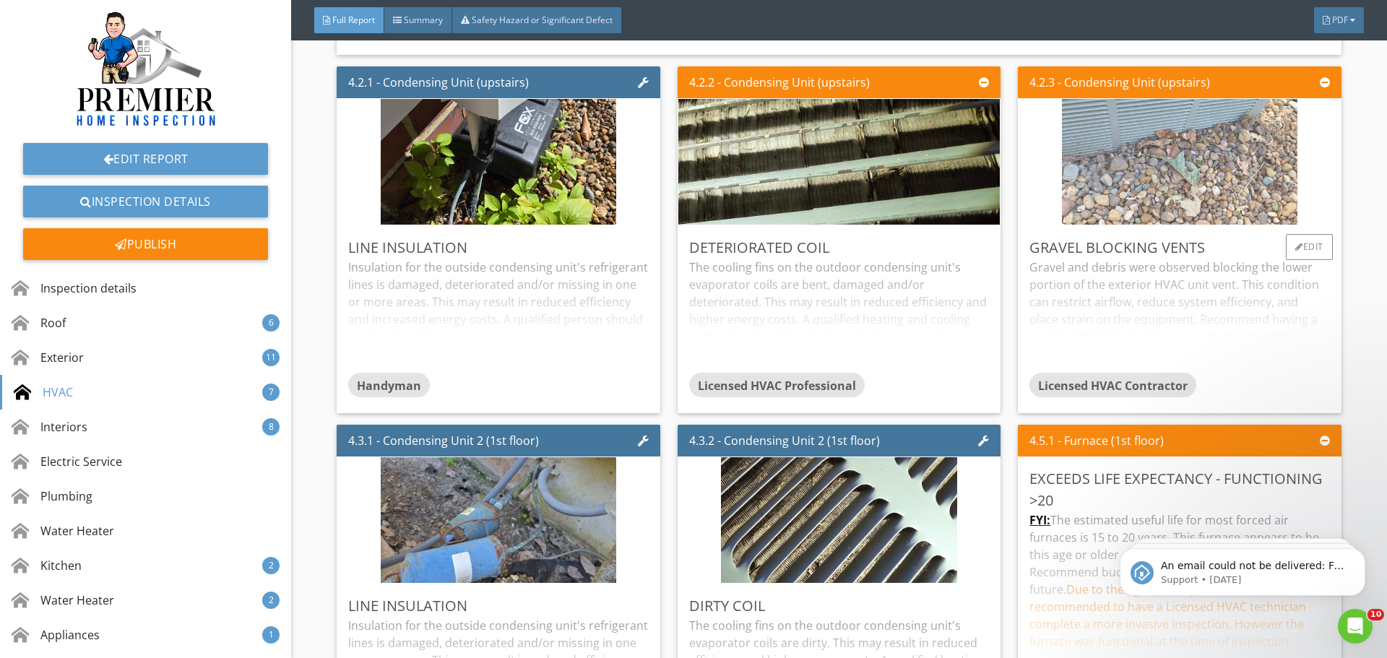
click at [1158, 170] on img at bounding box center [1179, 162] width 235 height 314
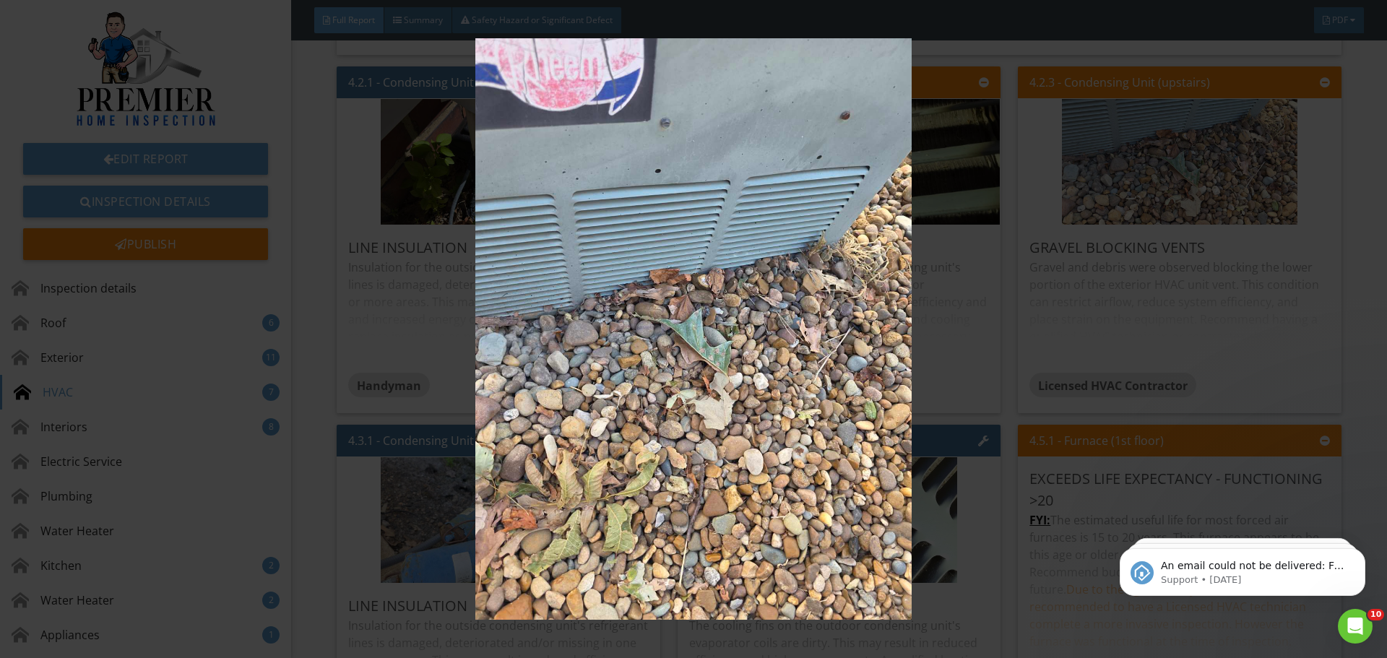
click at [1109, 334] on img at bounding box center [692, 328] width 1273 height 581
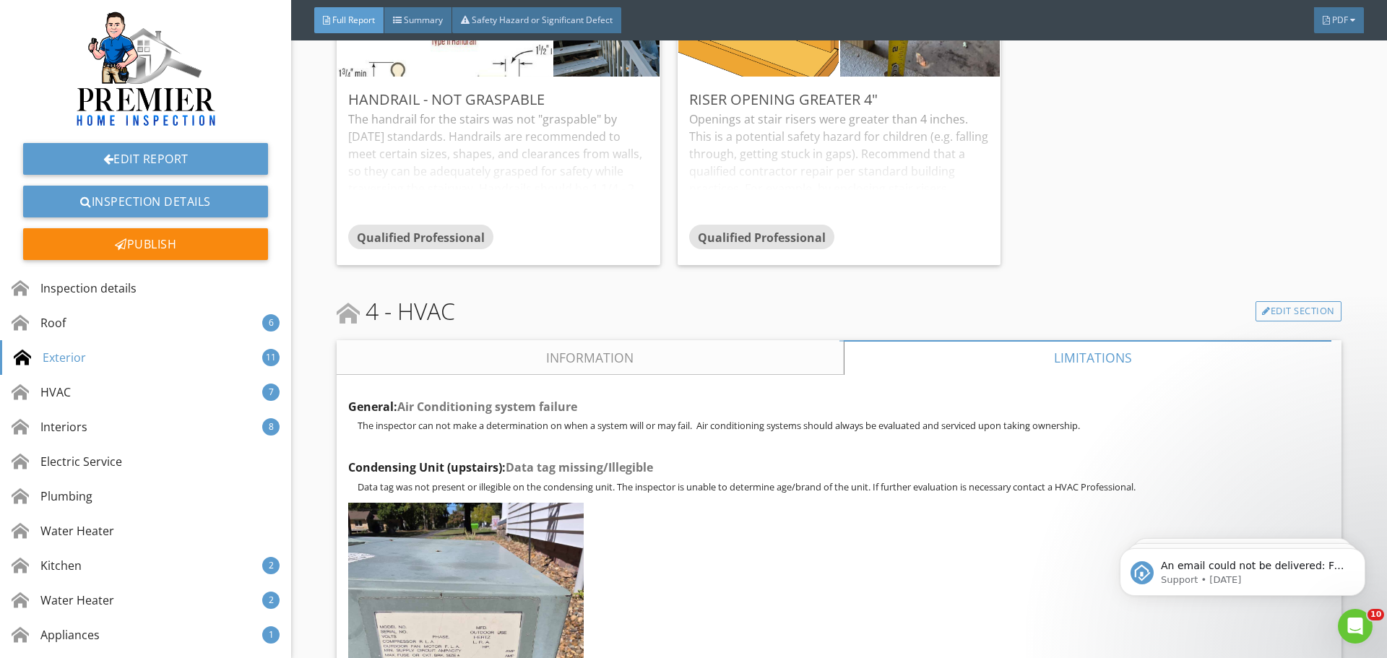
scroll to position [5706, 0]
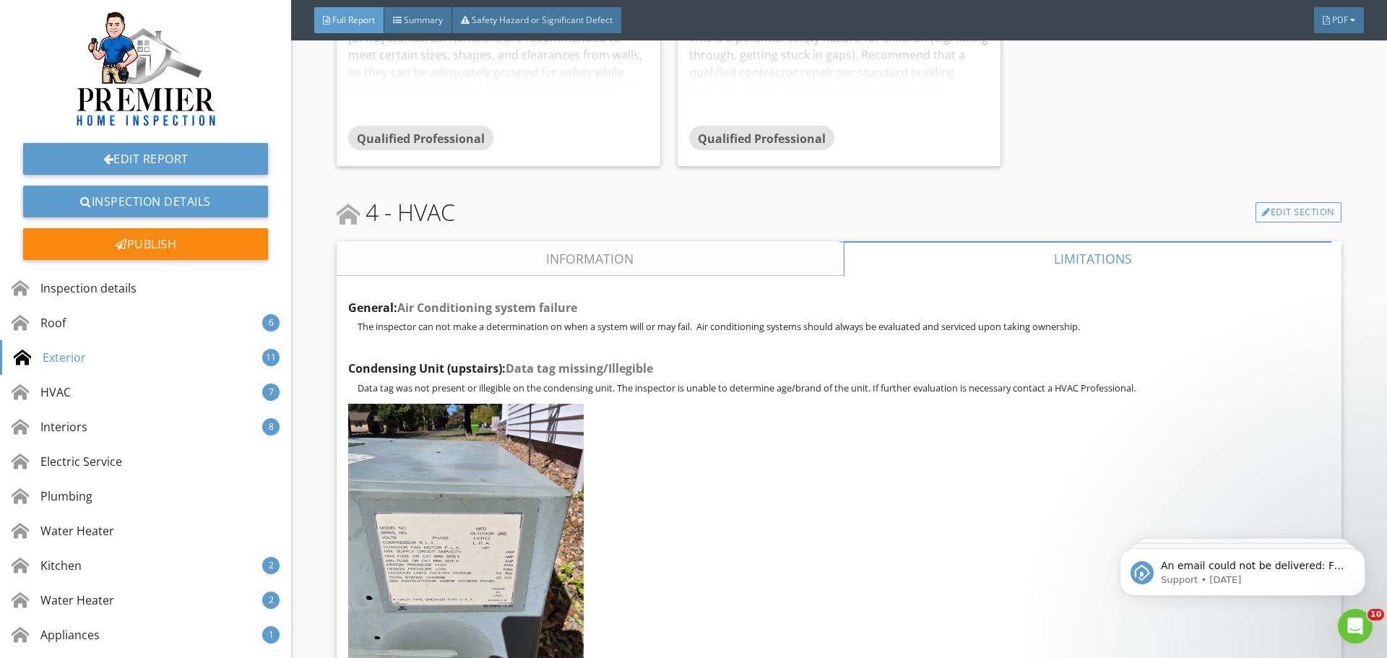
click at [762, 262] on link "Information" at bounding box center [590, 258] width 507 height 35
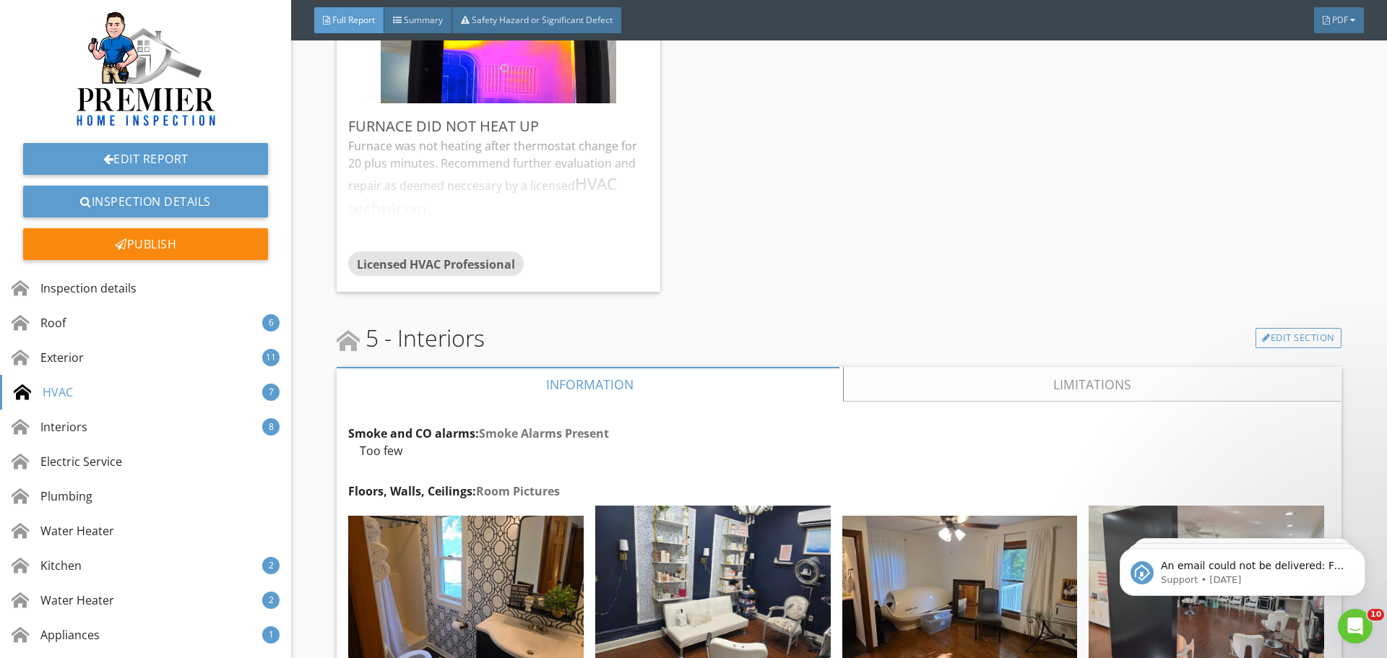
scroll to position [11413, 0]
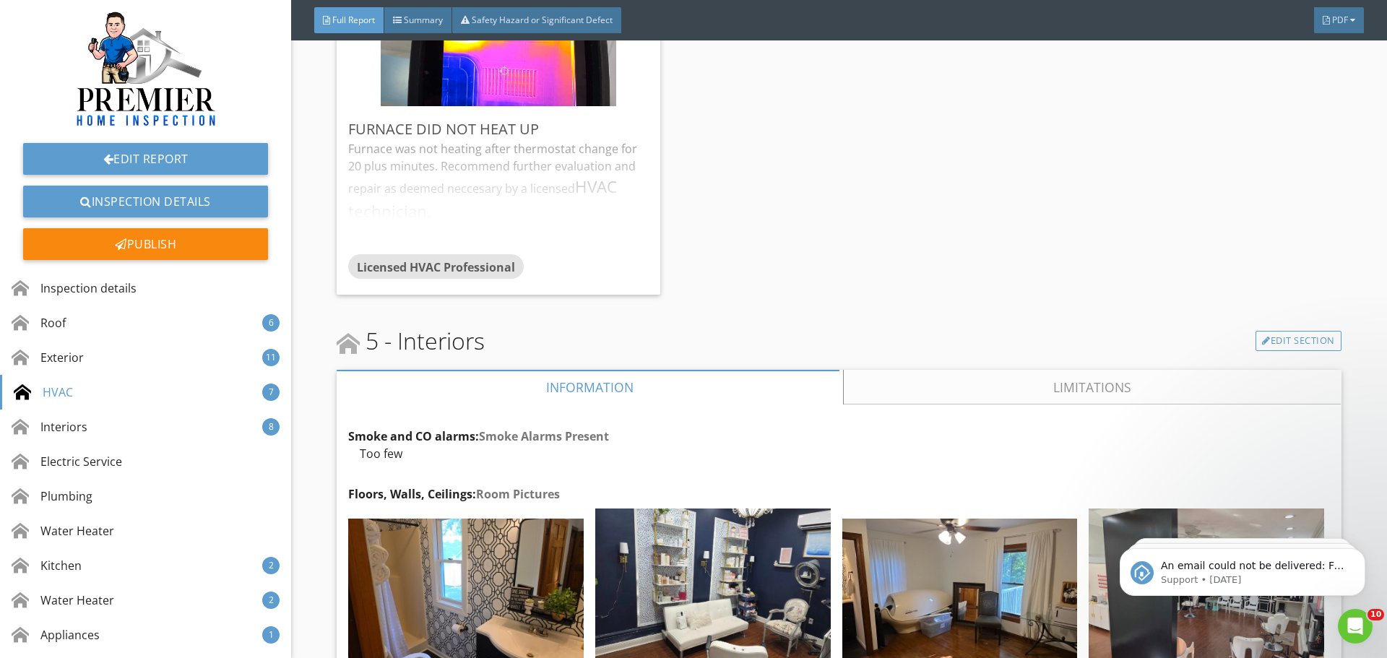
click at [951, 370] on link "Limitations" at bounding box center [1092, 387] width 497 height 35
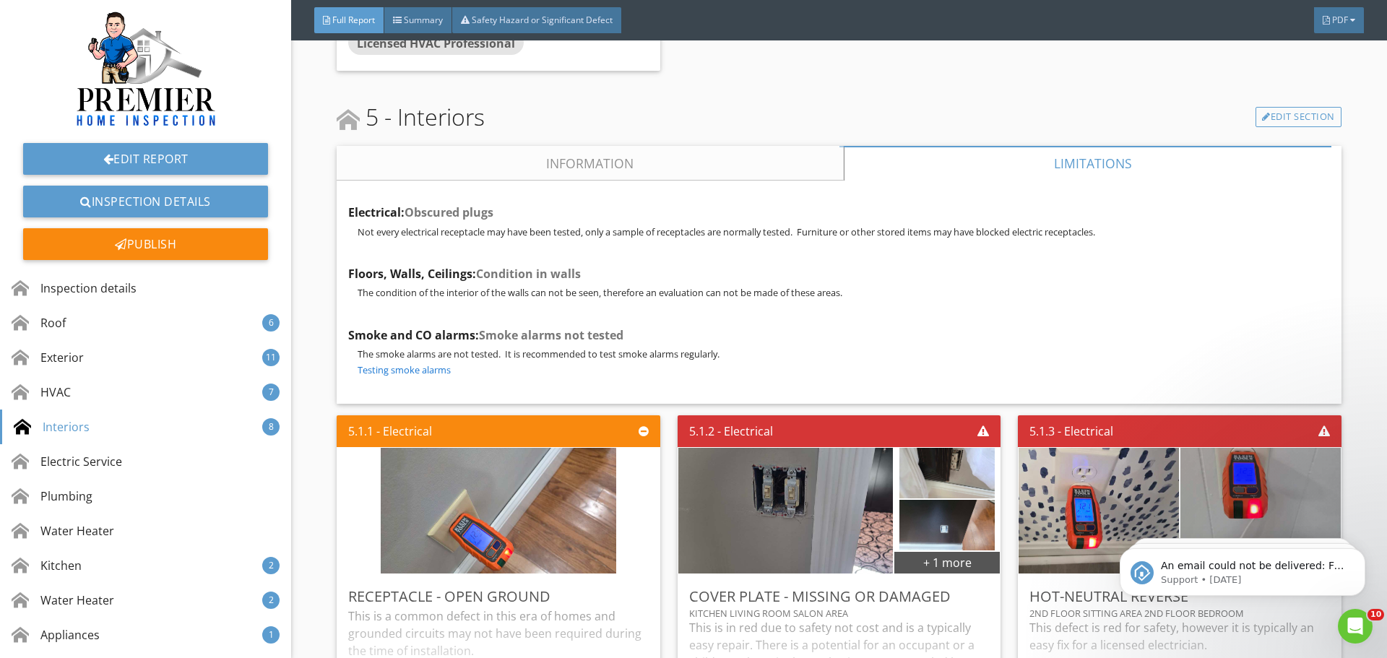
scroll to position [11557, 0]
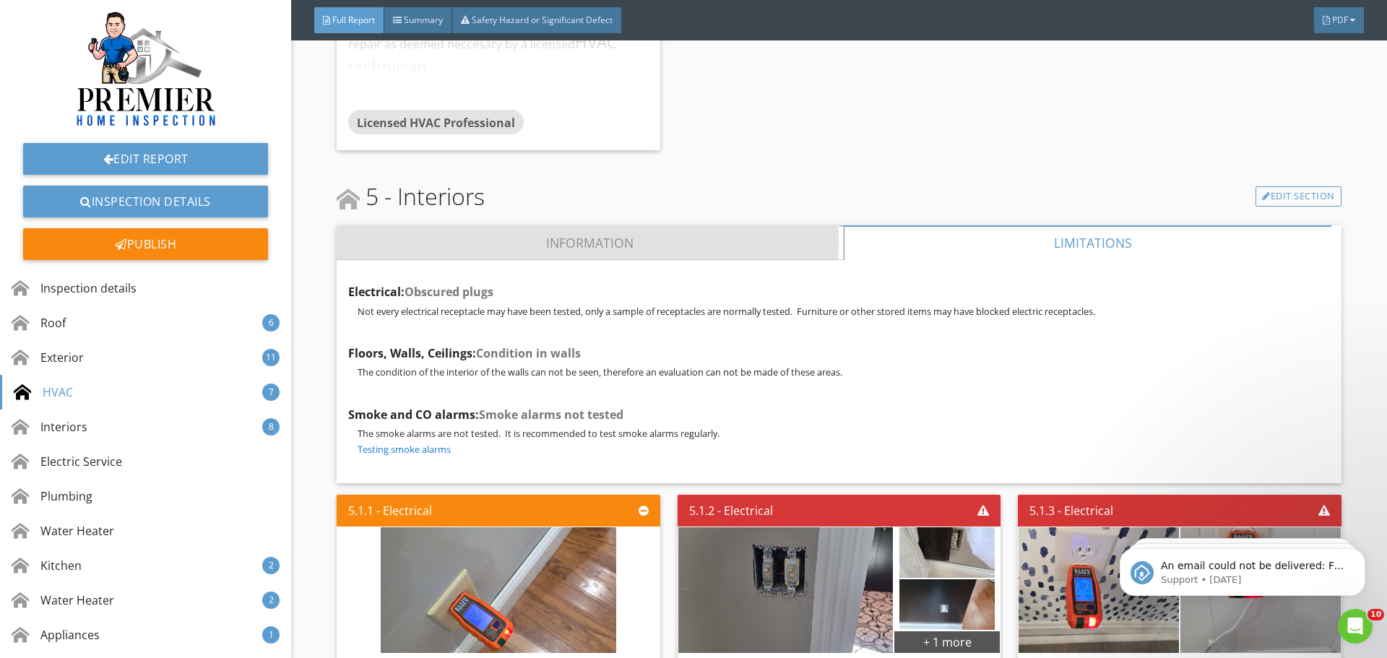
click at [636, 225] on link "Information" at bounding box center [590, 242] width 507 height 35
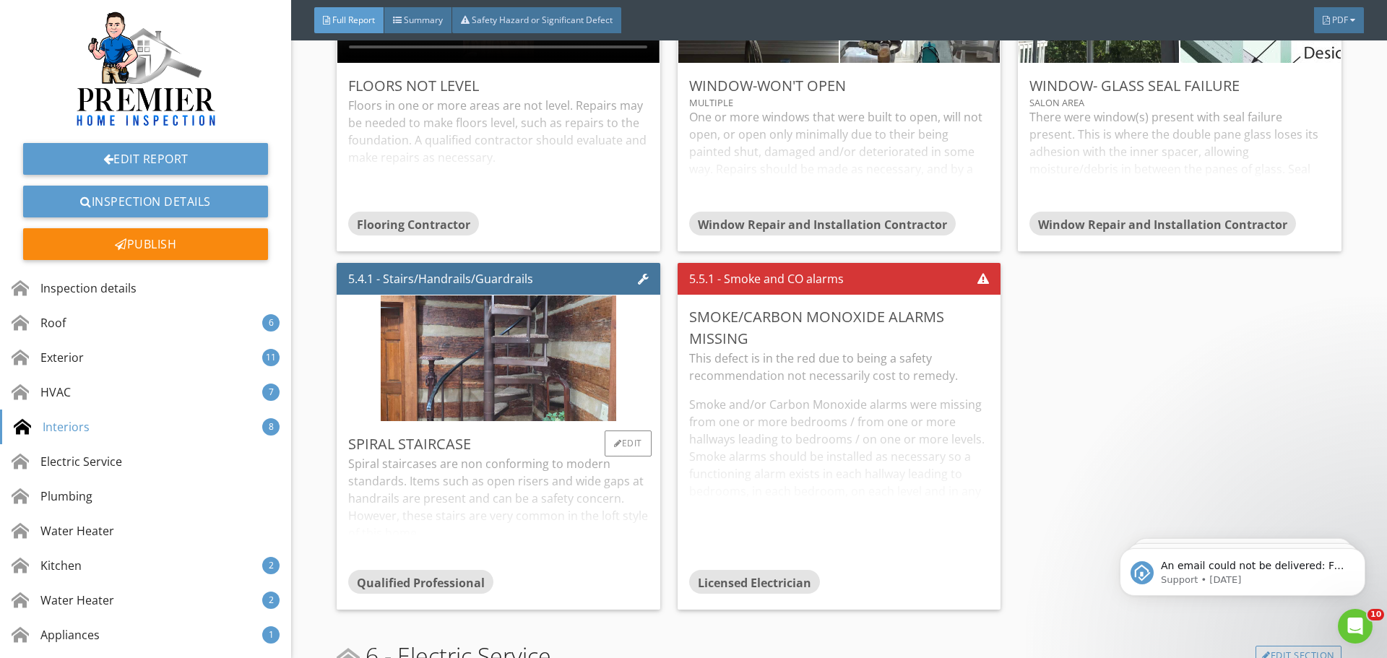
scroll to position [13146, 0]
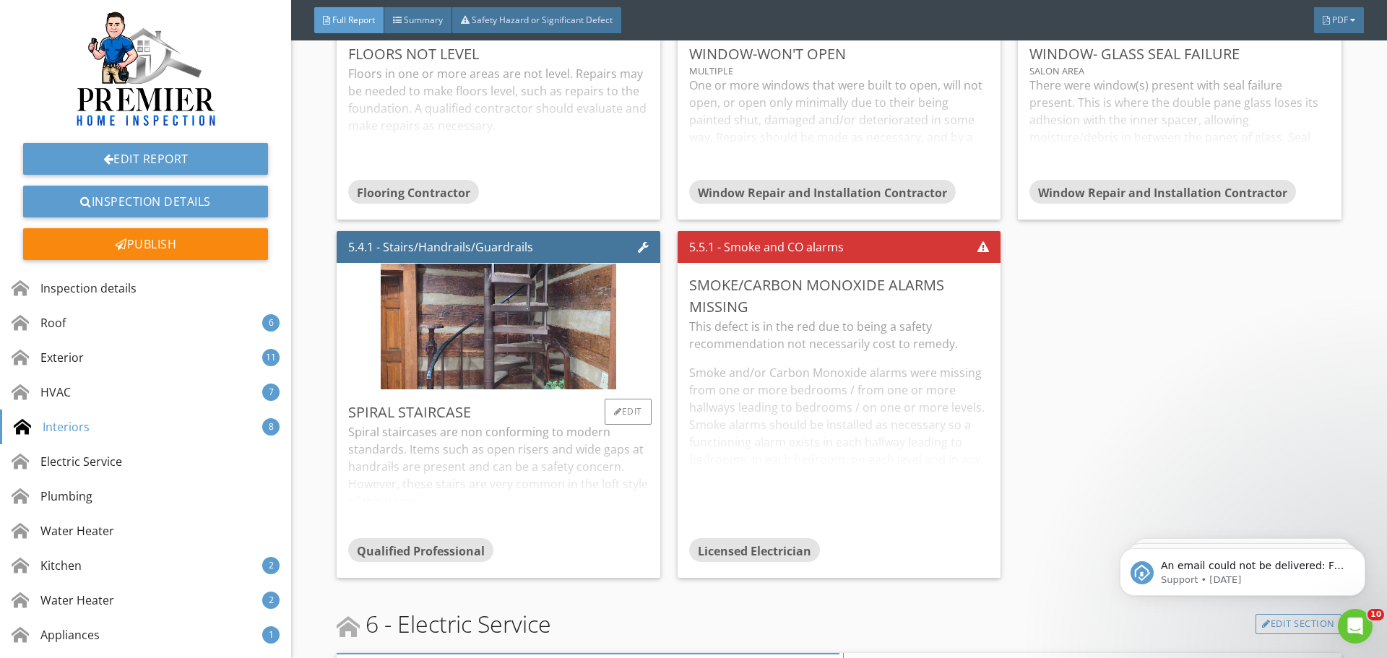
click at [505, 428] on div "Spiral staircases are non conforming to modern standards. Items such as open ri…" at bounding box center [498, 480] width 300 height 114
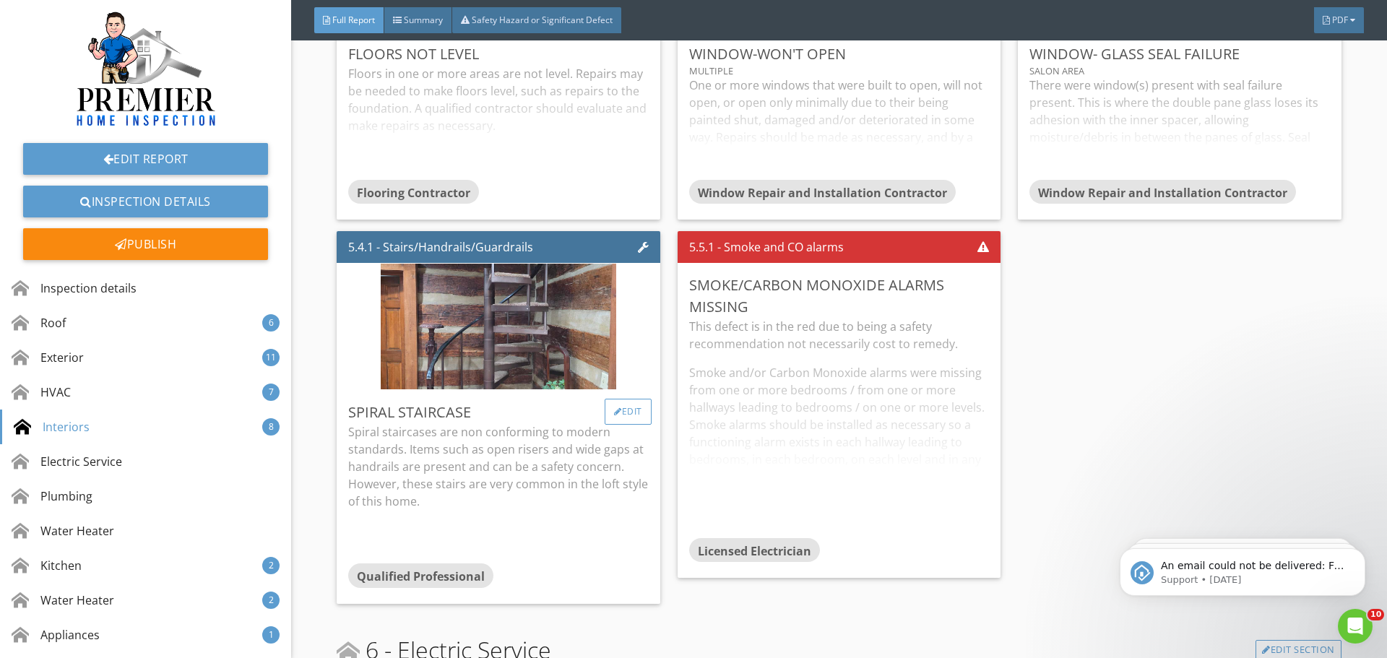
click at [630, 399] on div "Edit" at bounding box center [628, 412] width 47 height 26
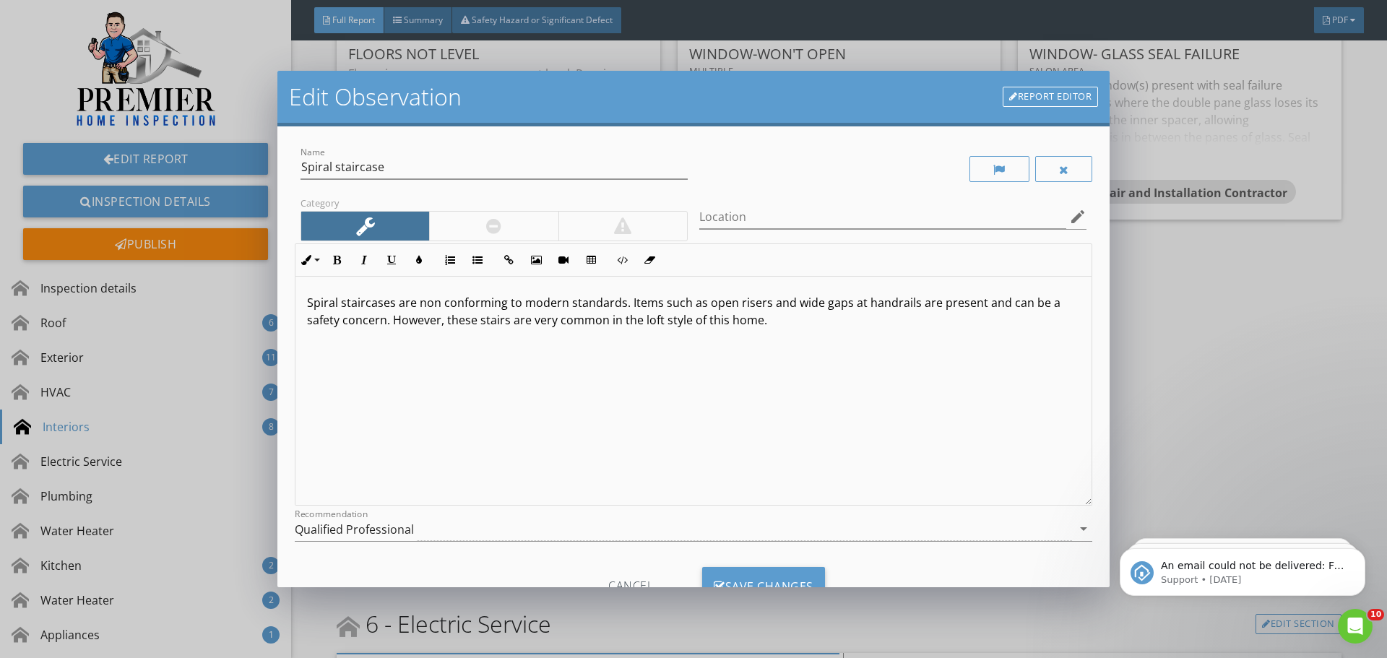
drag, startPoint x: 391, startPoint y: 322, endPoint x: 767, endPoint y: 350, distance: 377.4
click at [767, 350] on div "Spiral staircases are non conforming to modern standards. Items such as open ri…" at bounding box center [693, 391] width 796 height 229
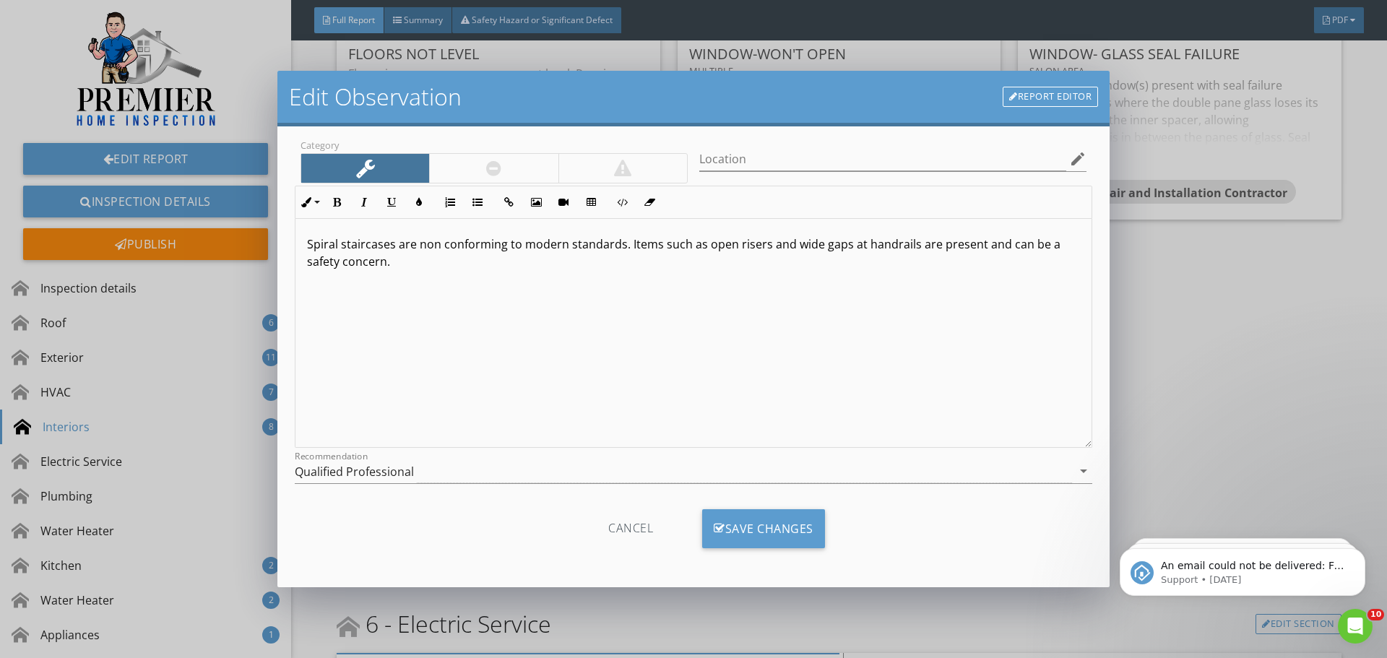
scroll to position [59, 0]
click at [754, 531] on div "Save Changes" at bounding box center [763, 528] width 123 height 39
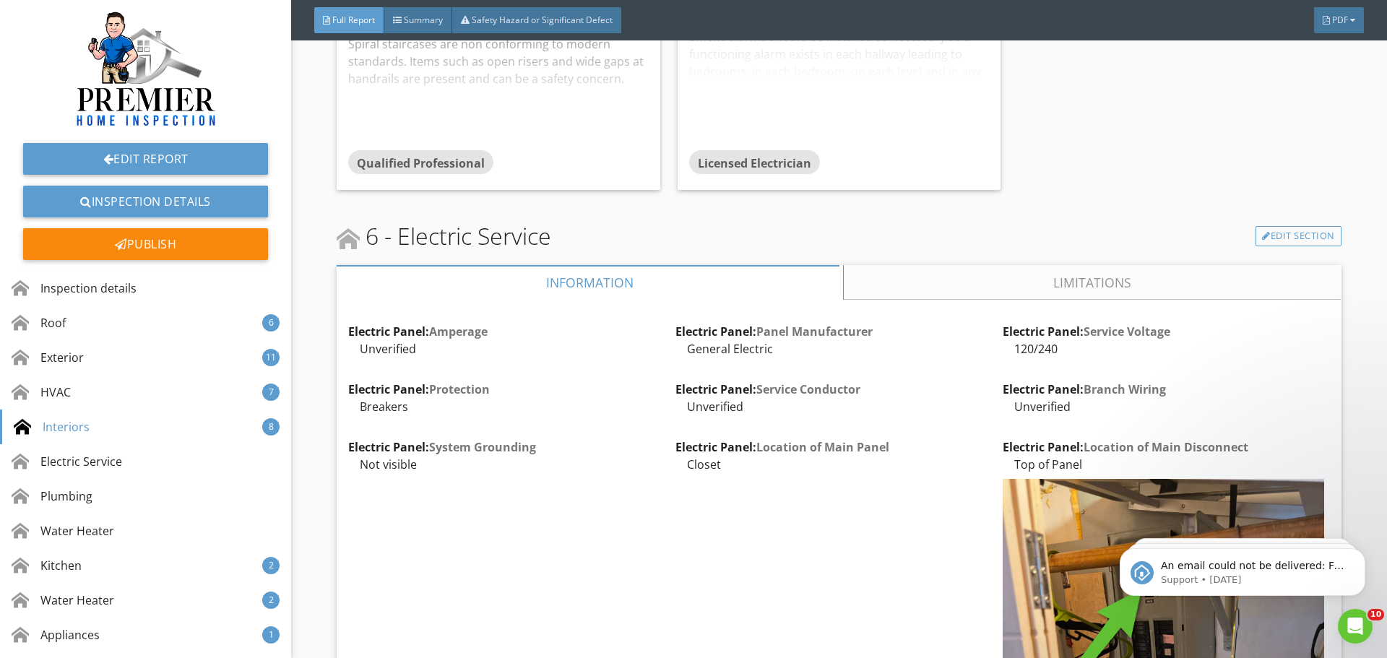
scroll to position [13435, 0]
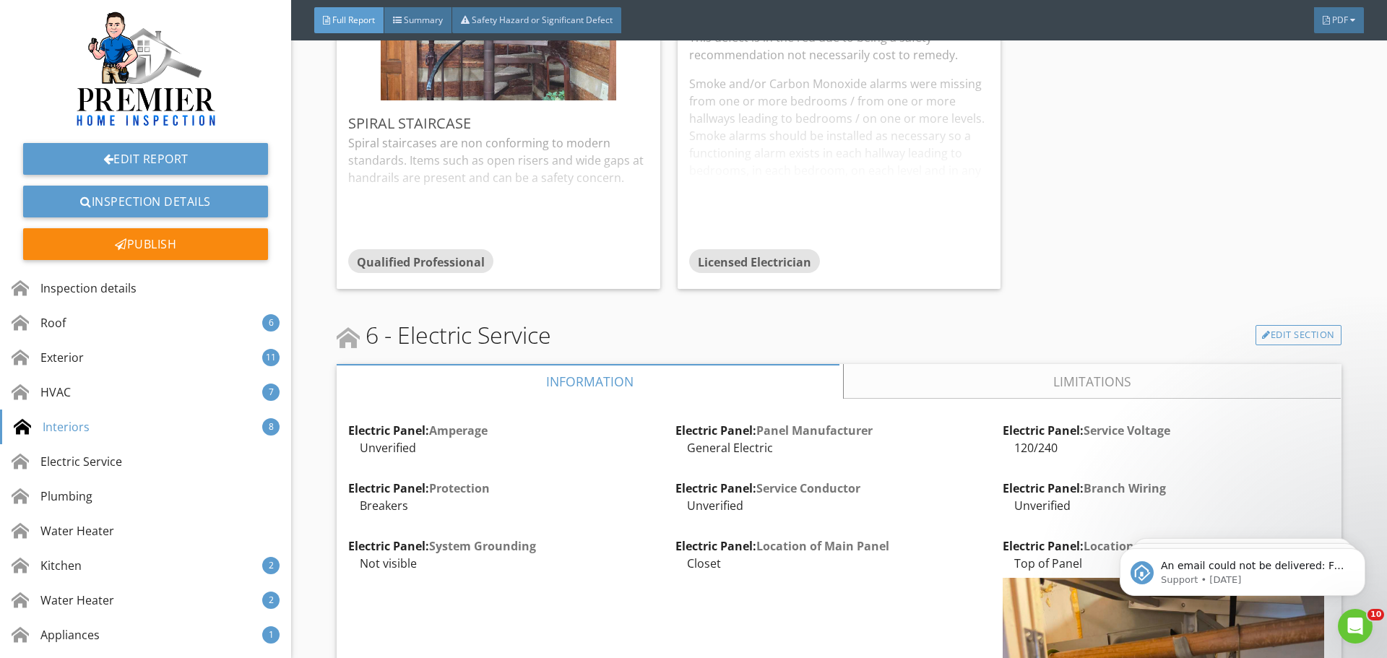
click at [930, 364] on link "Limitations" at bounding box center [1092, 381] width 497 height 35
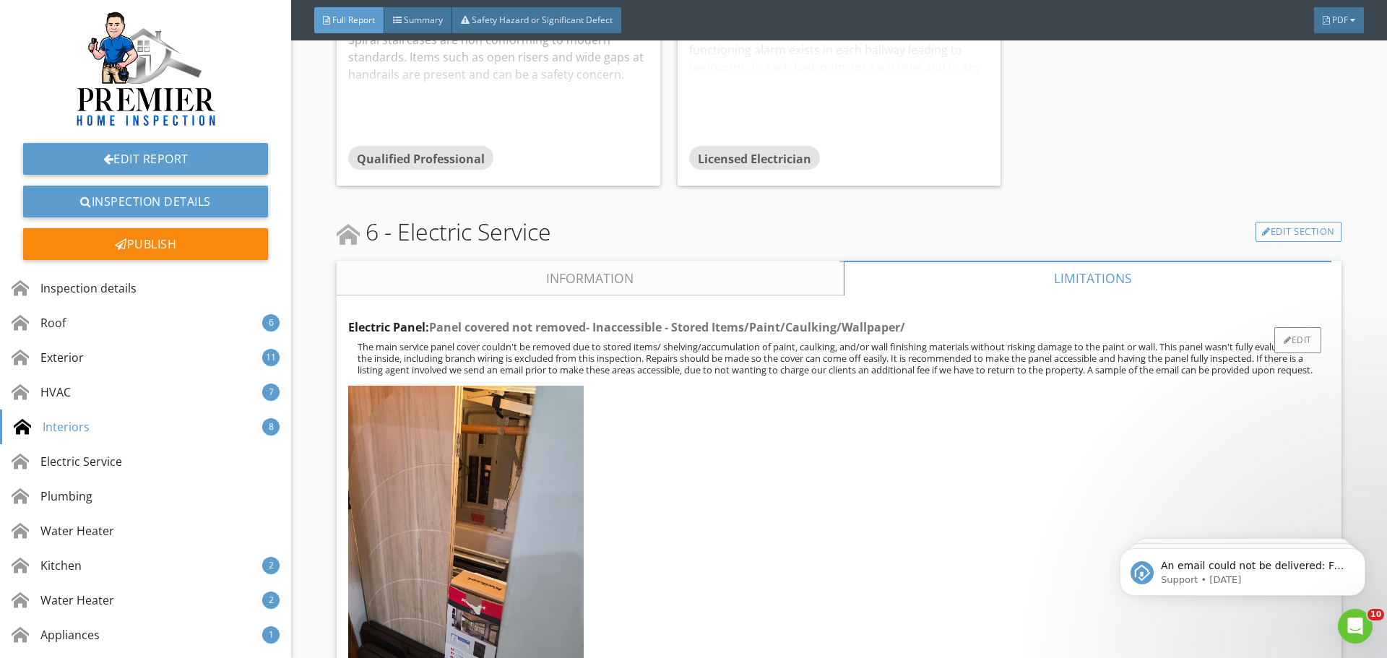
scroll to position [13580, 0]
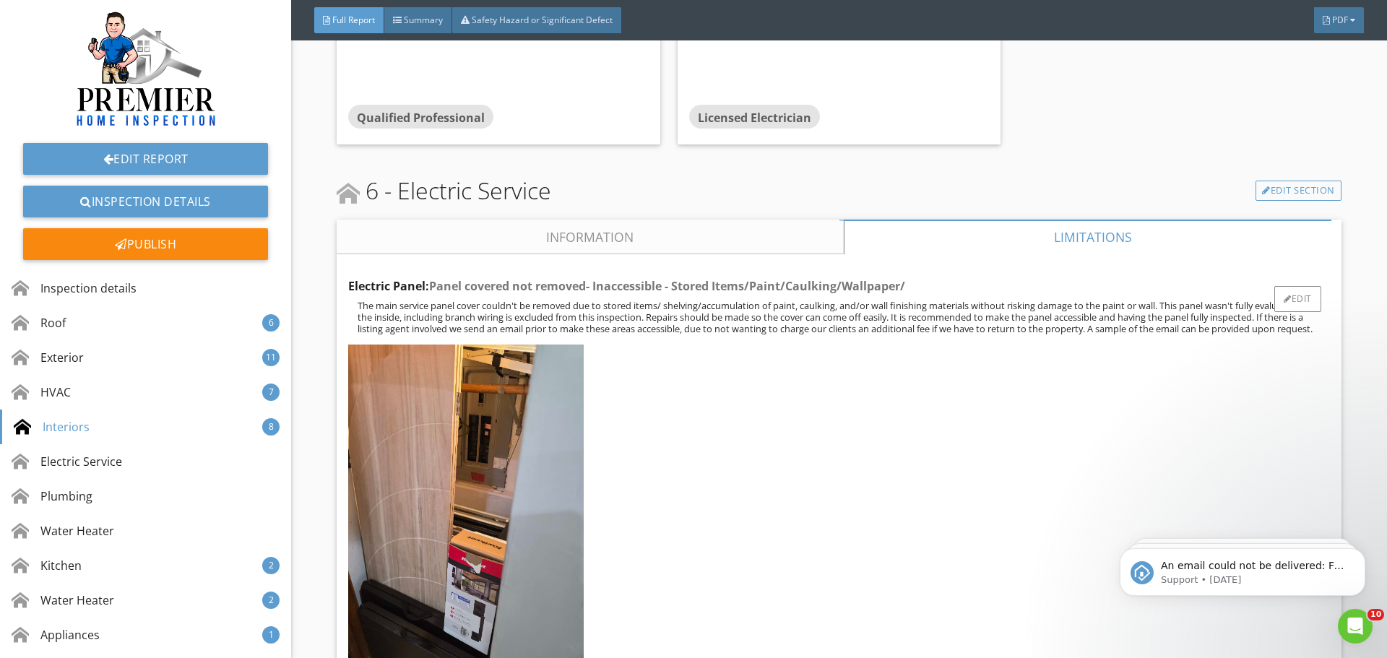
click at [972, 518] on div at bounding box center [835, 503] width 987 height 329
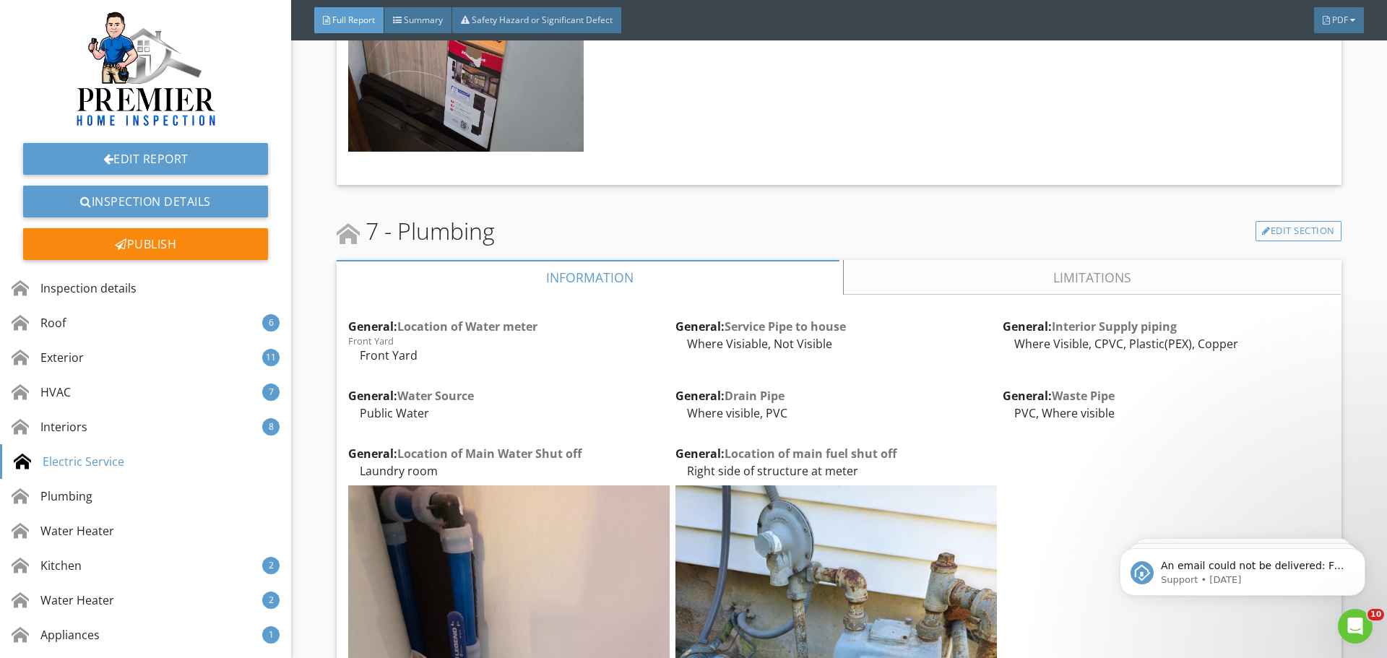
scroll to position [14085, 0]
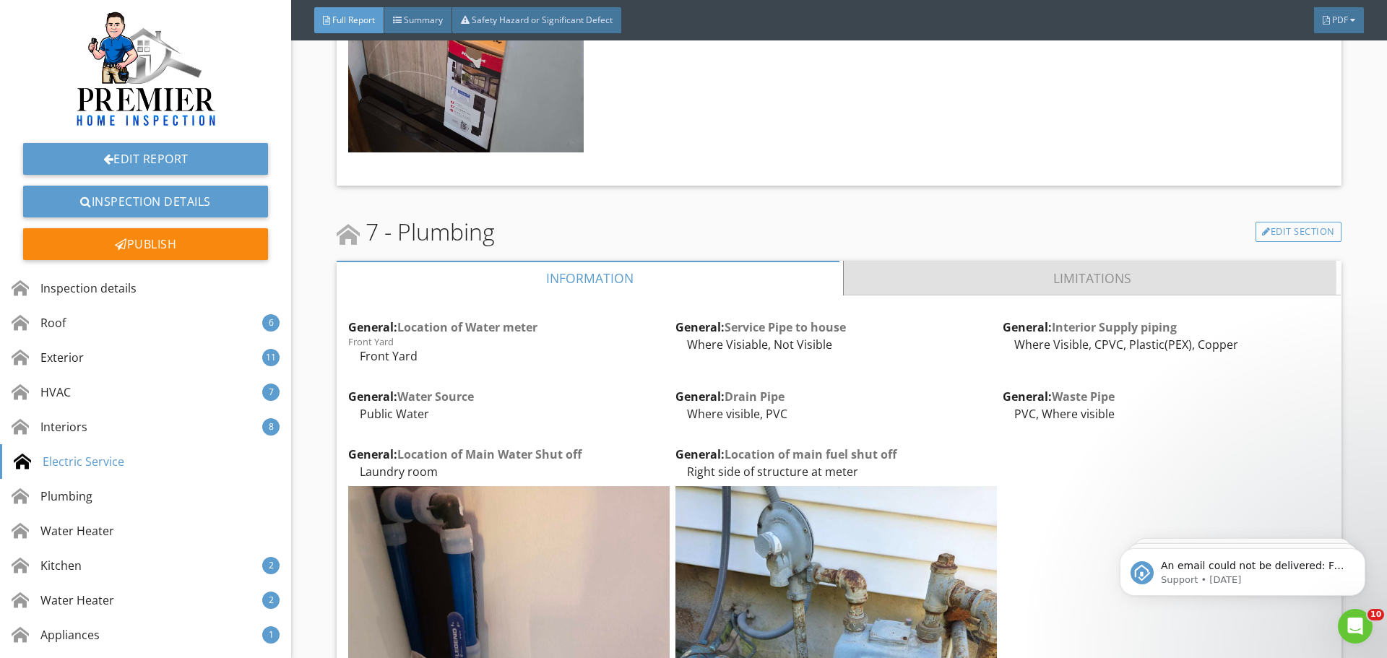
click at [994, 261] on link "Limitations" at bounding box center [1092, 278] width 497 height 35
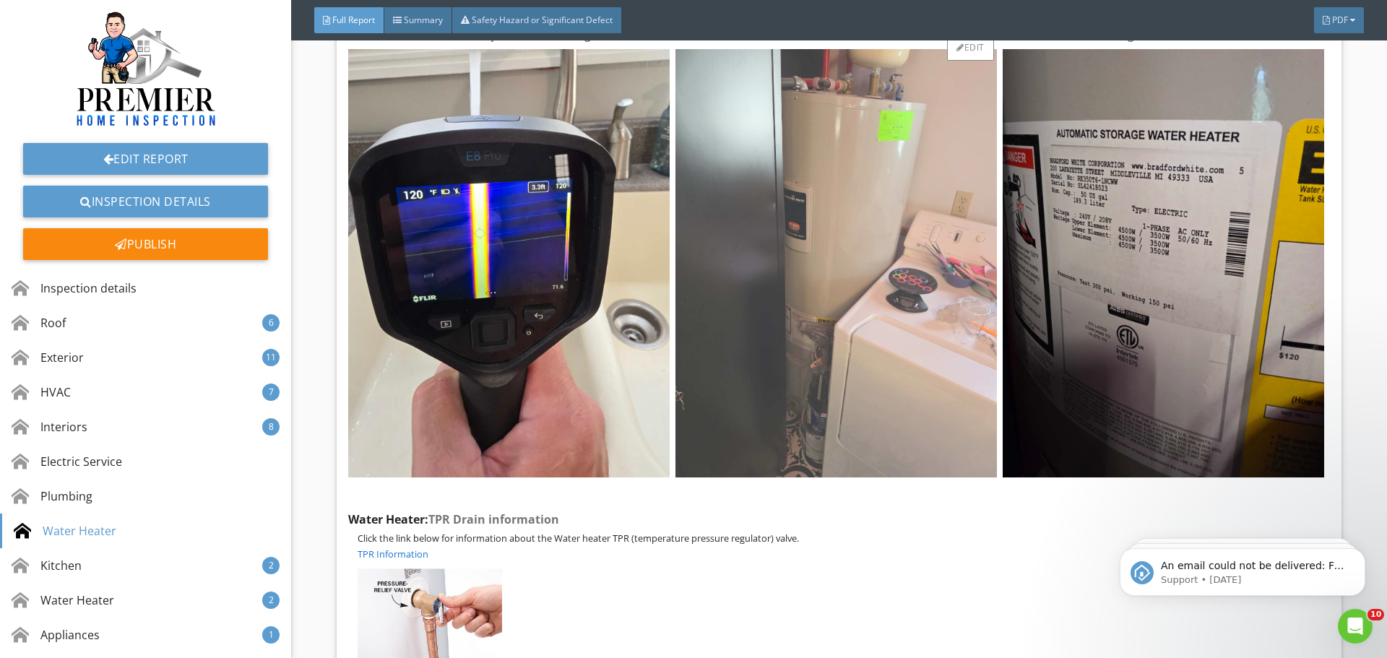
scroll to position [14591, 0]
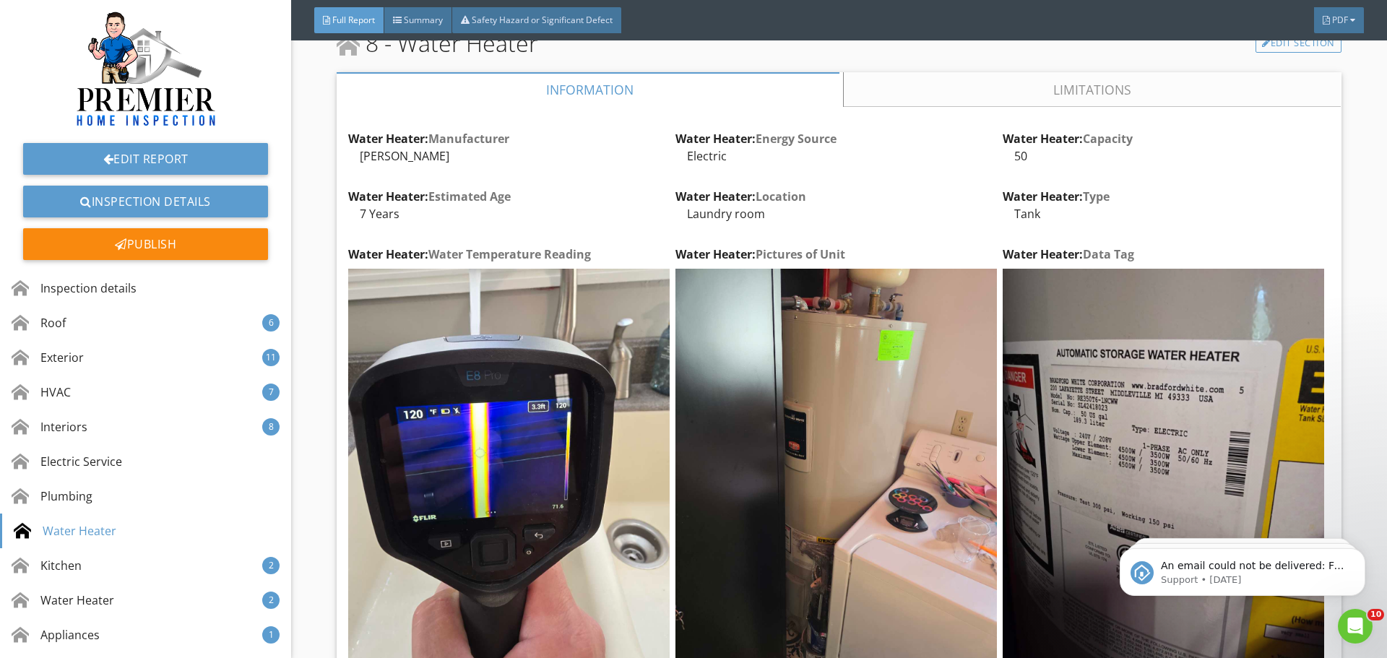
click at [964, 72] on link "Limitations" at bounding box center [1092, 89] width 497 height 35
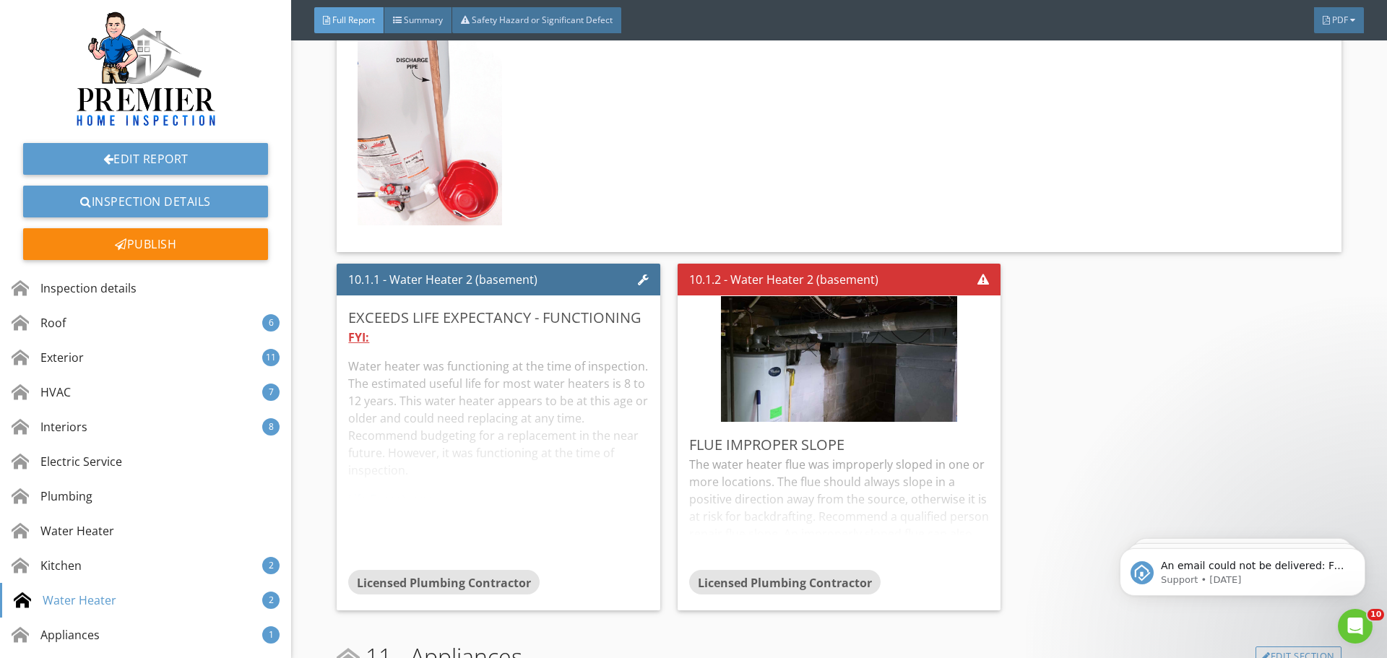
scroll to position [16614, 0]
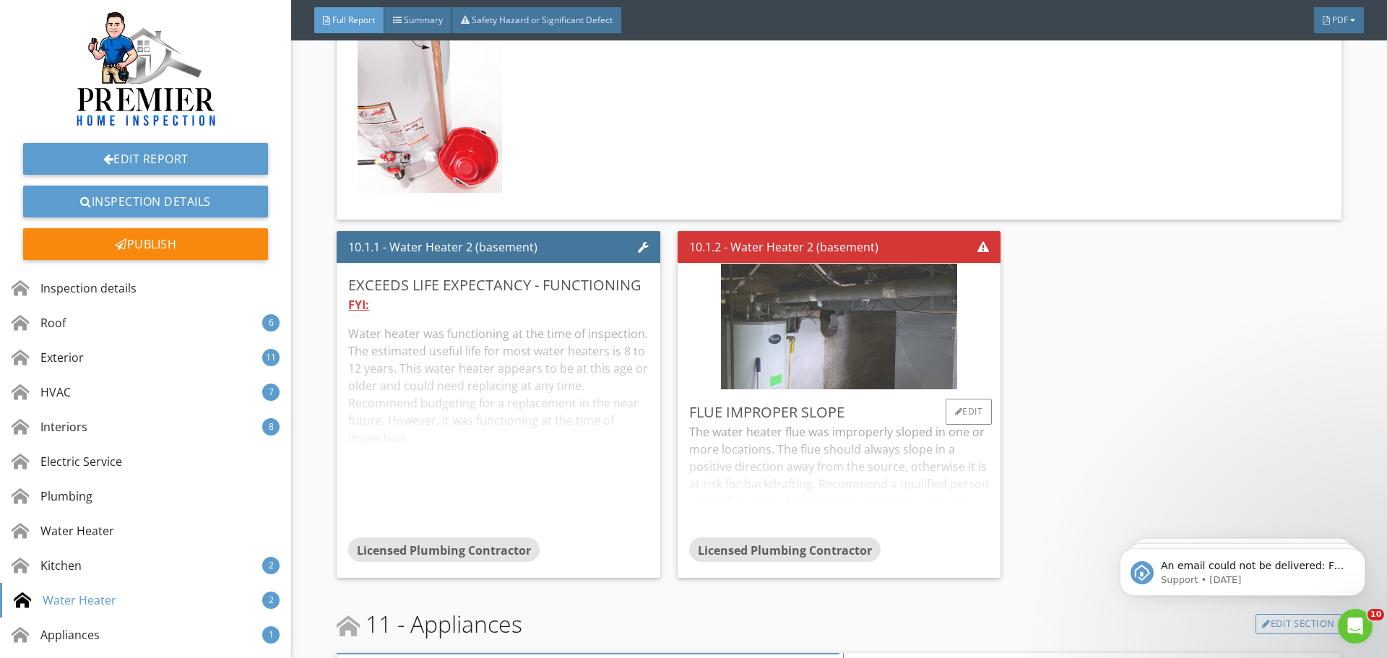
click at [831, 282] on img at bounding box center [838, 326] width 235 height 314
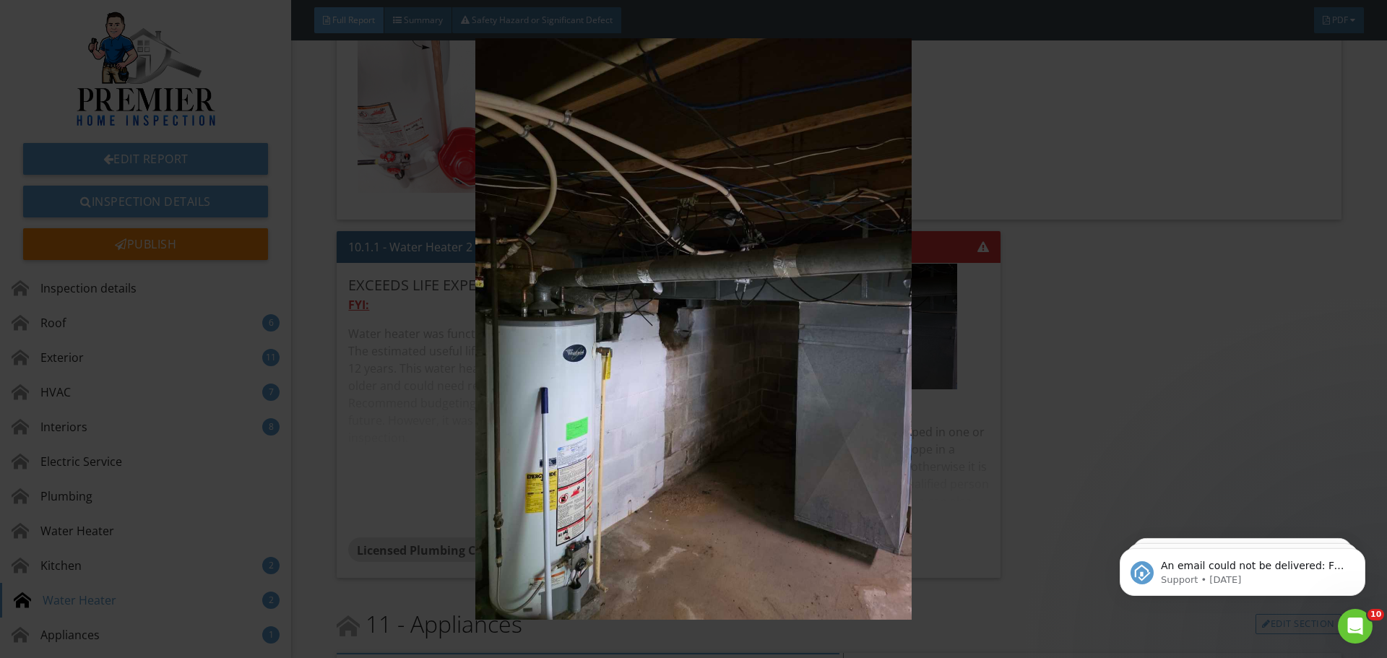
click at [1166, 368] on img at bounding box center [692, 328] width 1273 height 581
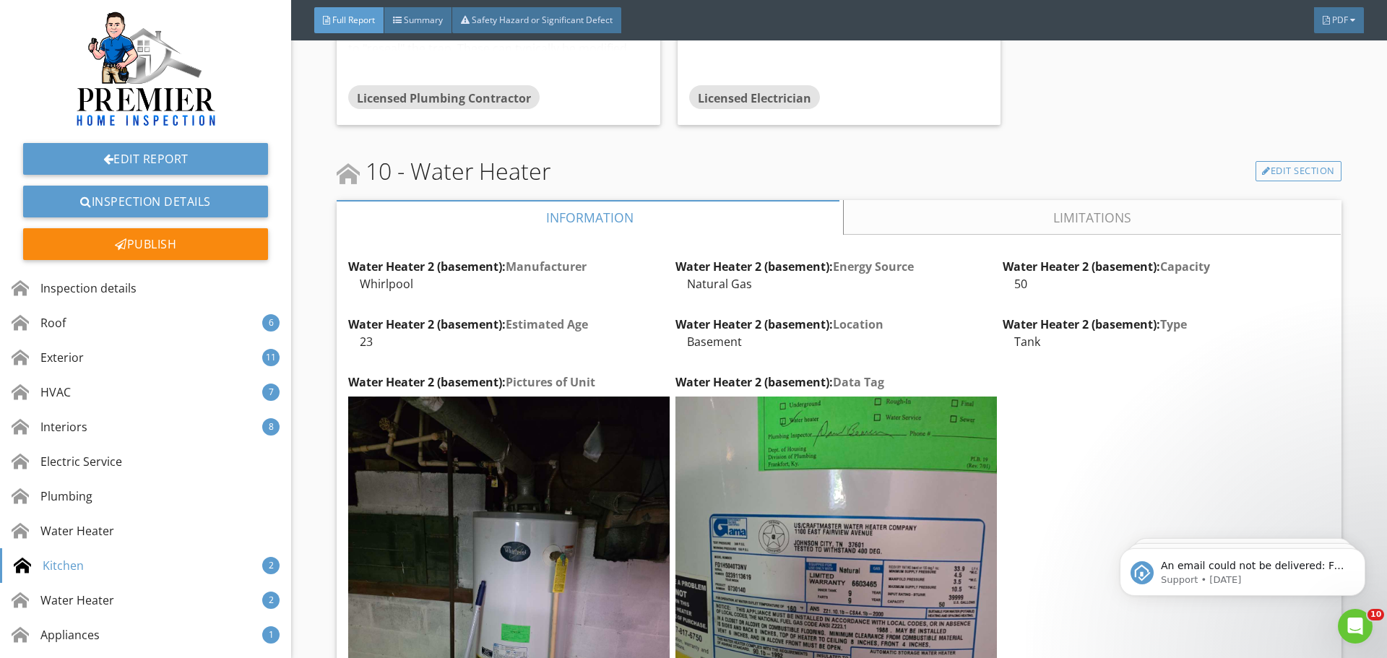
scroll to position [15458, 0]
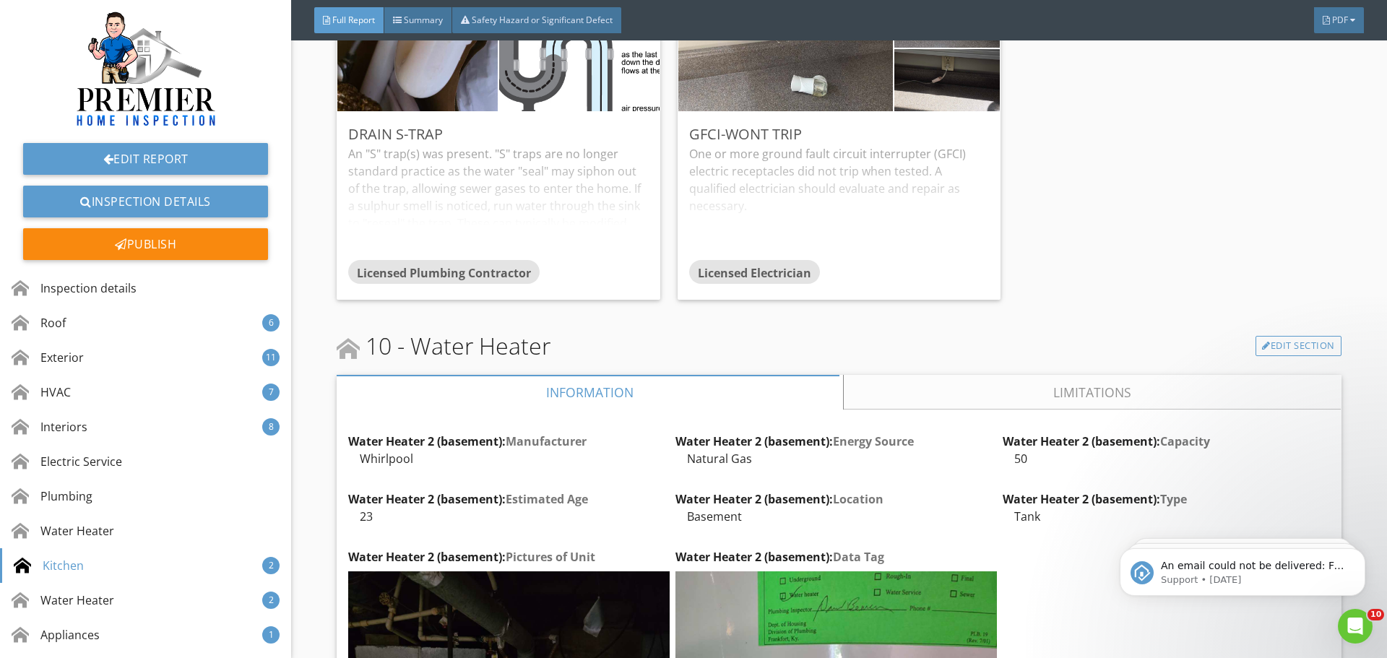
click at [1057, 375] on link "Limitations" at bounding box center [1092, 392] width 497 height 35
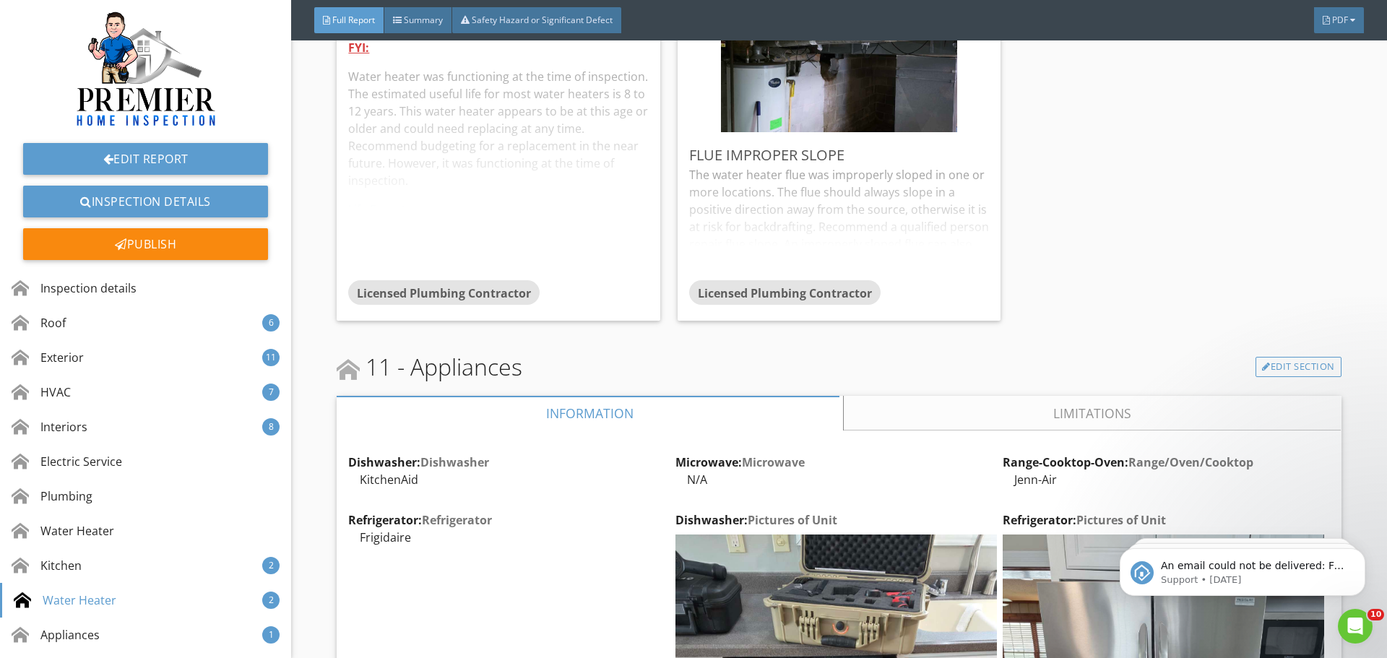
scroll to position [15964, 0]
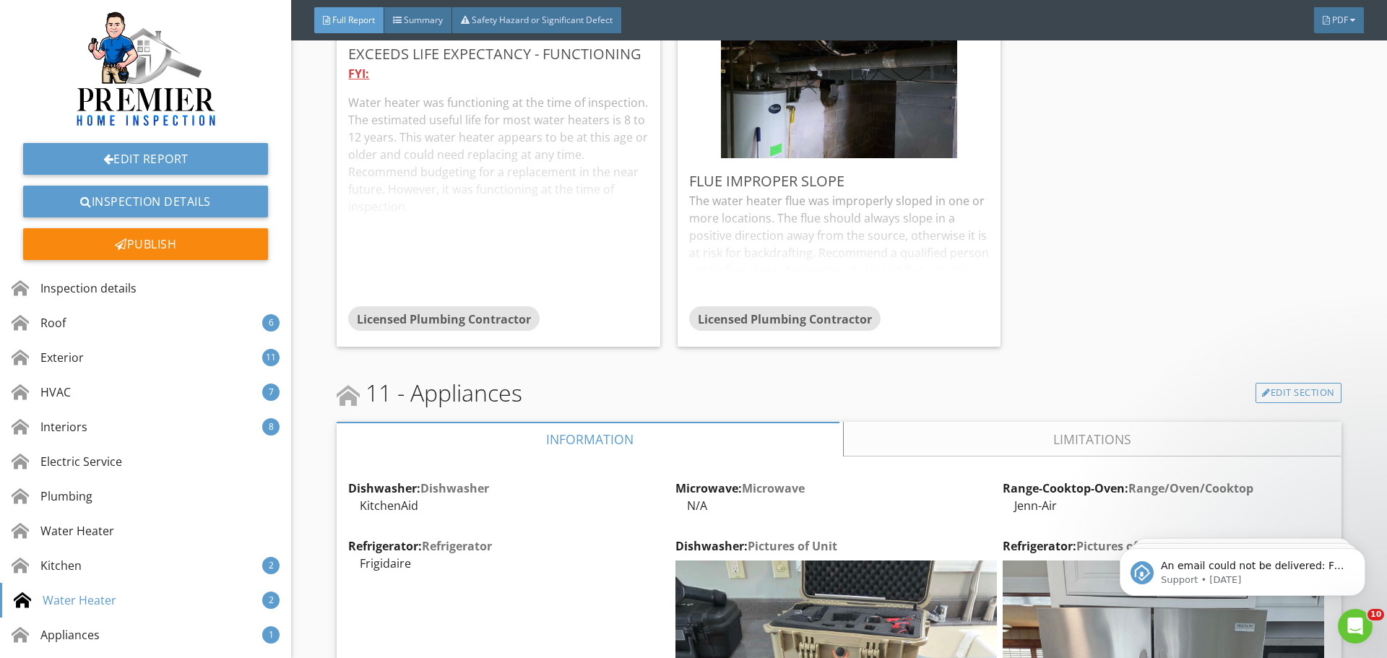
click at [910, 422] on link "Limitations" at bounding box center [1092, 439] width 497 height 35
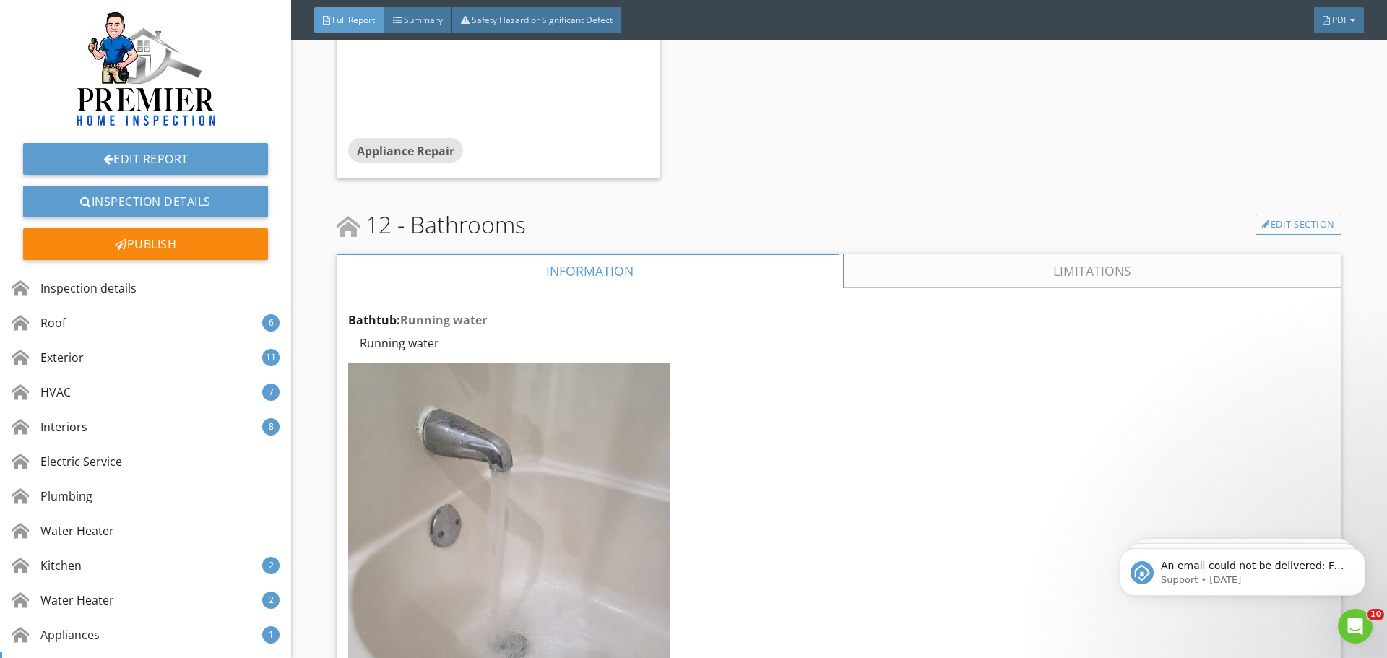
scroll to position [16541, 0]
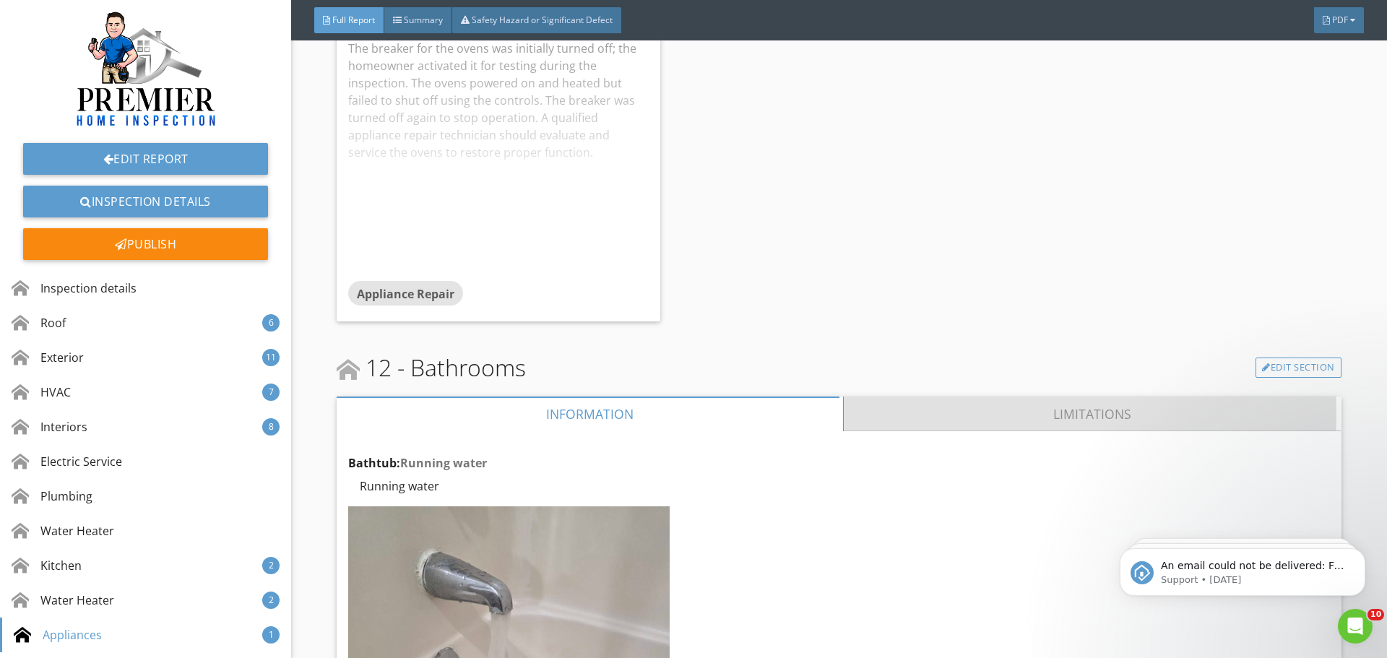
click at [924, 397] on link "Limitations" at bounding box center [1092, 414] width 497 height 35
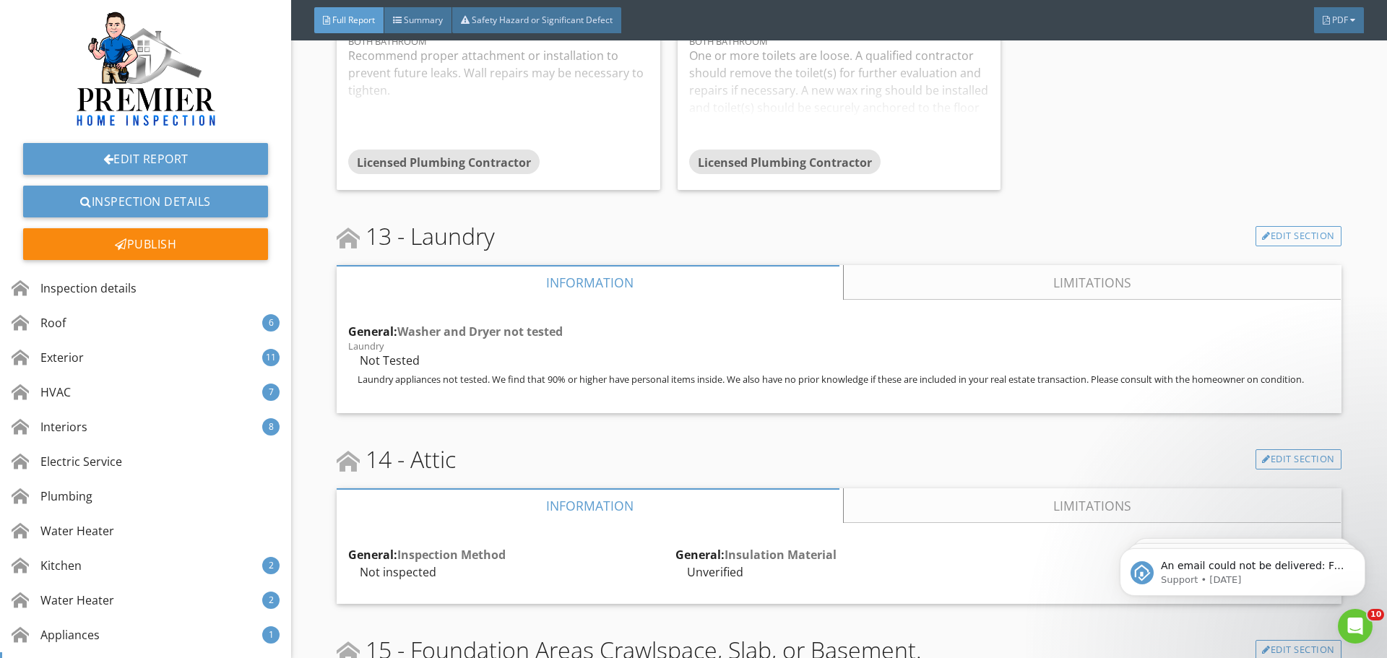
scroll to position [17769, 0]
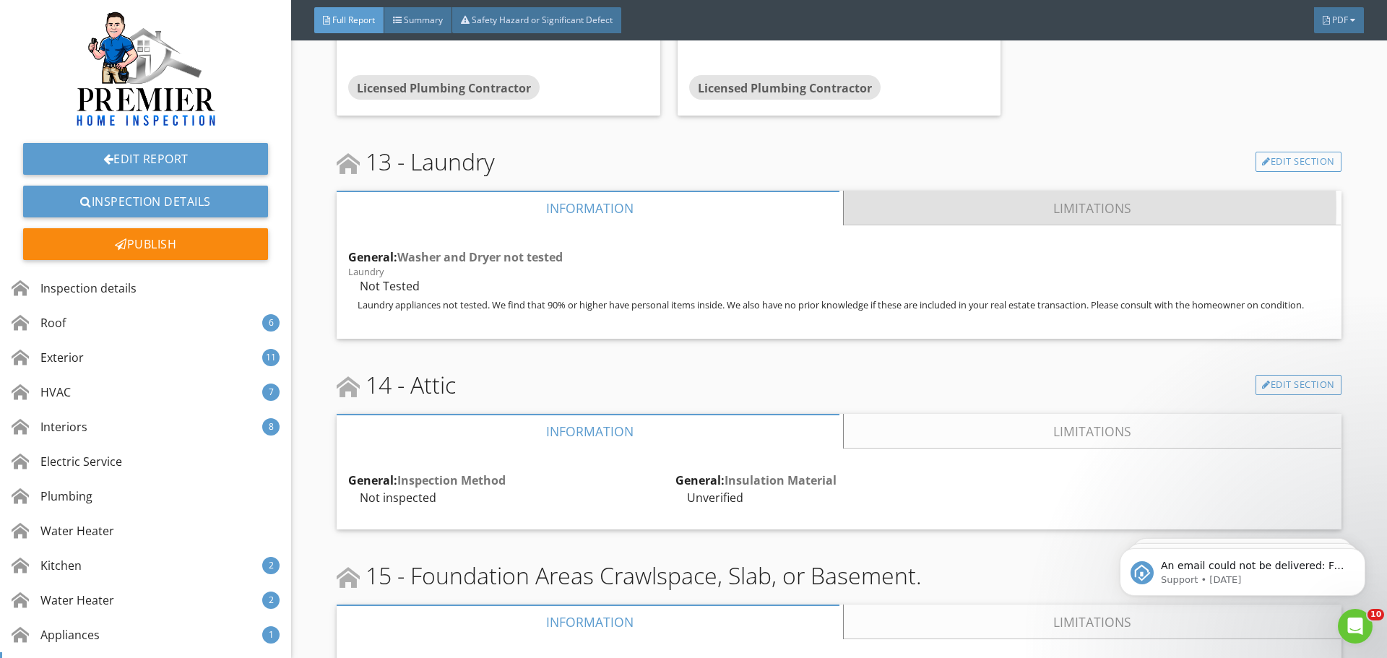
click at [1035, 191] on link "Limitations" at bounding box center [1092, 208] width 497 height 35
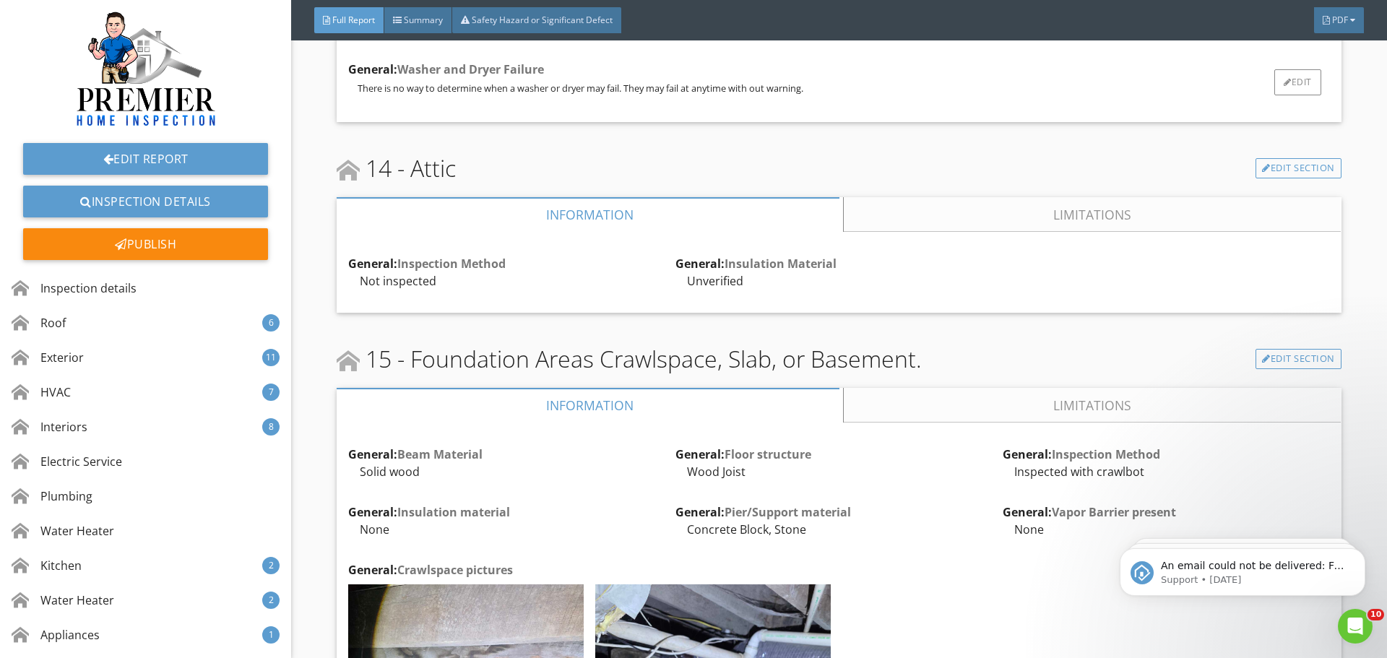
scroll to position [18058, 0]
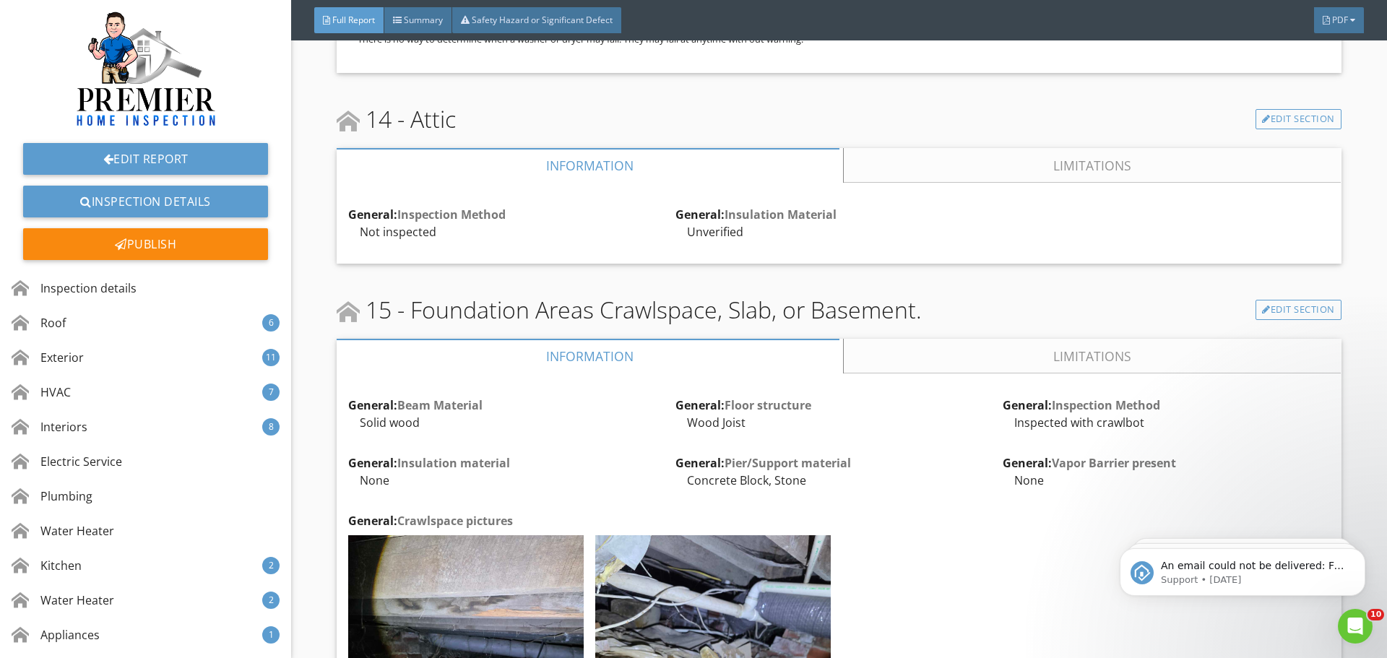
click at [942, 148] on link "Limitations" at bounding box center [1092, 165] width 497 height 35
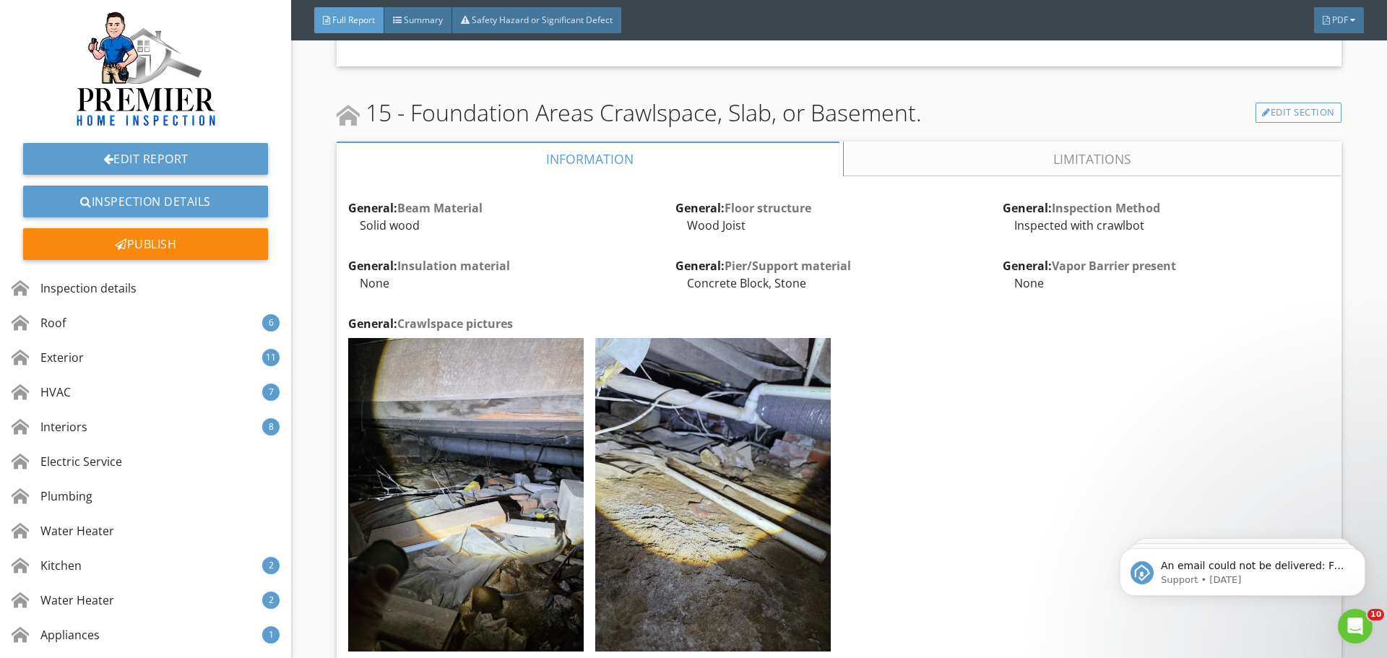
scroll to position [18781, 0]
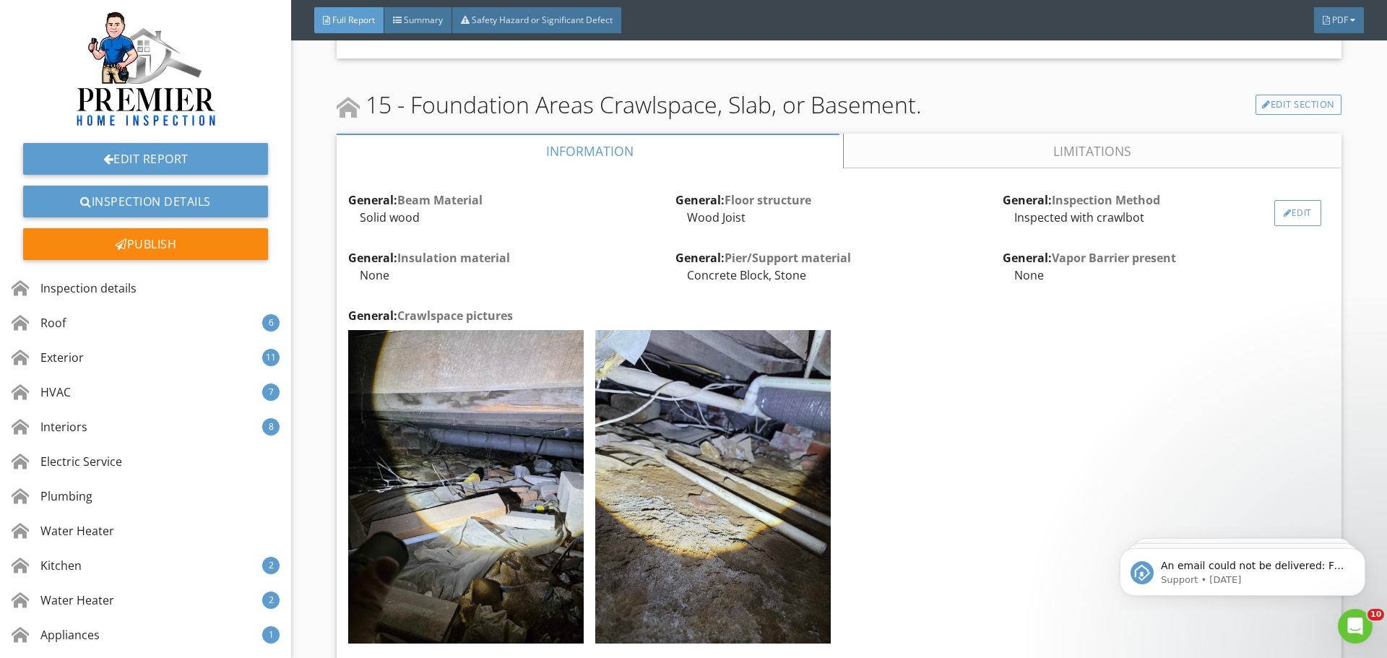
click at [1286, 200] on div "Edit" at bounding box center [1297, 213] width 47 height 26
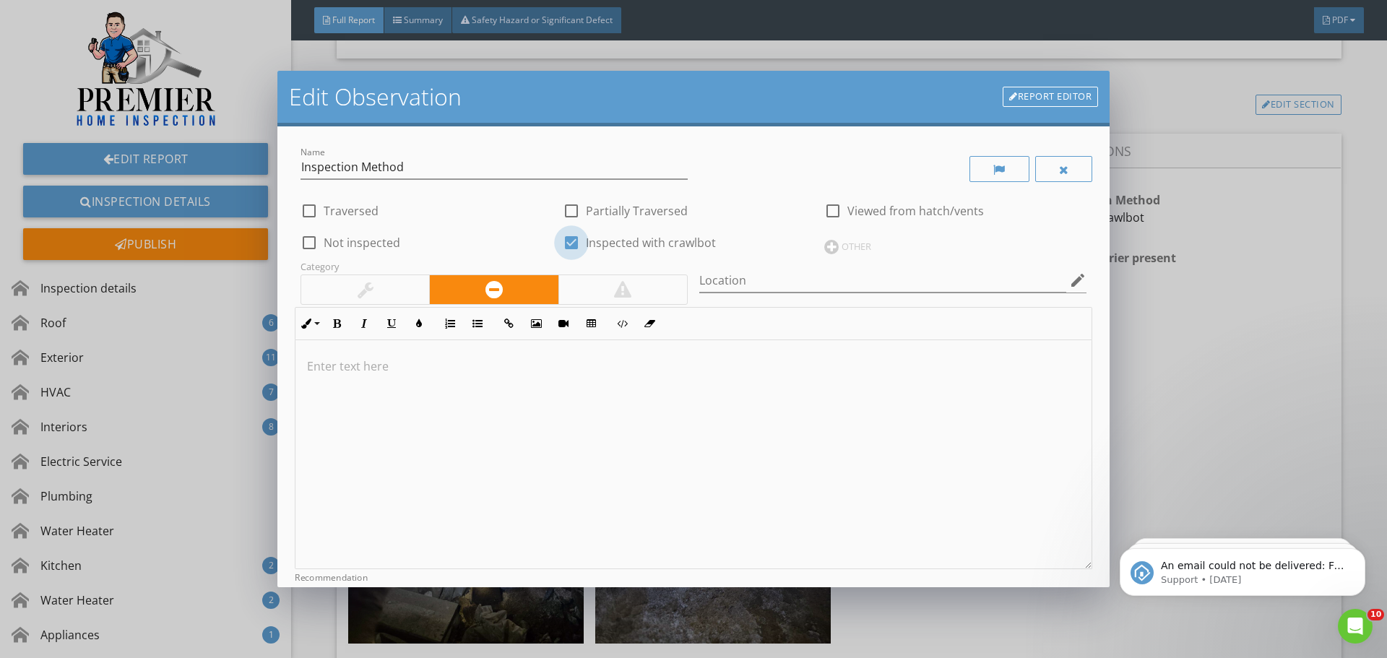
click at [567, 243] on div at bounding box center [571, 242] width 25 height 25
checkbox input "false"
click at [567, 212] on div at bounding box center [571, 211] width 25 height 25
checkbox input "true"
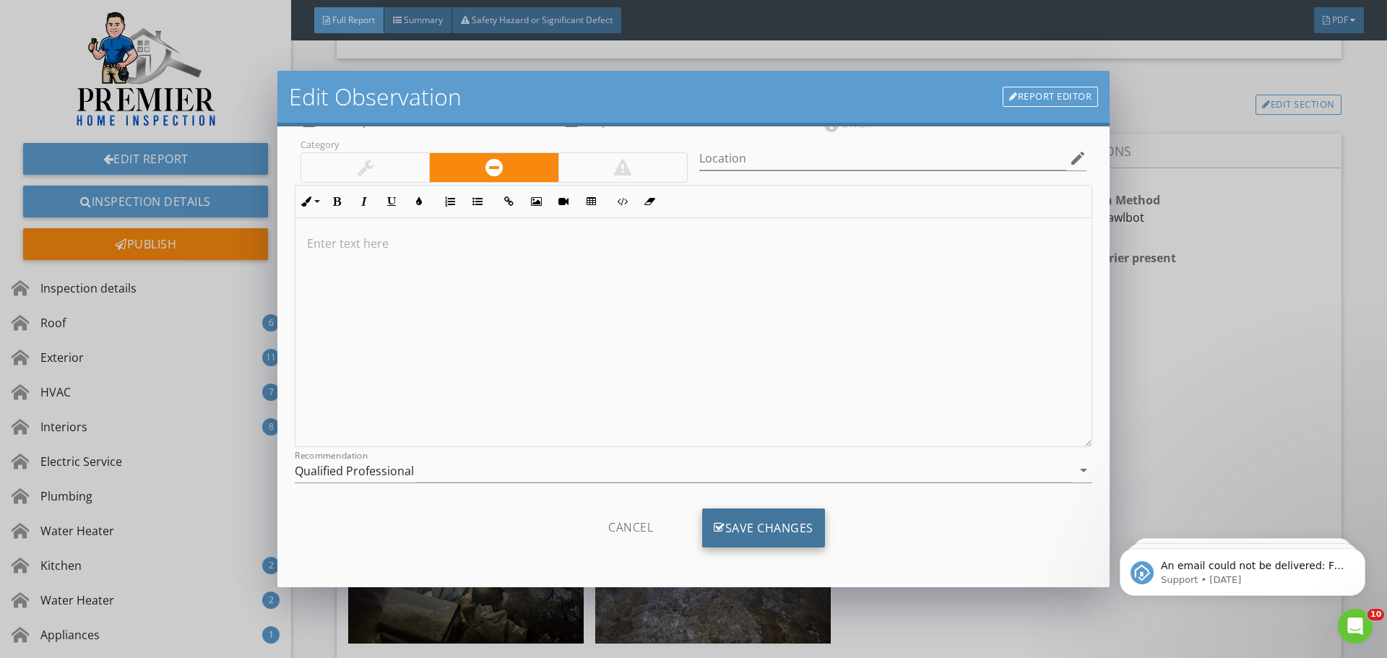
scroll to position [0, 0]
click at [770, 524] on div "Save Changes" at bounding box center [763, 528] width 123 height 39
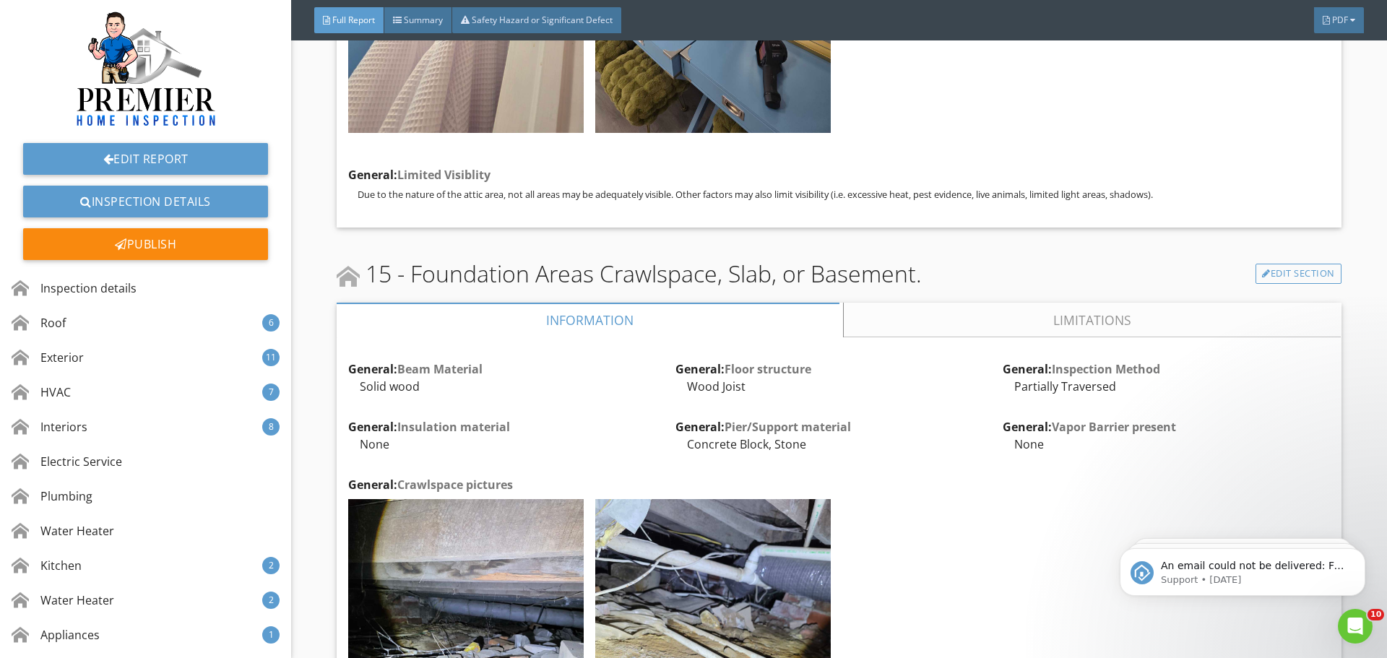
scroll to position [18564, 0]
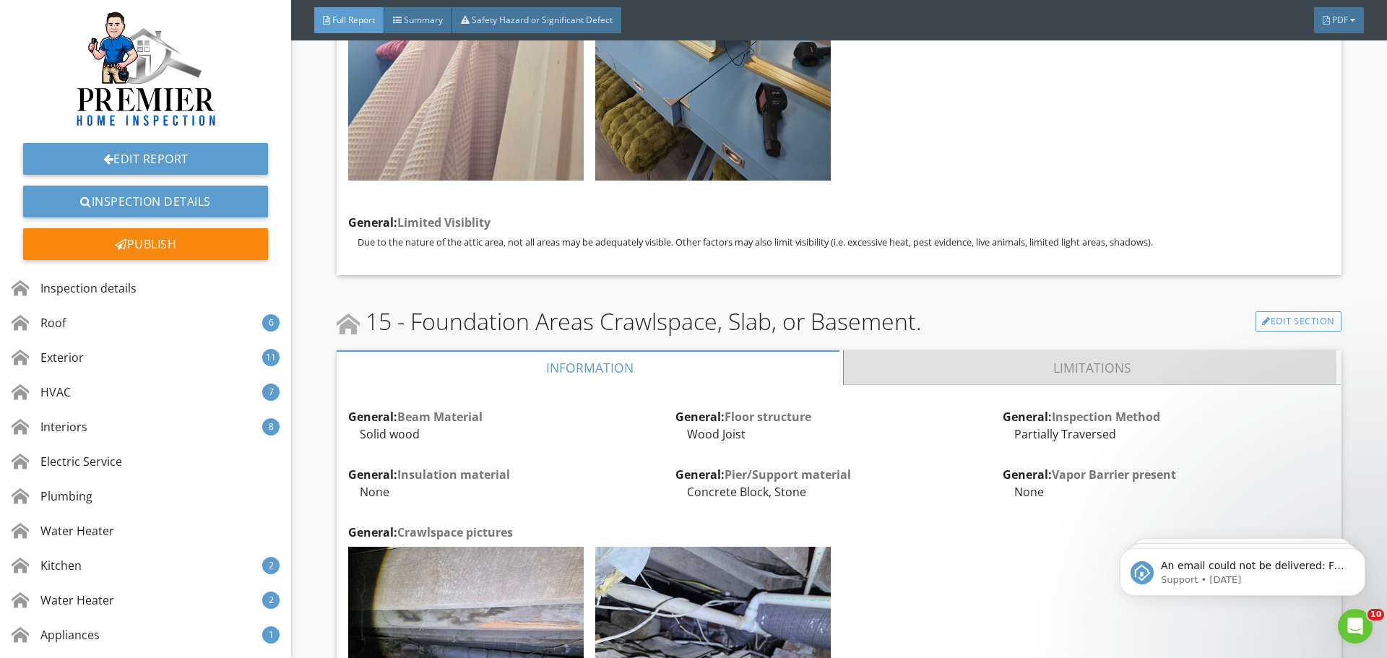
click at [993, 350] on link "Limitations" at bounding box center [1092, 367] width 497 height 35
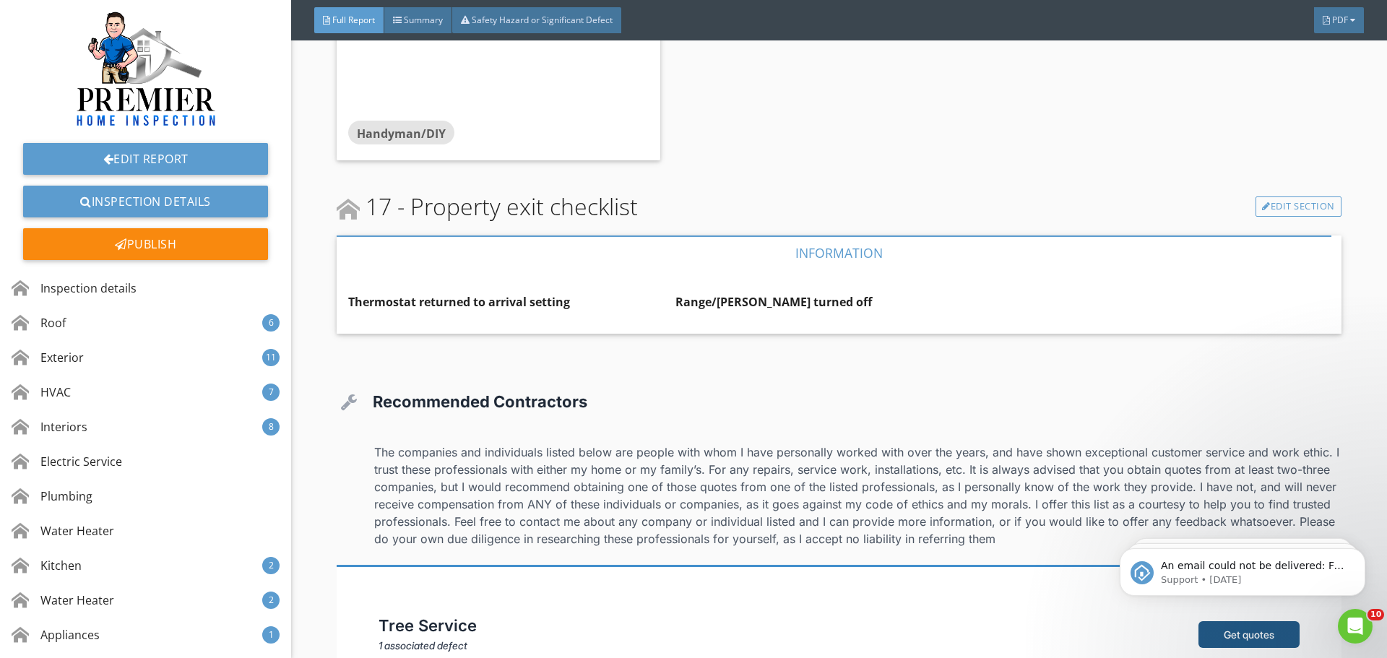
scroll to position [20659, 0]
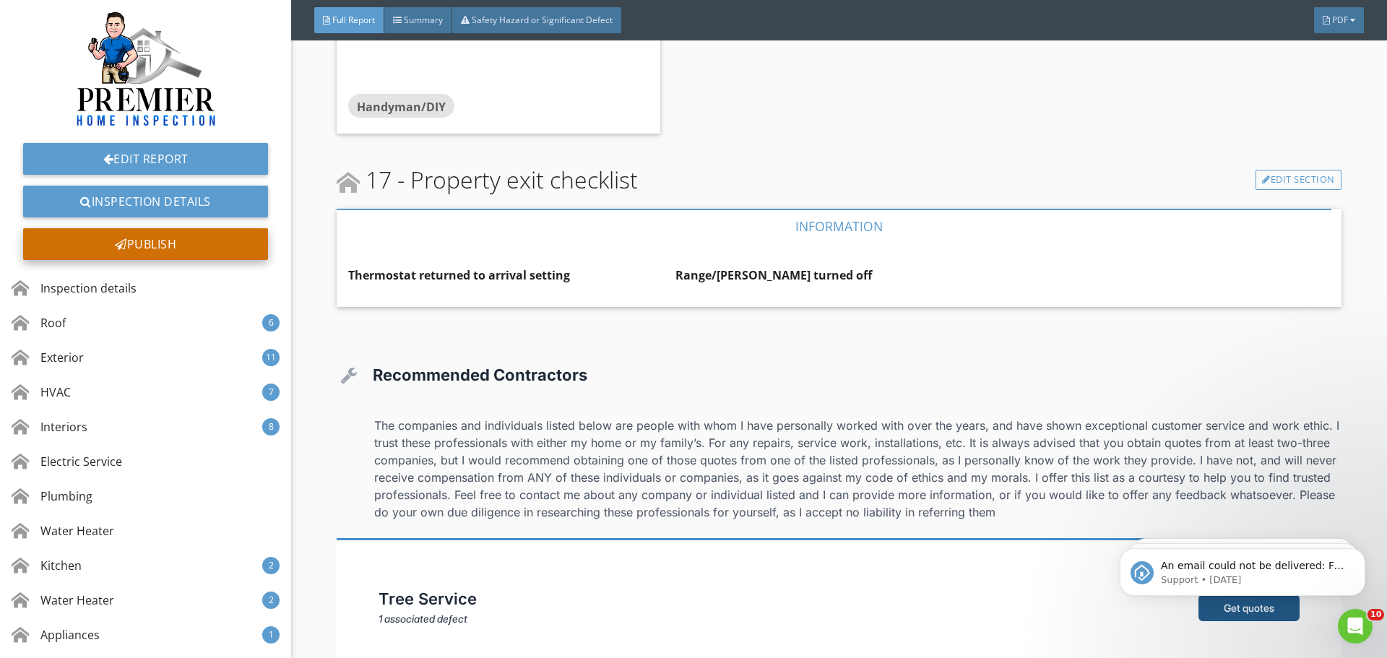
click at [160, 245] on div "Publish" at bounding box center [145, 244] width 245 height 32
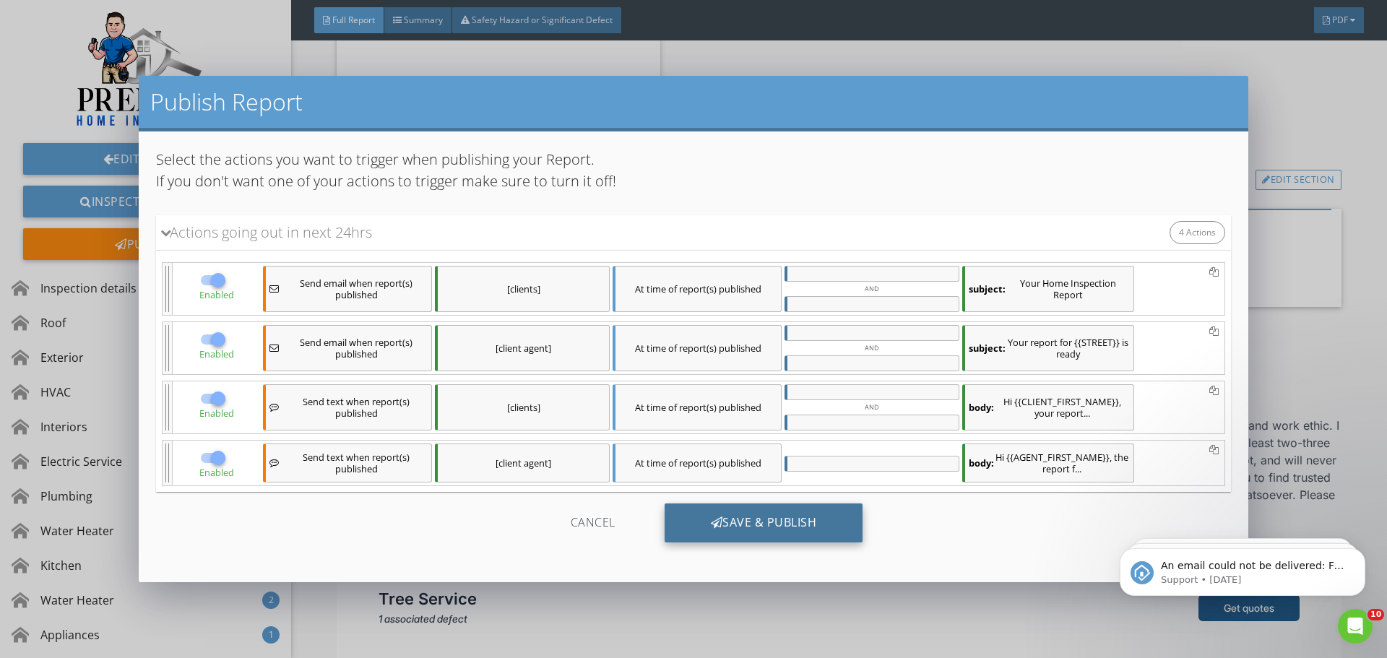
click at [764, 529] on div "Save & Publish" at bounding box center [764, 522] width 199 height 39
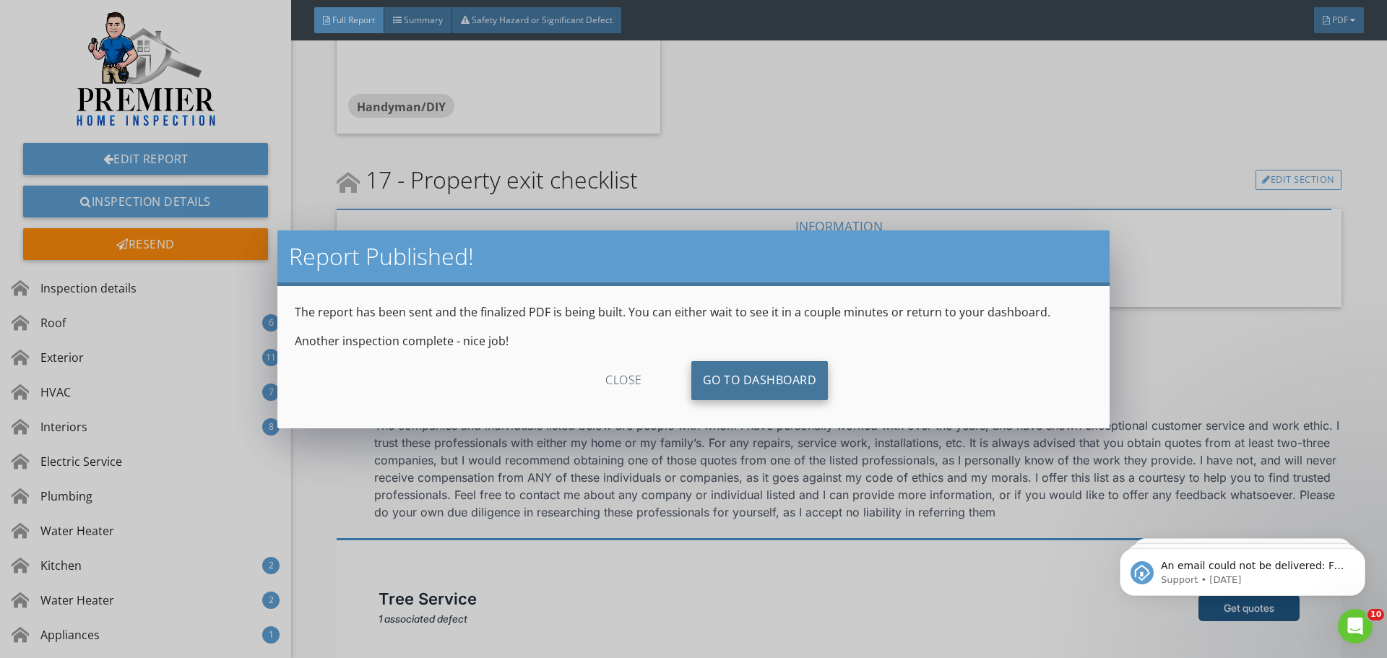
click at [751, 373] on link "Go To Dashboard" at bounding box center [759, 380] width 137 height 39
